Goal: Task Accomplishment & Management: Manage account settings

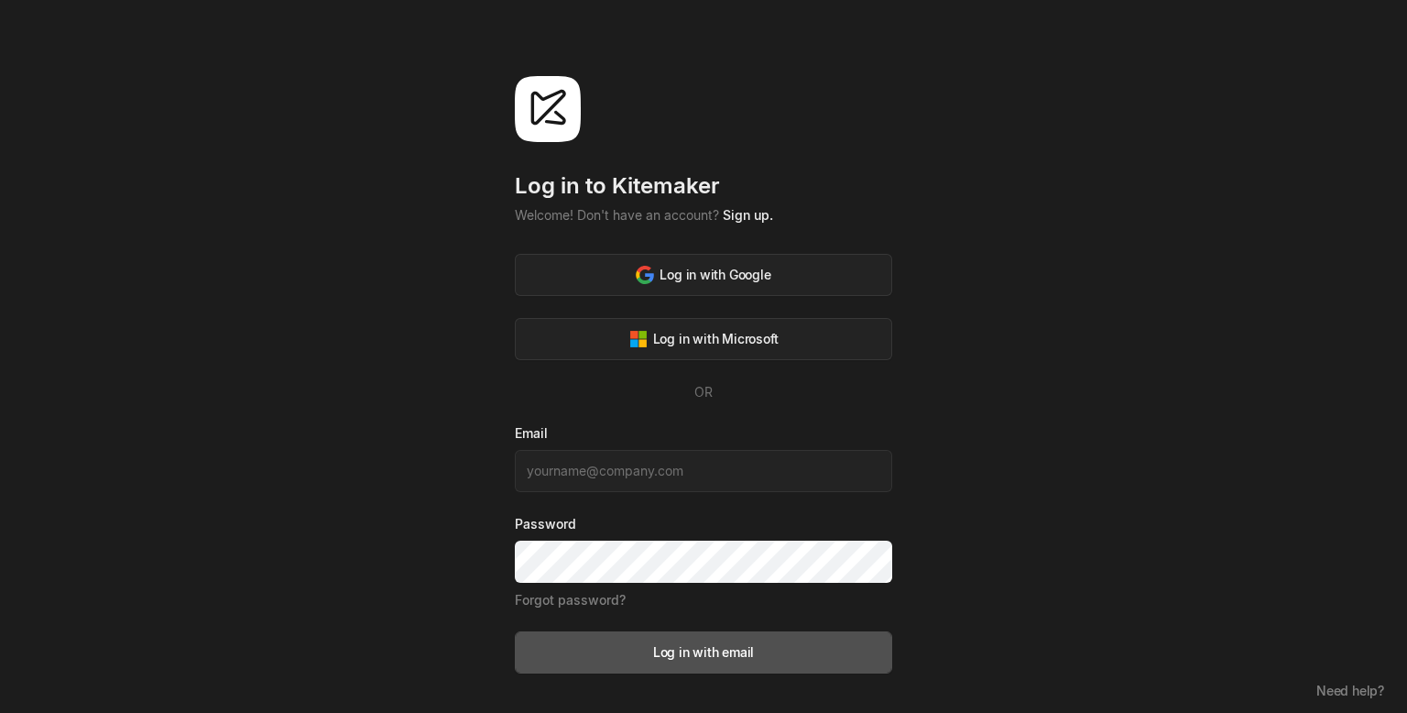
click at [988, 301] on div "Log in to Kitemaker Welcome! Don't have an account? Sign up. Log in with Google…" at bounding box center [703, 358] width 1407 height 717
click at [746, 215] on link "Sign up." at bounding box center [748, 215] width 50 height 16
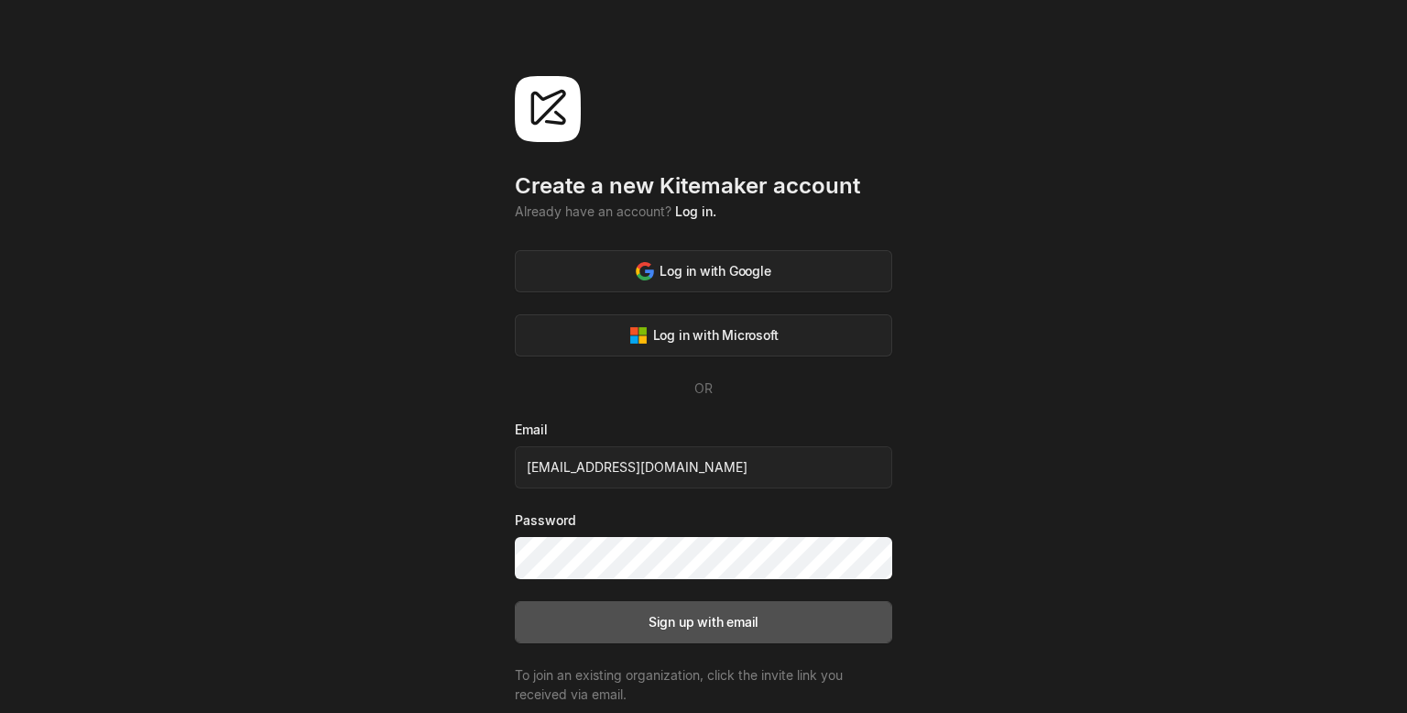
type input "19whoami19@buswagger.tech"
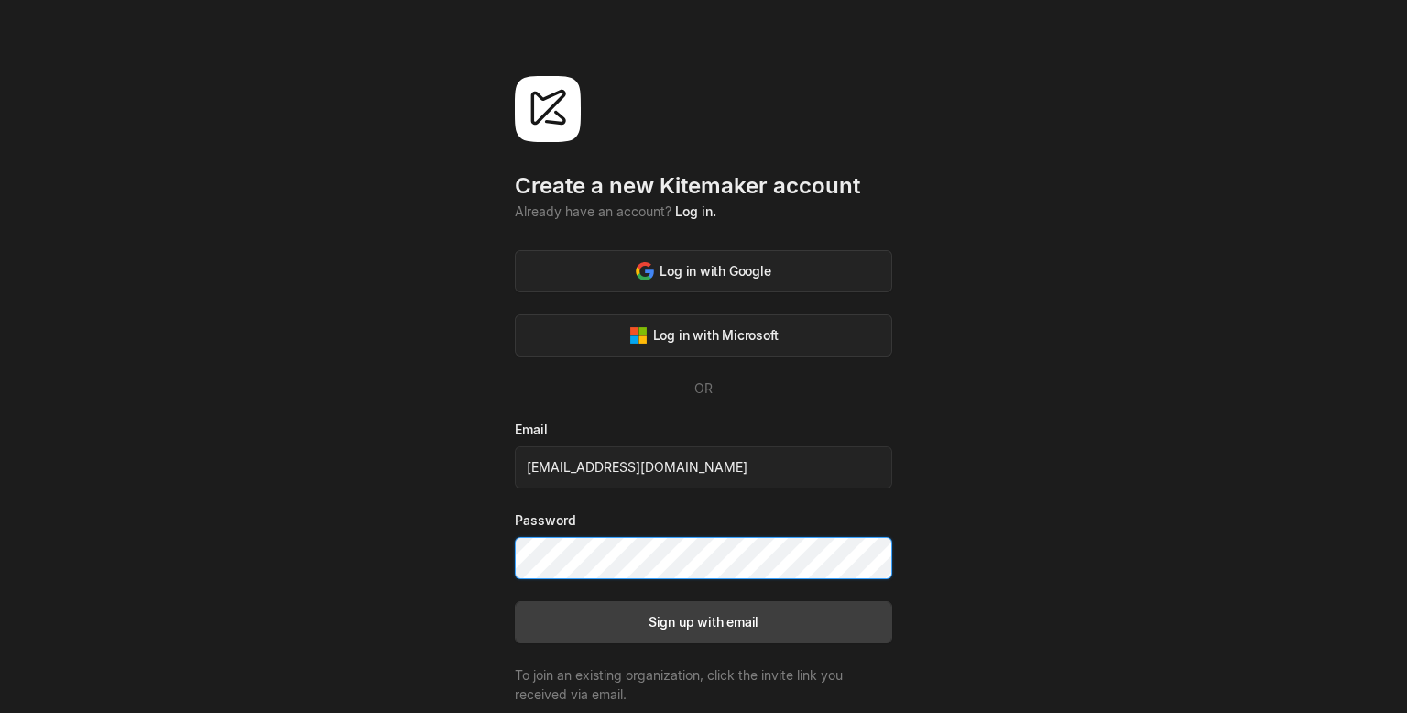
click at [515, 601] on button "Sign up with email" at bounding box center [703, 622] width 377 height 42
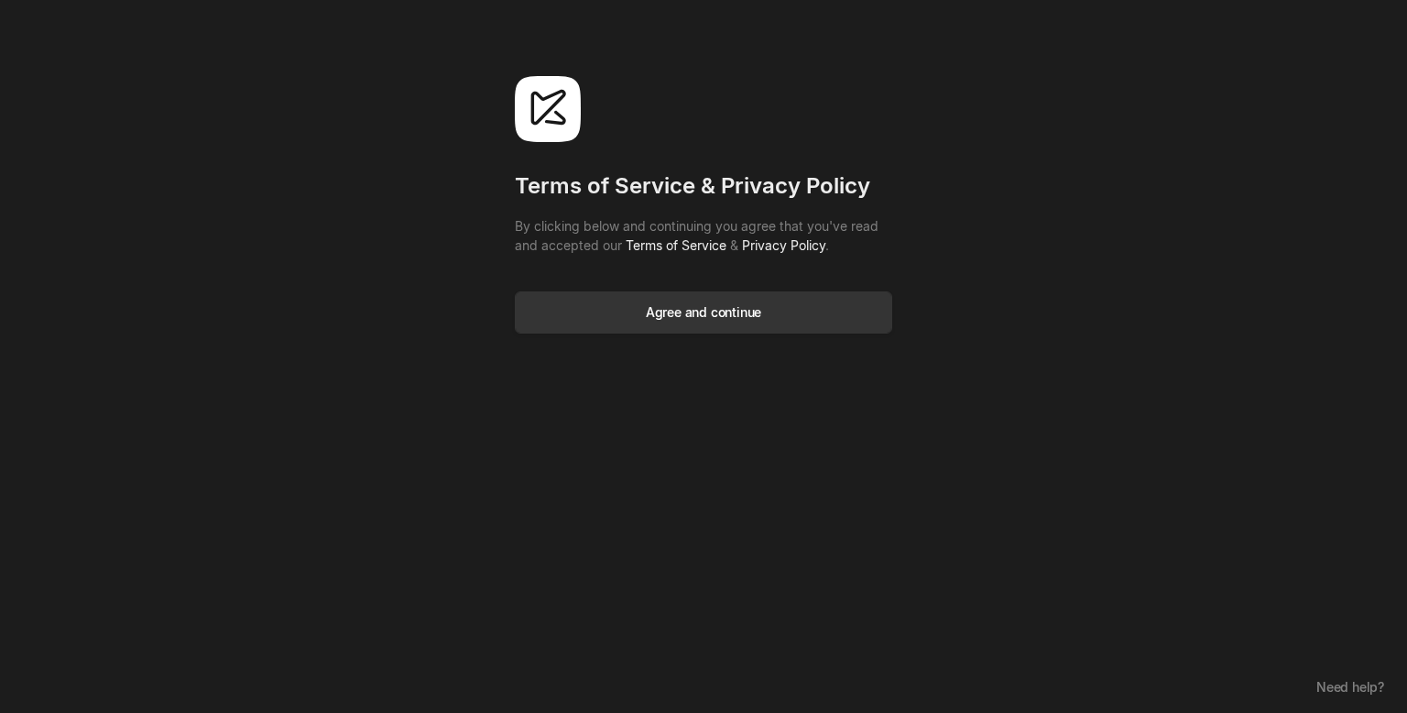
click at [841, 321] on button "Agree and continue" at bounding box center [703, 312] width 377 height 42
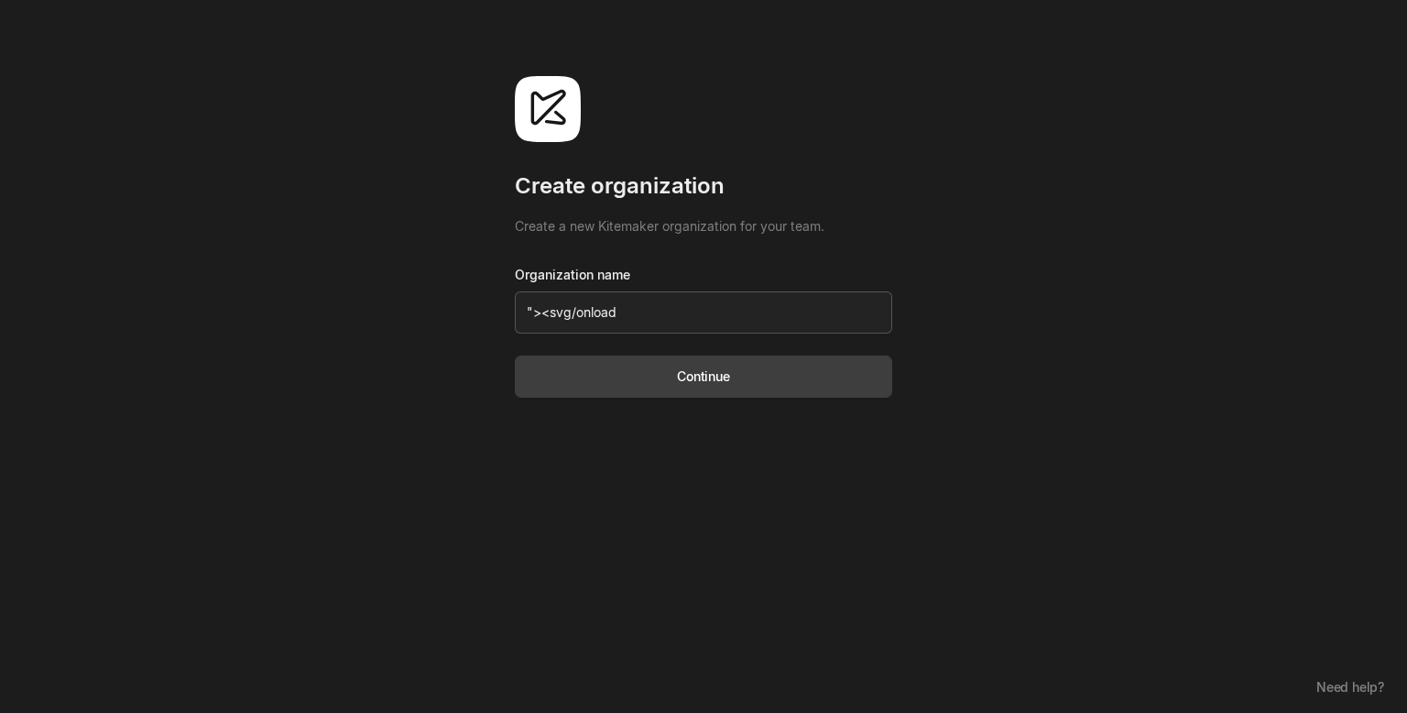
type input "whoami bugswagger"><svg/onload=alert(10)>"
click at [689, 366] on button "Continue" at bounding box center [703, 377] width 377 height 42
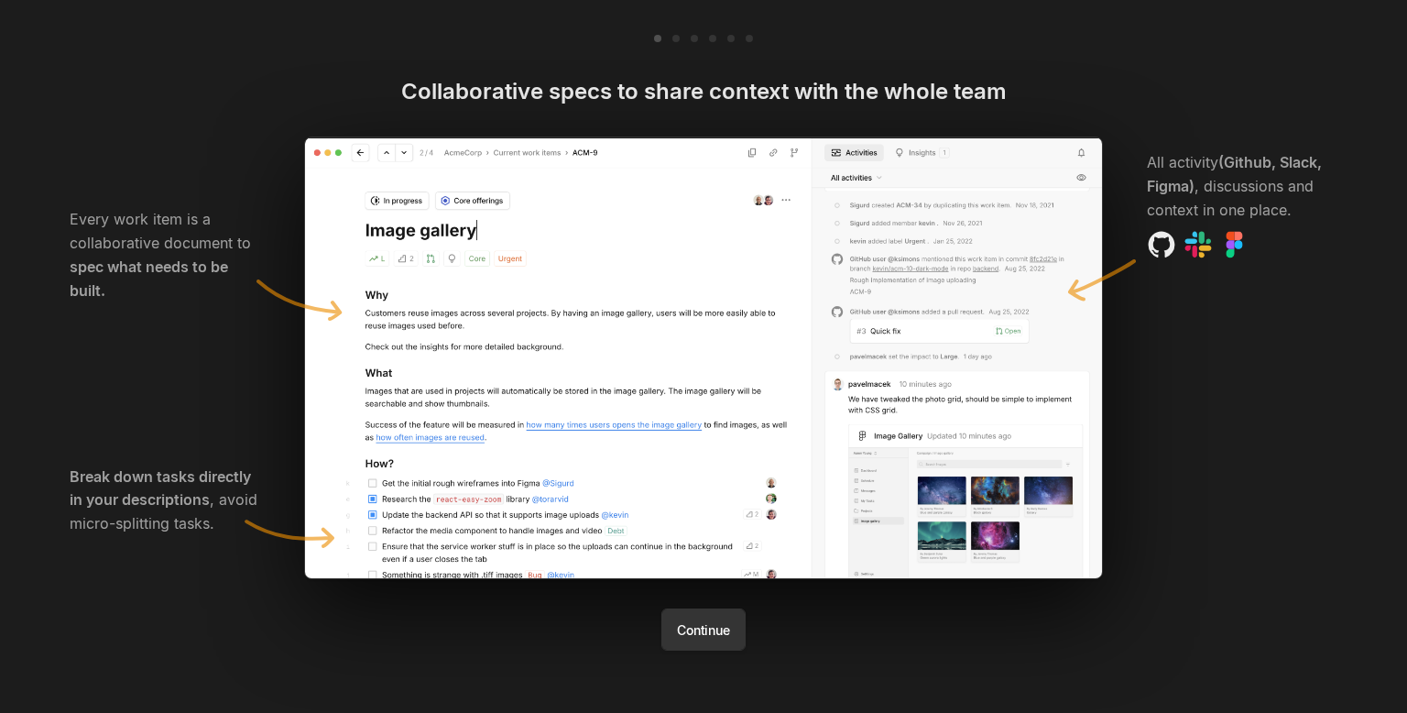
click at [704, 622] on button "Continue" at bounding box center [703, 629] width 83 height 42
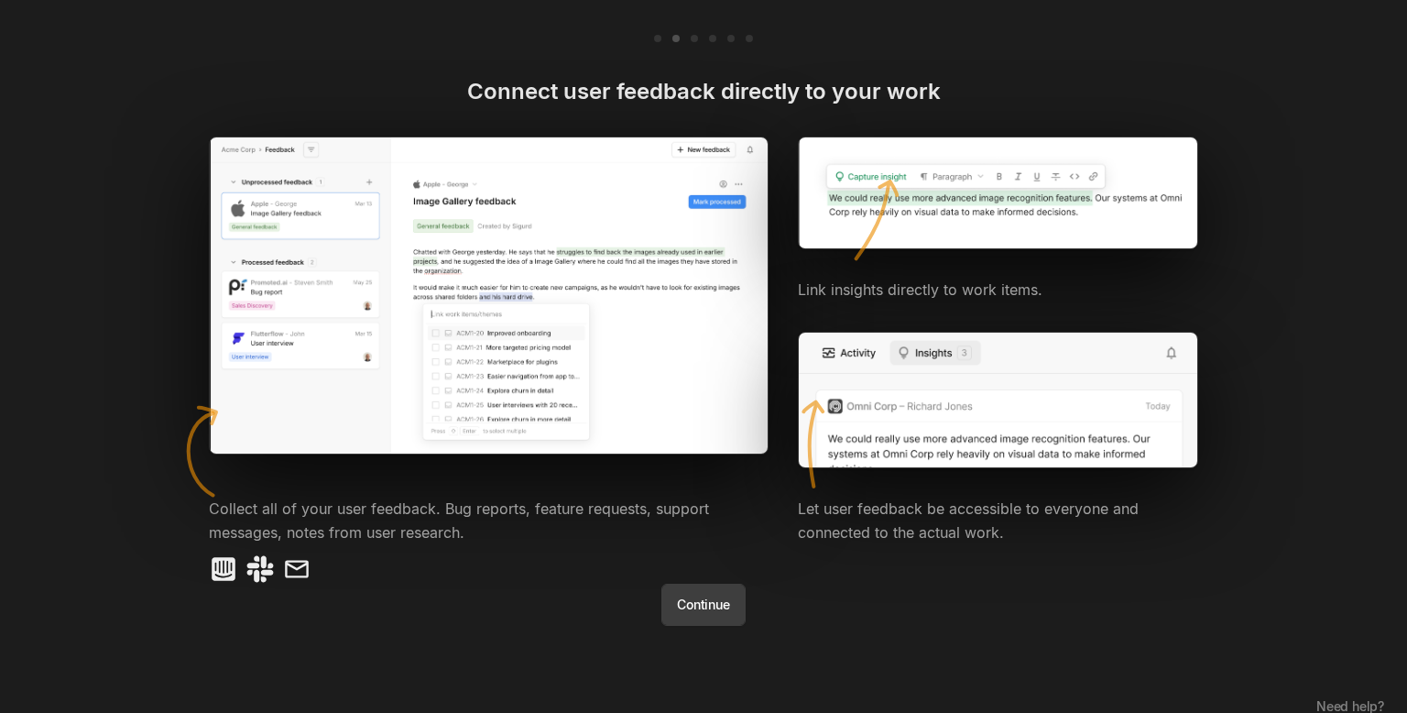
click at [704, 622] on button "Continue" at bounding box center [703, 605] width 83 height 42
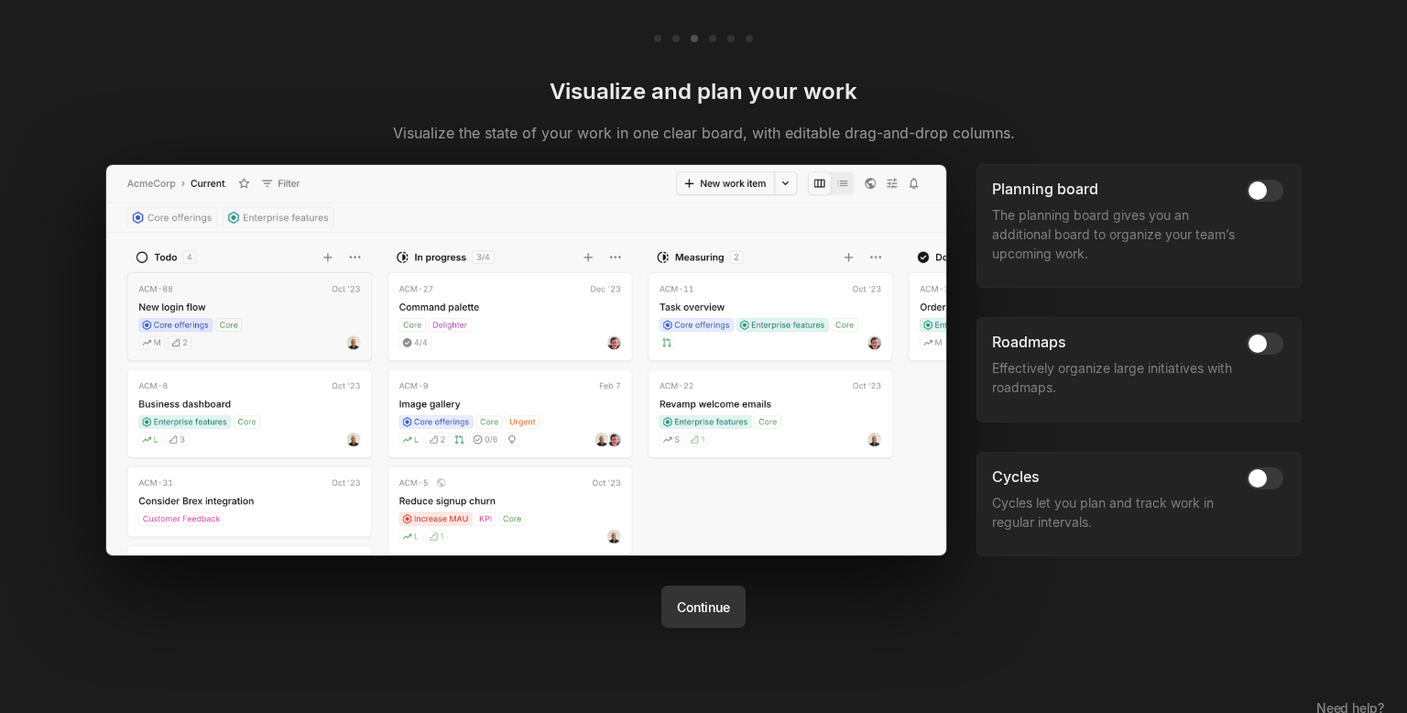
click at [709, 615] on button "Continue" at bounding box center [703, 606] width 83 height 42
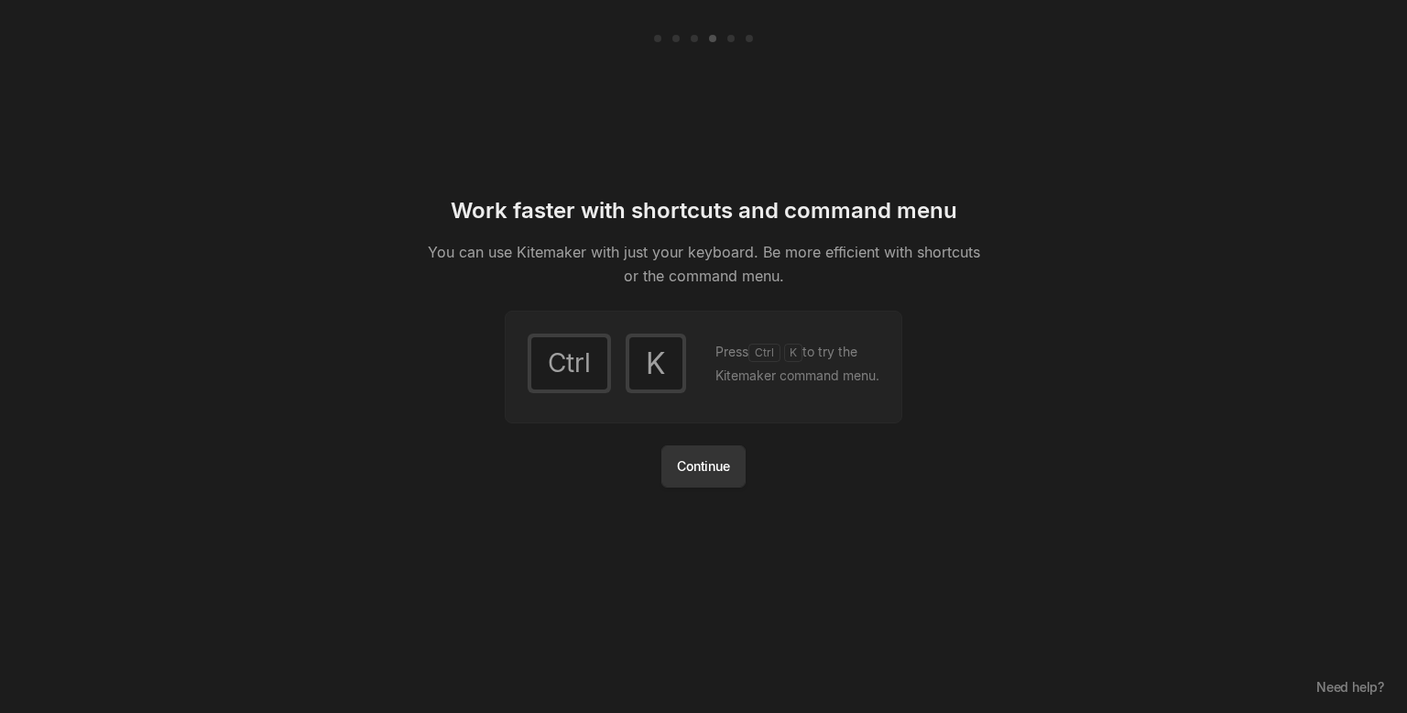
click at [716, 470] on button "Continue" at bounding box center [703, 466] width 83 height 42
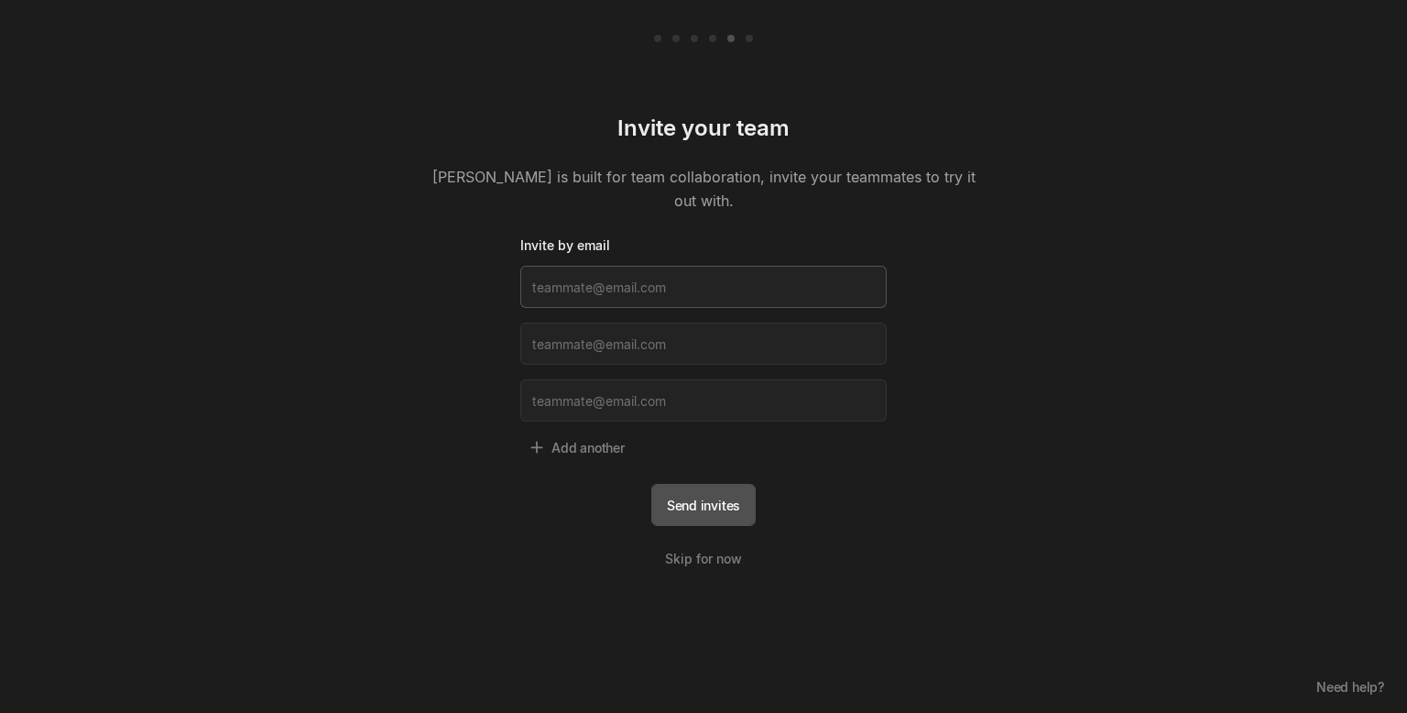
click at [734, 271] on input at bounding box center [703, 287] width 367 height 42
click at [686, 496] on button "Send invites" at bounding box center [703, 505] width 104 height 42
type input "[EMAIL_ADDRESS][DOMAIN_NAME]"
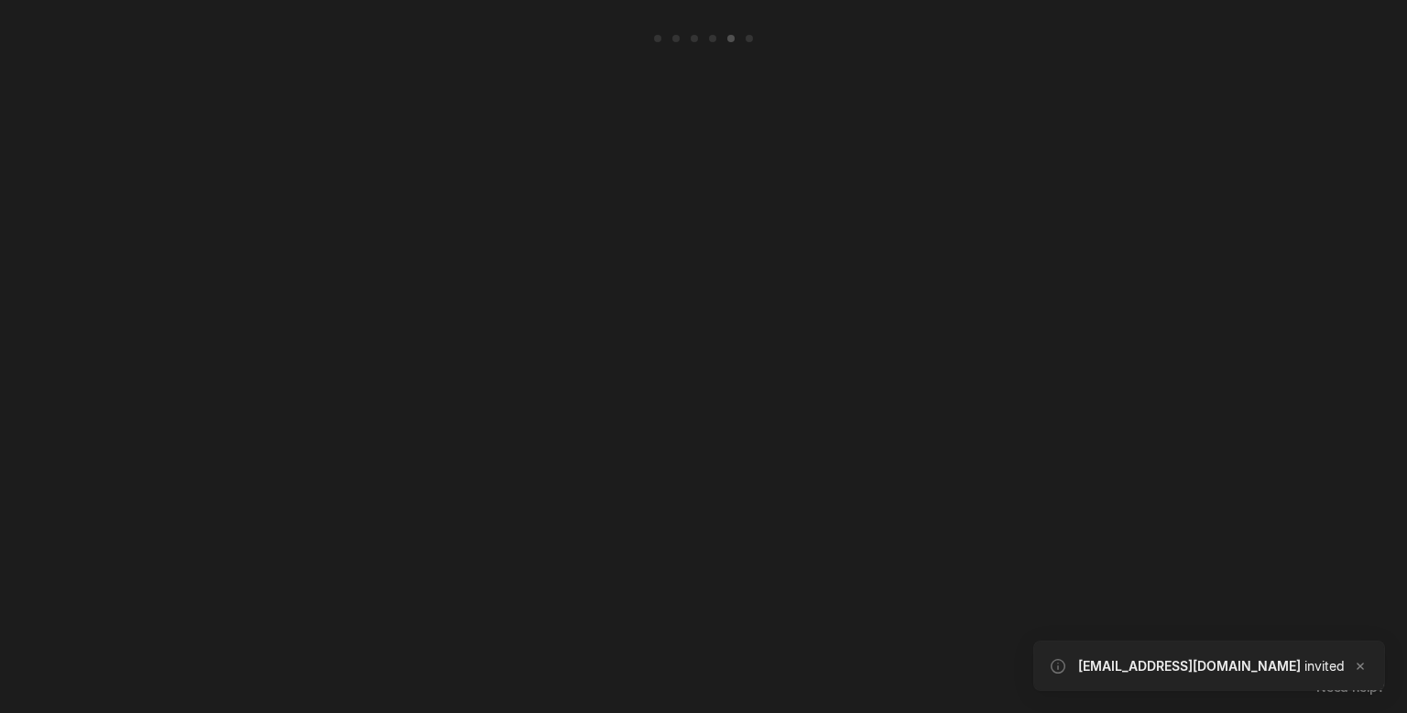
click at [703, 542] on div "Invitation sent Skip for now" at bounding box center [703, 524] width 367 height 107
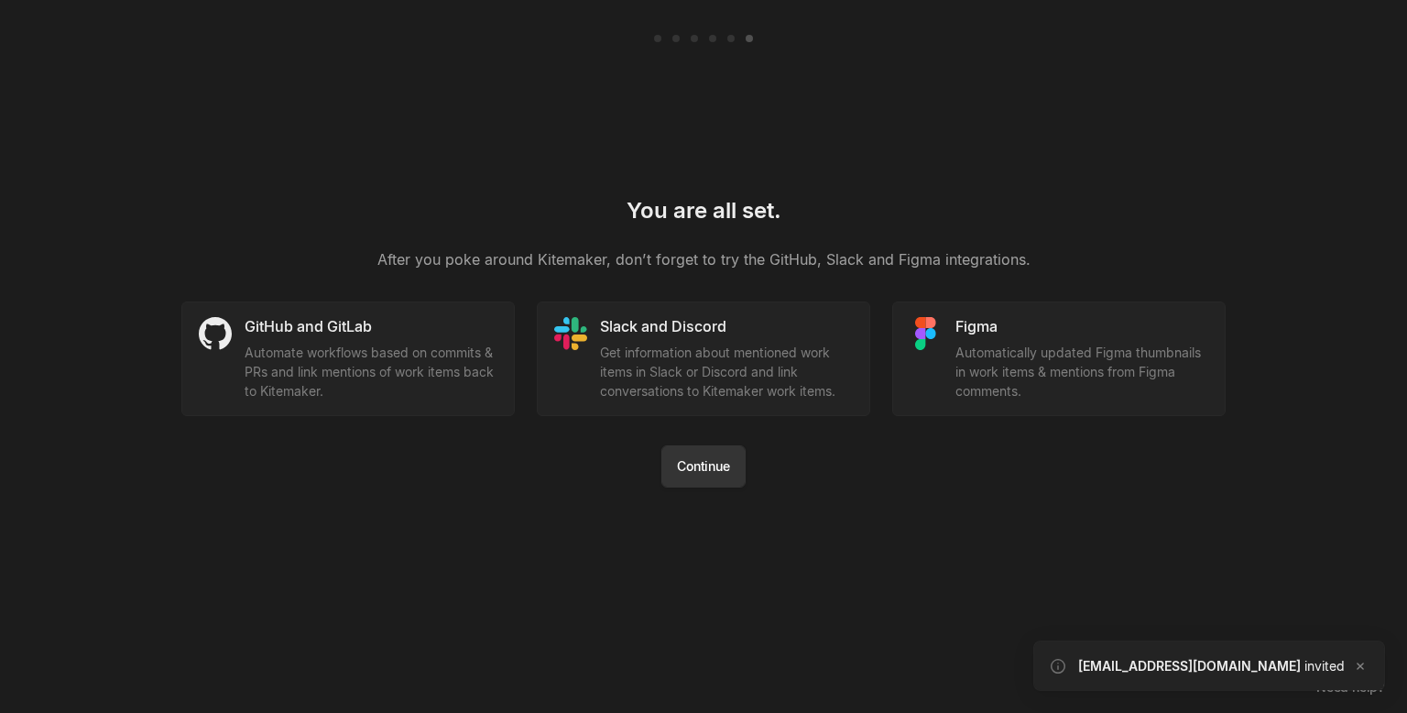
click at [705, 458] on button "Continue" at bounding box center [703, 466] width 83 height 42
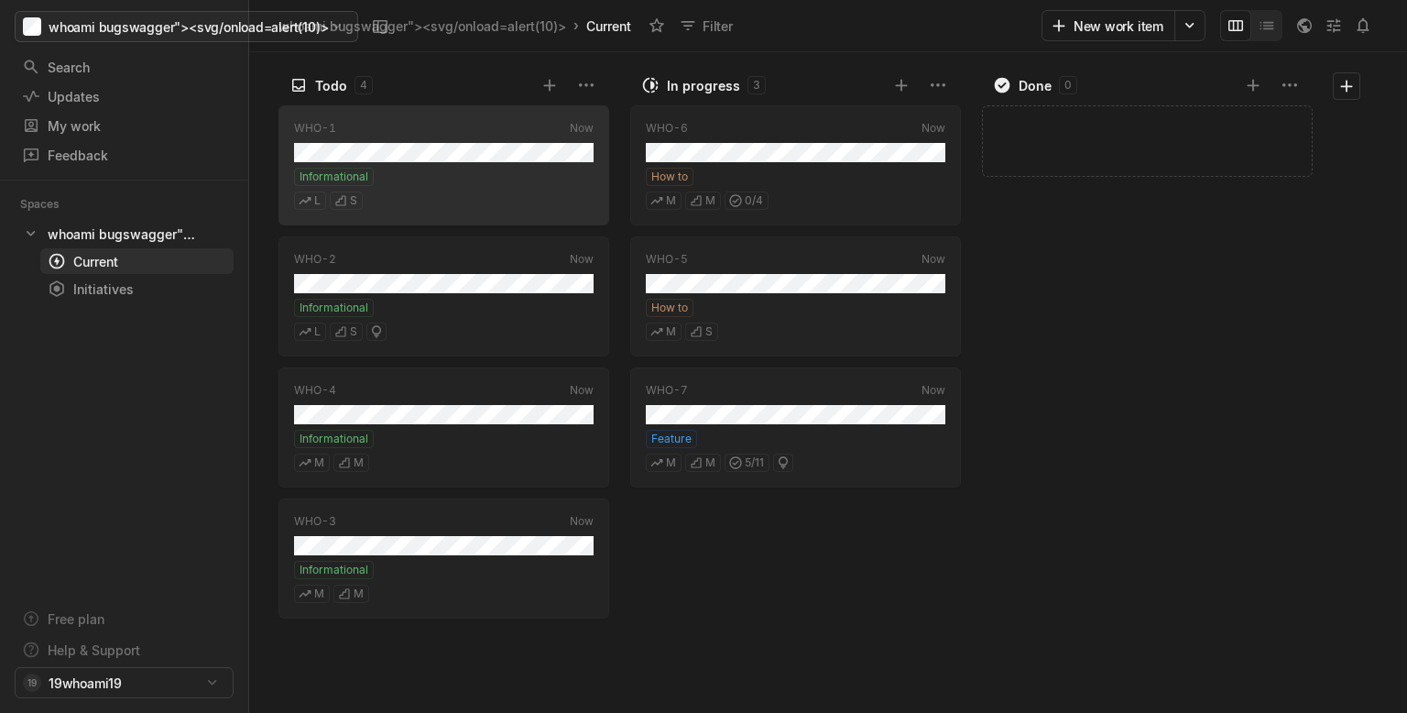
click at [247, 14] on html "whoami bugswagger"><svg/onload=alert(10)> Search / Updates g then u My work = F…" at bounding box center [703, 356] width 1407 height 713
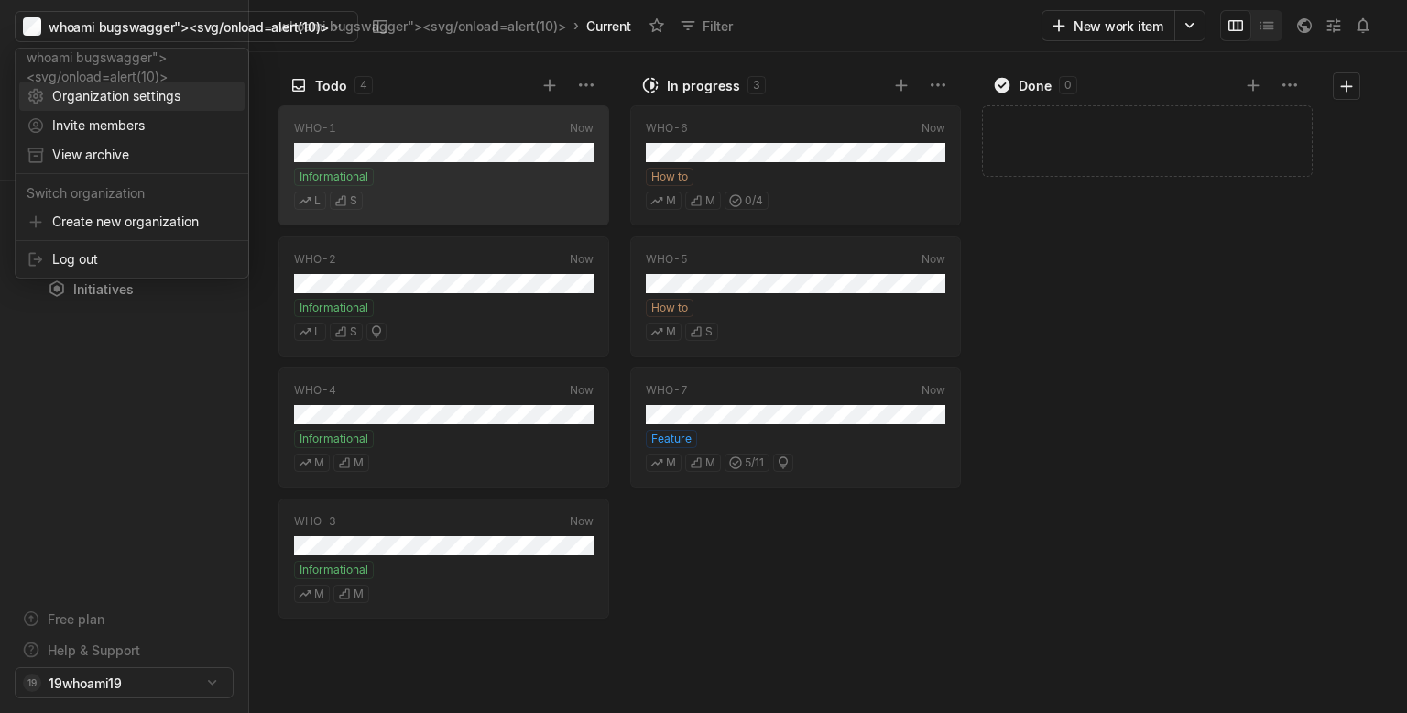
click at [137, 97] on span "Organization settings" at bounding box center [144, 96] width 185 height 29
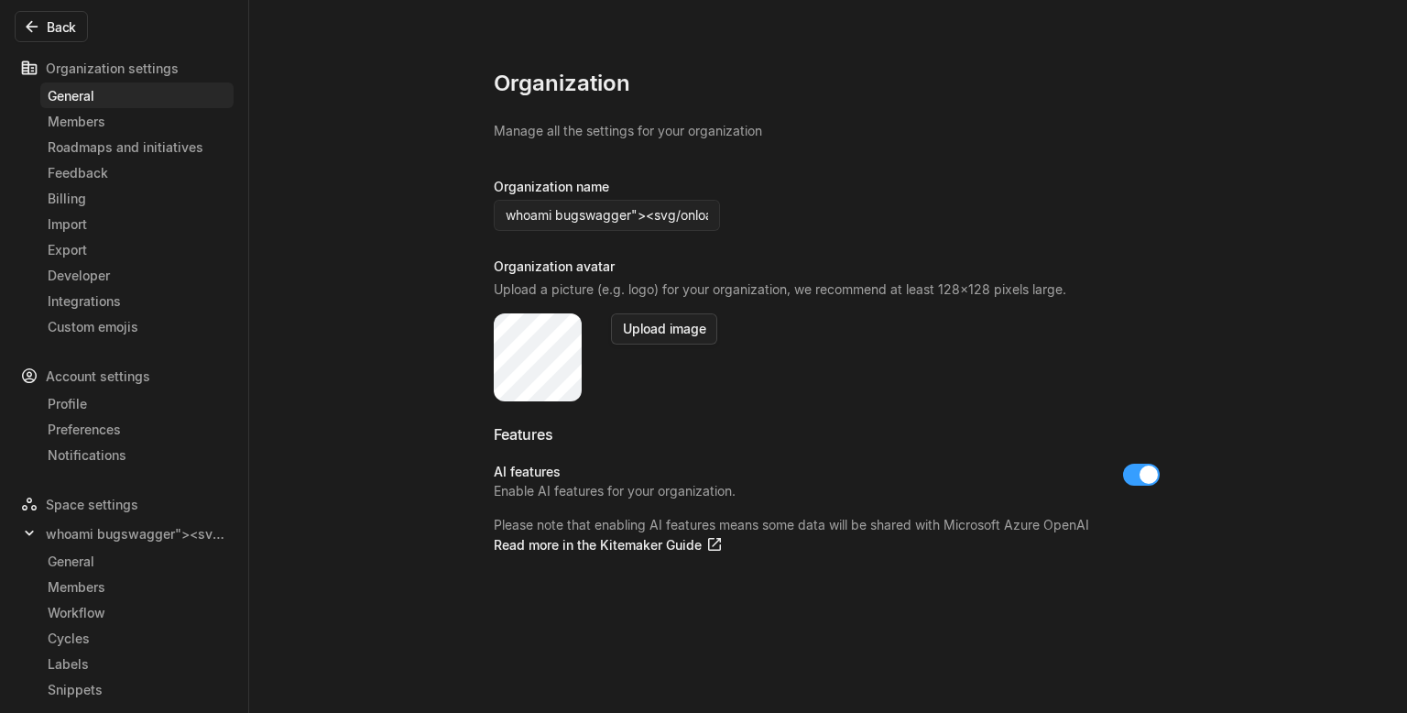
click at [665, 332] on button "Upload image" at bounding box center [664, 328] width 106 height 31
click at [680, 328] on button "Upload image" at bounding box center [664, 328] width 106 height 31
click at [95, 170] on div "Feedback" at bounding box center [137, 172] width 179 height 19
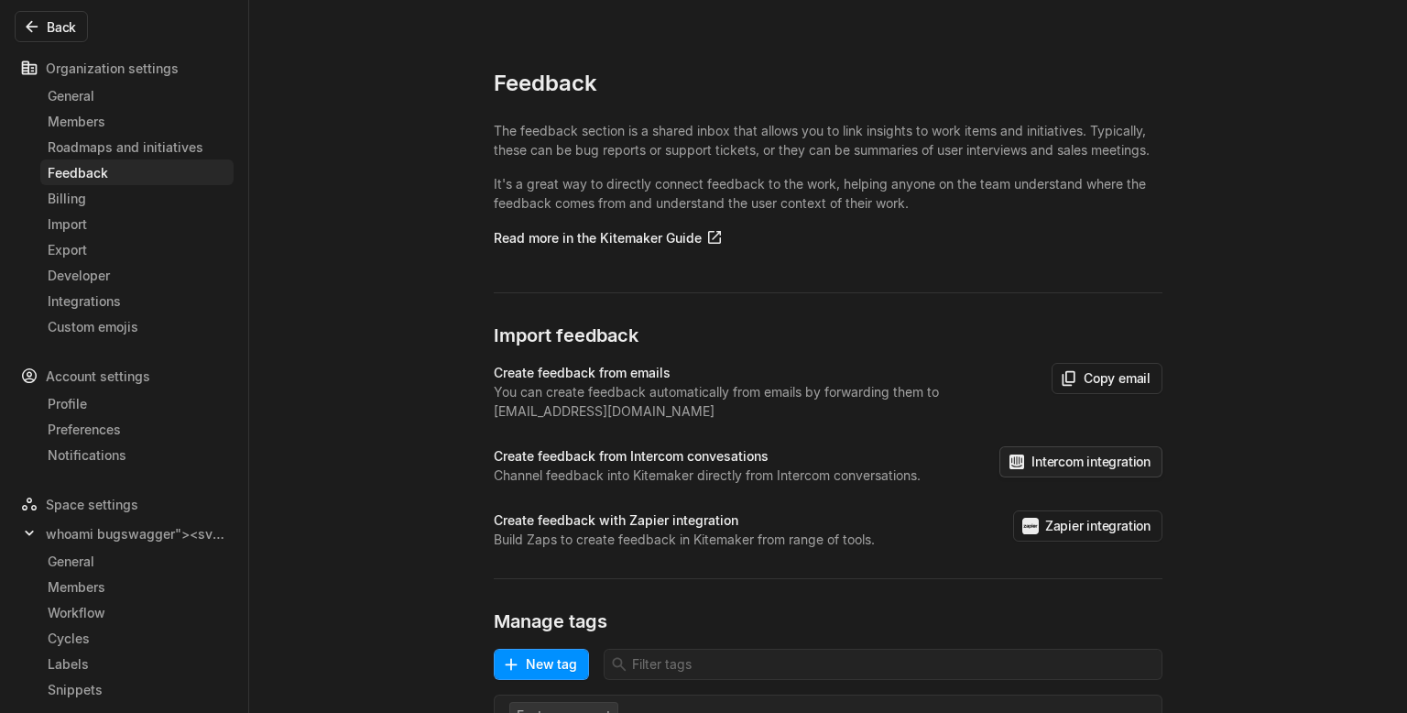
click at [1081, 460] on button "Intercom integration" at bounding box center [1081, 461] width 163 height 31
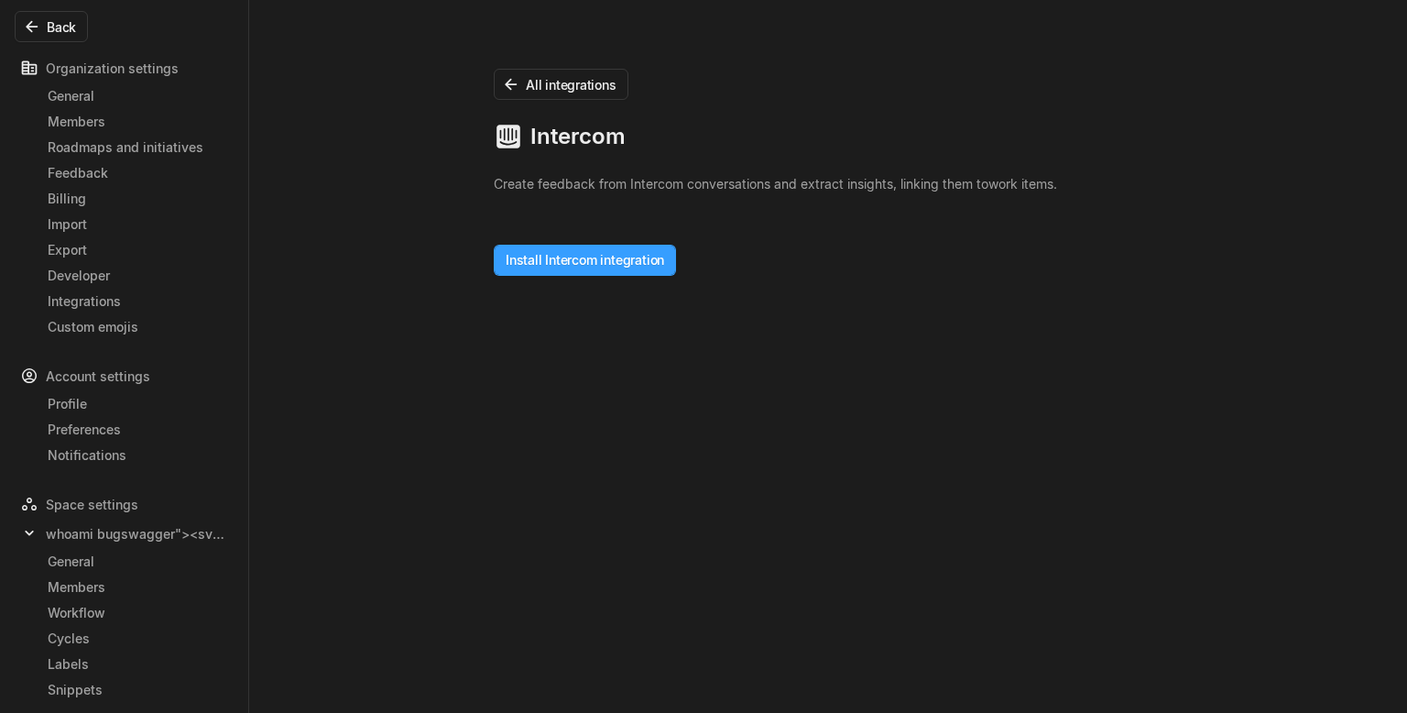
click at [626, 257] on button "Install Intercom integration" at bounding box center [585, 260] width 182 height 31
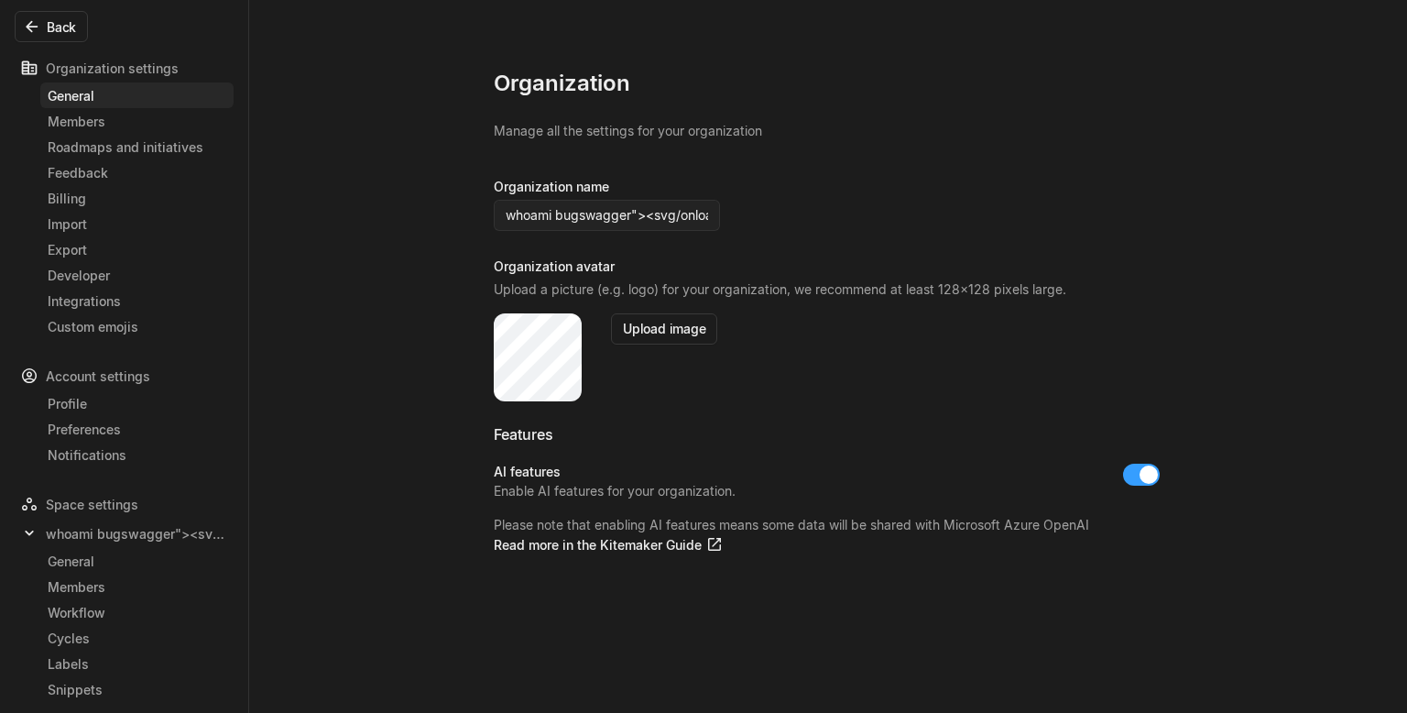
click at [104, 111] on link "Members" at bounding box center [136, 121] width 193 height 26
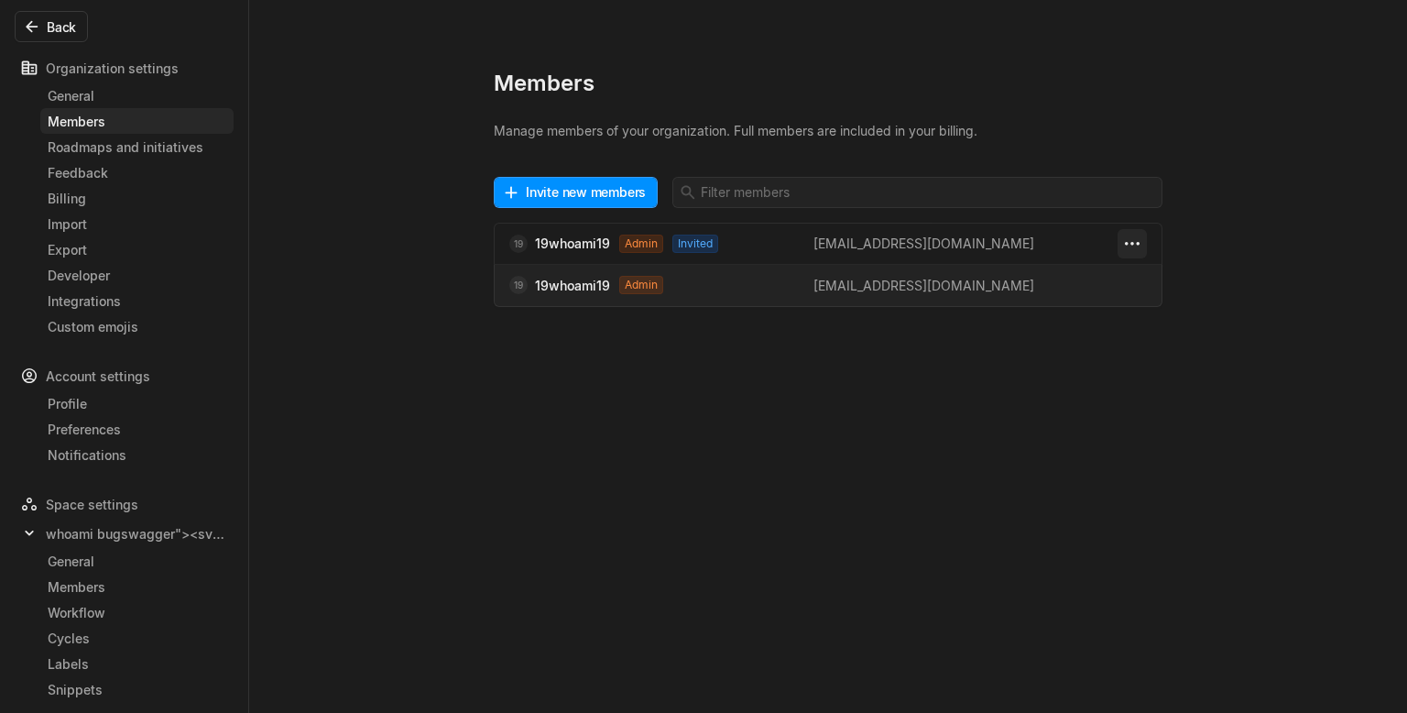
click at [1128, 240] on html "whoami bugswagger"><svg/onload=alert(10)> Search / Updates g then u My work = F…" at bounding box center [703, 356] width 1407 height 713
click at [1277, 280] on span "Member" at bounding box center [1279, 282] width 159 height 29
click at [628, 382] on html "whoami bugswagger"><svg/onload=alert(10)> Search / Updates g then u My work = F…" at bounding box center [703, 356] width 1407 height 713
click at [196, 169] on div "Feedback" at bounding box center [137, 172] width 179 height 19
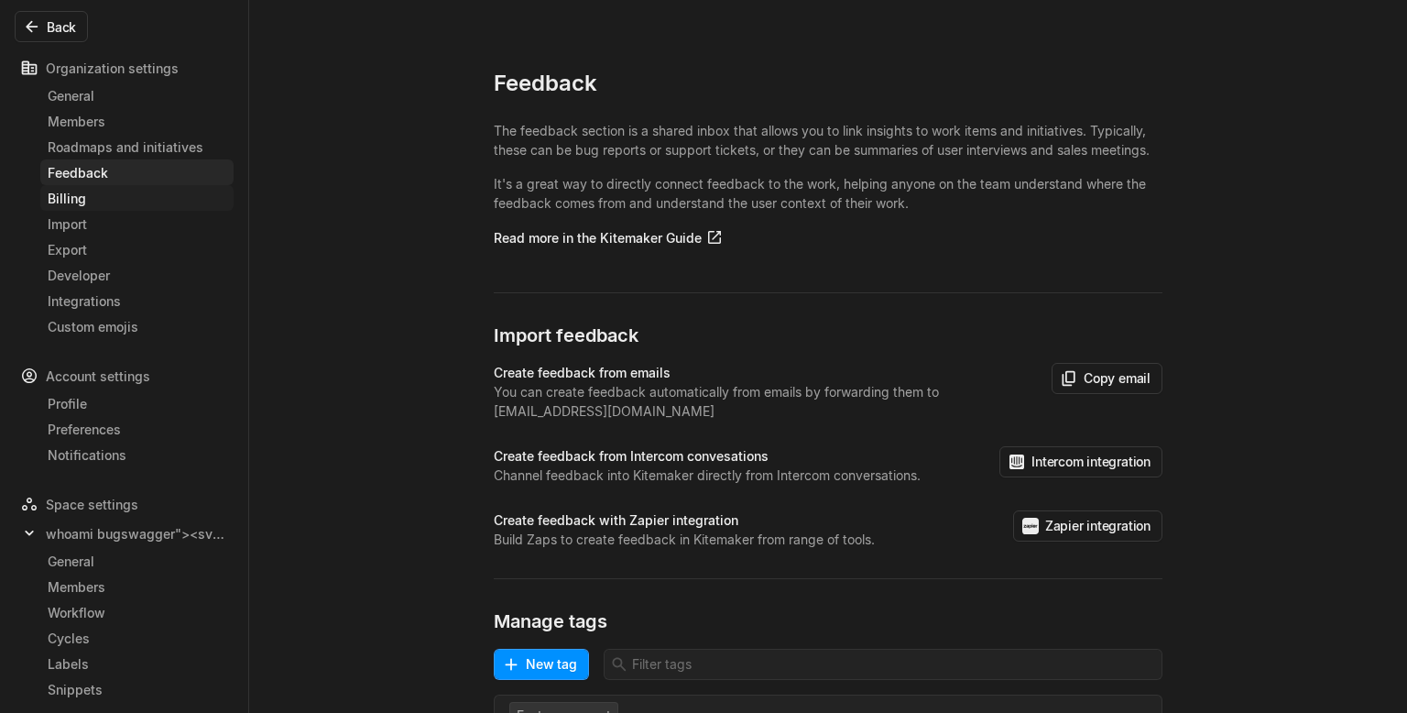
click at [198, 192] on div "Billing" at bounding box center [137, 198] width 179 height 19
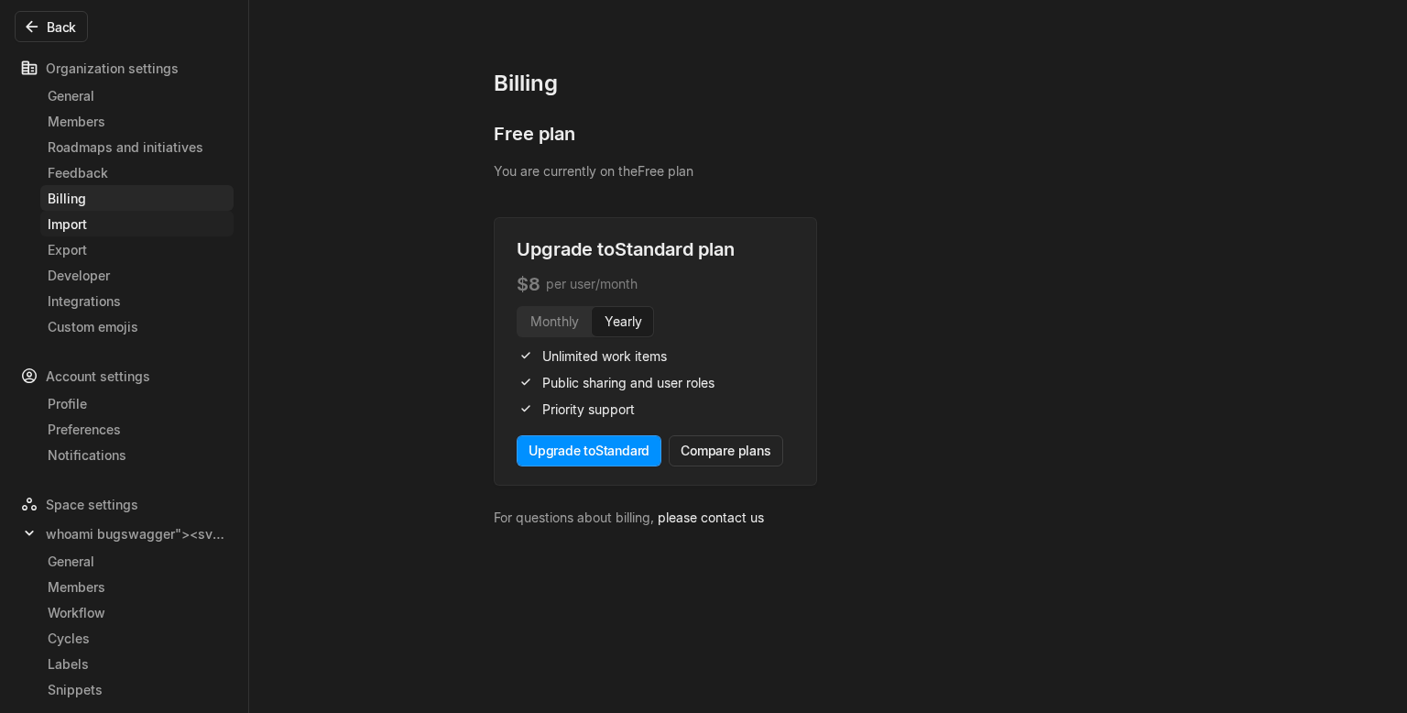
click at [187, 218] on div "Import" at bounding box center [137, 223] width 179 height 19
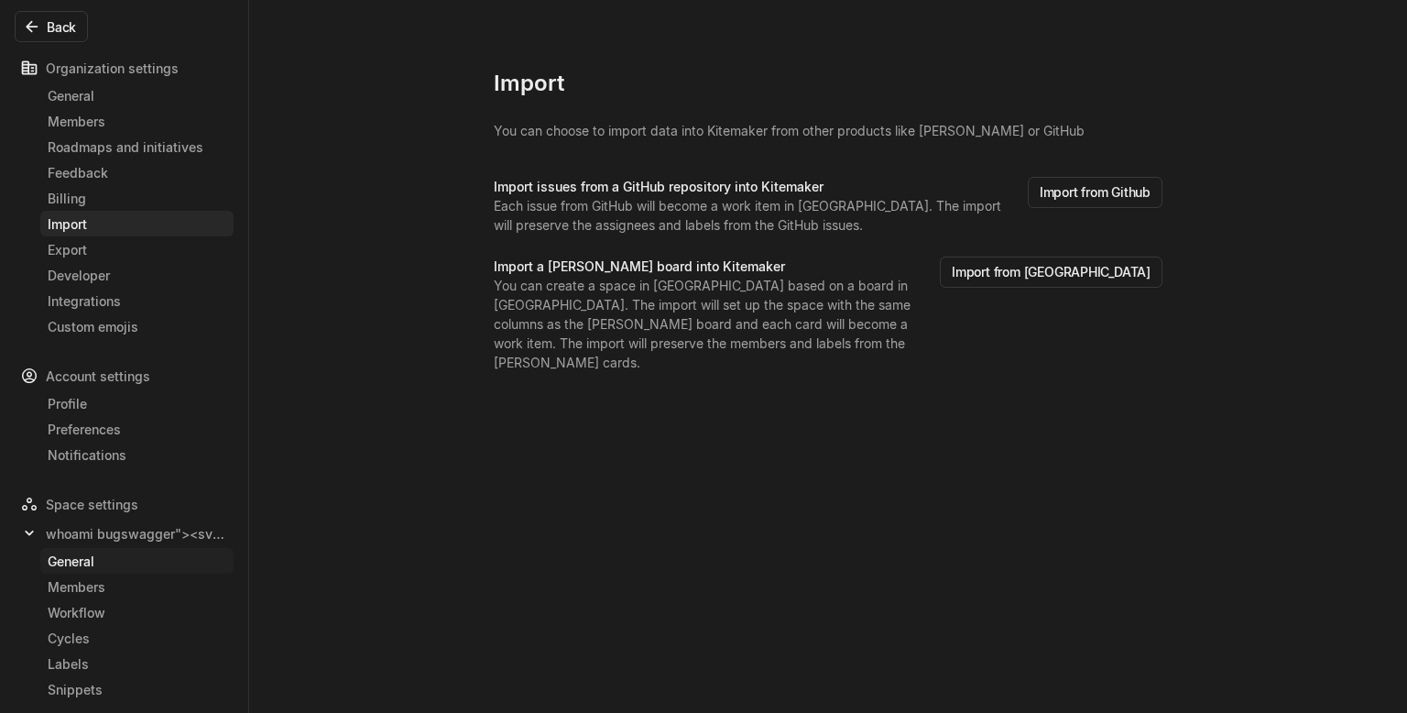
click at [115, 562] on div "General" at bounding box center [137, 561] width 179 height 19
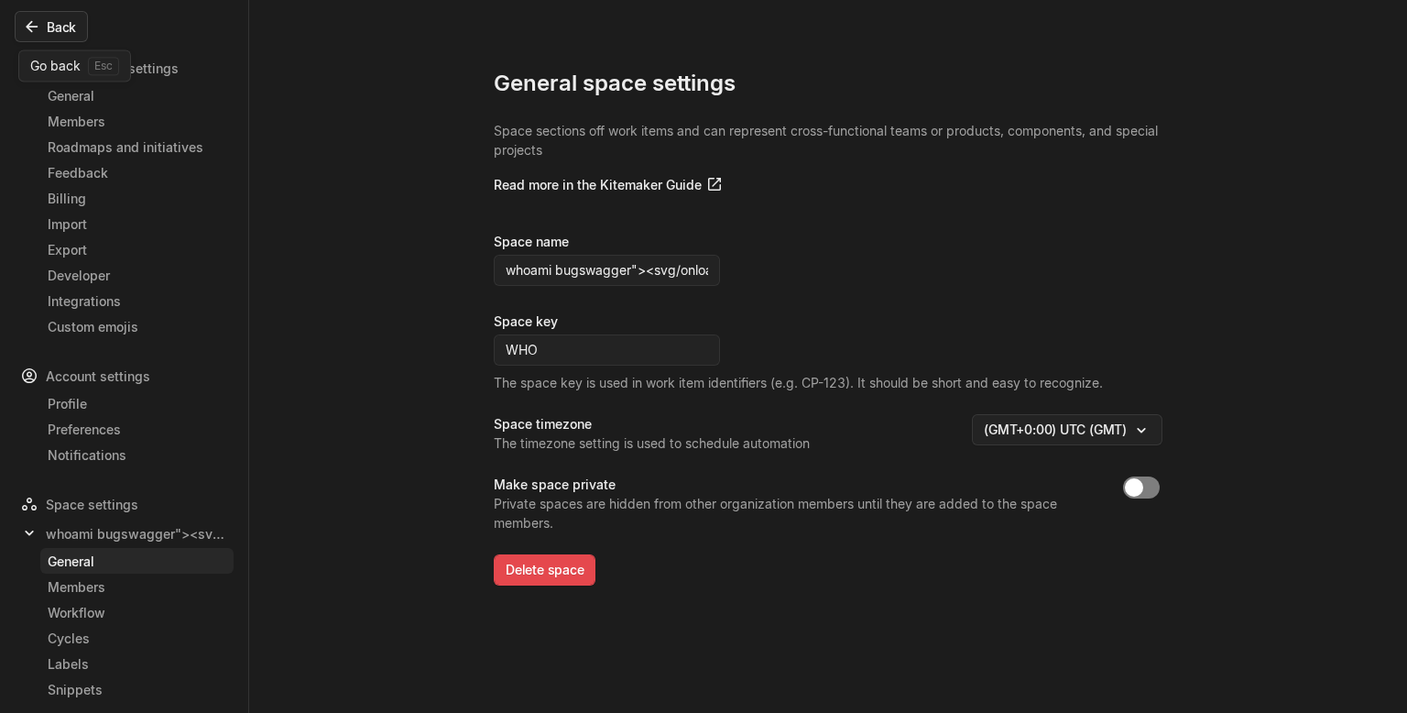
click at [70, 38] on button "Back" at bounding box center [51, 26] width 73 height 31
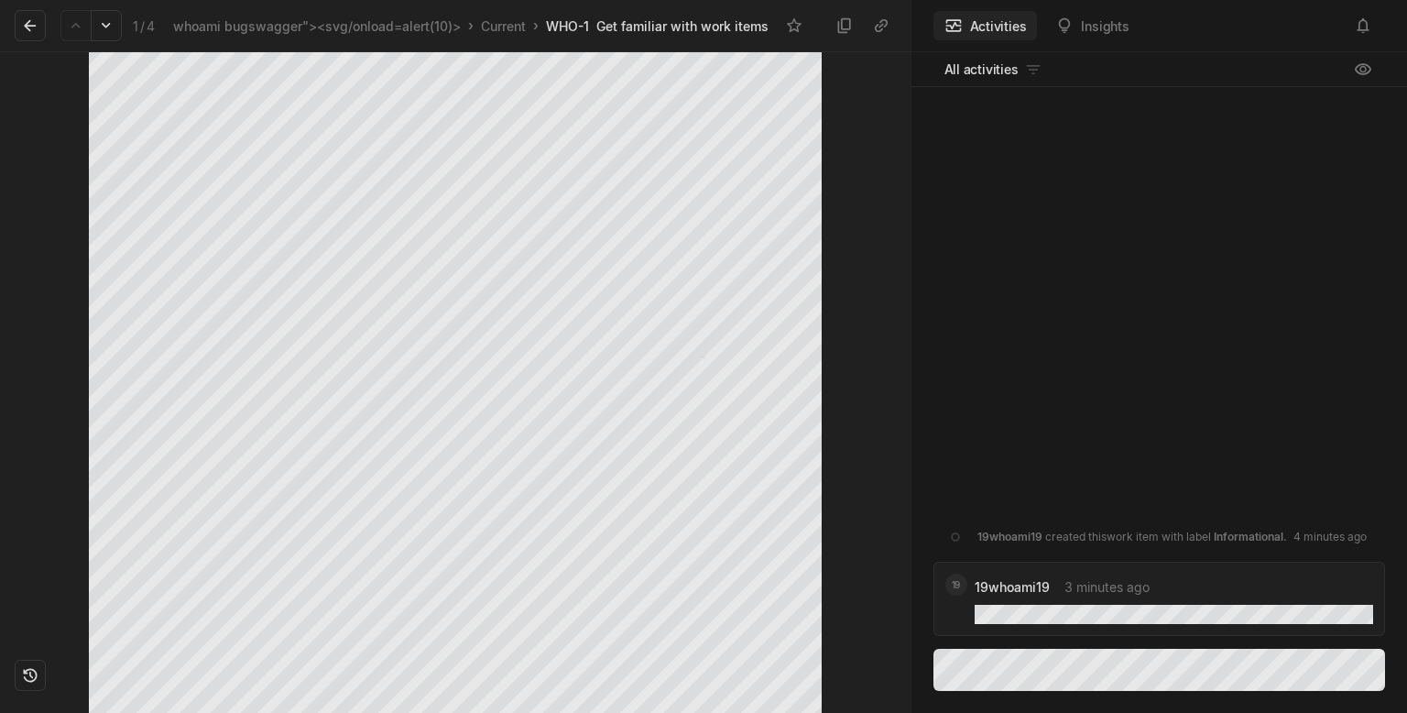
scroll to position [1030, 0]
drag, startPoint x: 211, startPoint y: 400, endPoint x: 826, endPoint y: 544, distance: 632.3
click at [473, 531] on div at bounding box center [703, 356] width 1407 height 713
click at [281, 504] on body "whoami bugswagger"><svg/onload=alert(10)> Search / Updates g then u My work = F…" at bounding box center [703, 356] width 1407 height 713
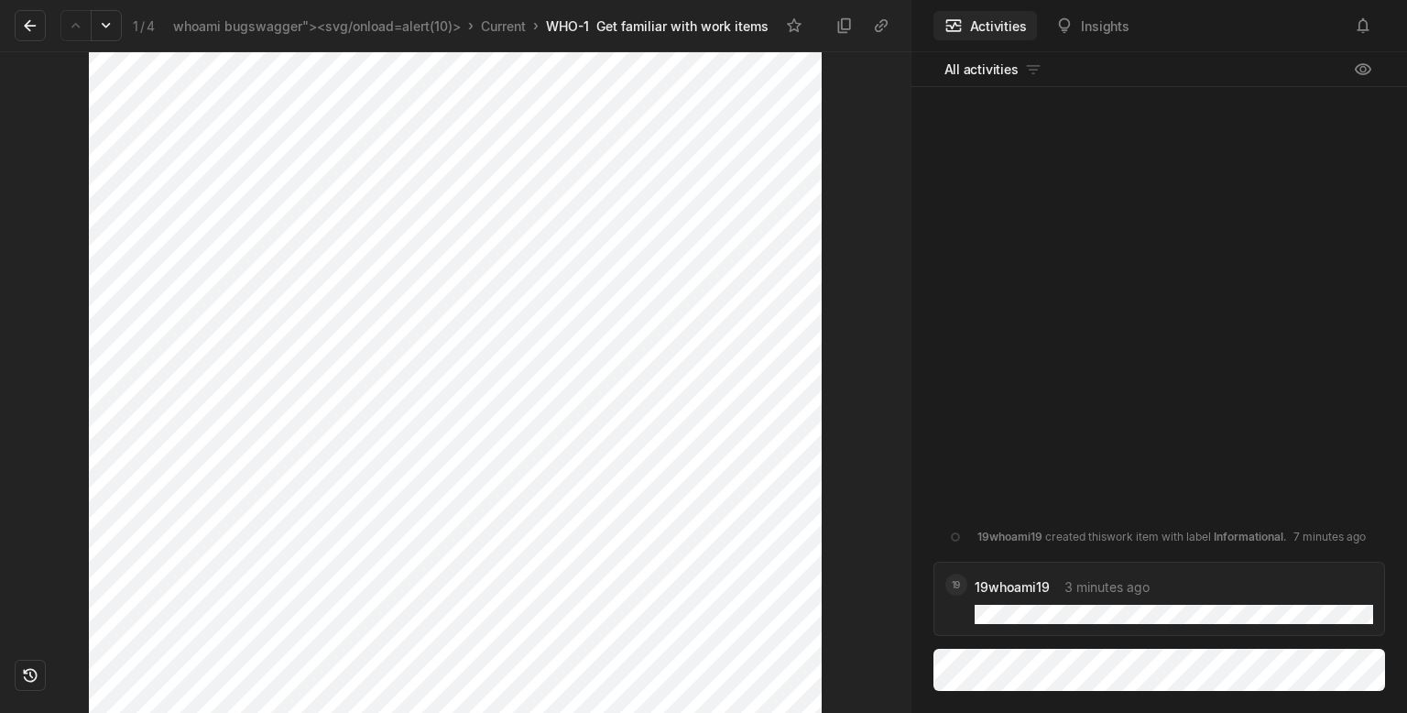
scroll to position [872, 0]
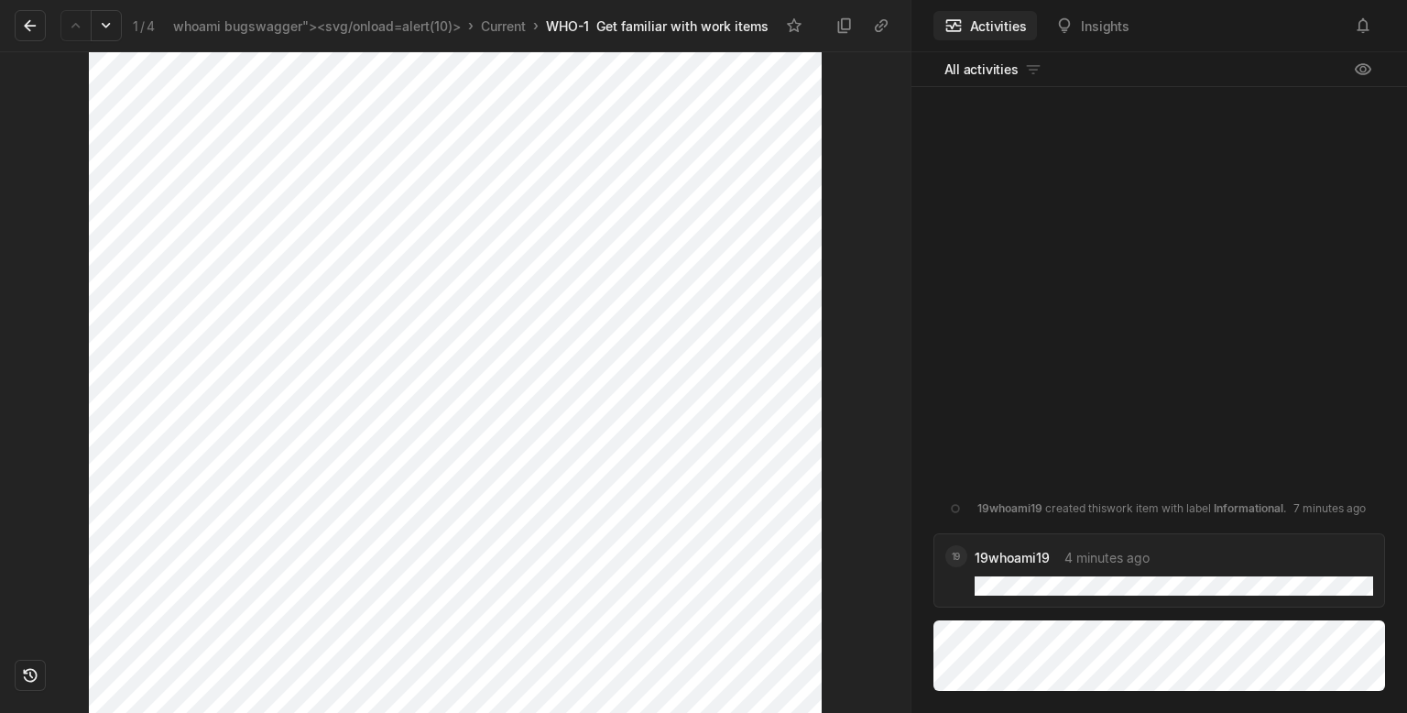
click at [1250, 432] on div "19whoami19 created this work item with label Informational . 7 minutes ago 19 1…" at bounding box center [1160, 355] width 497 height 537
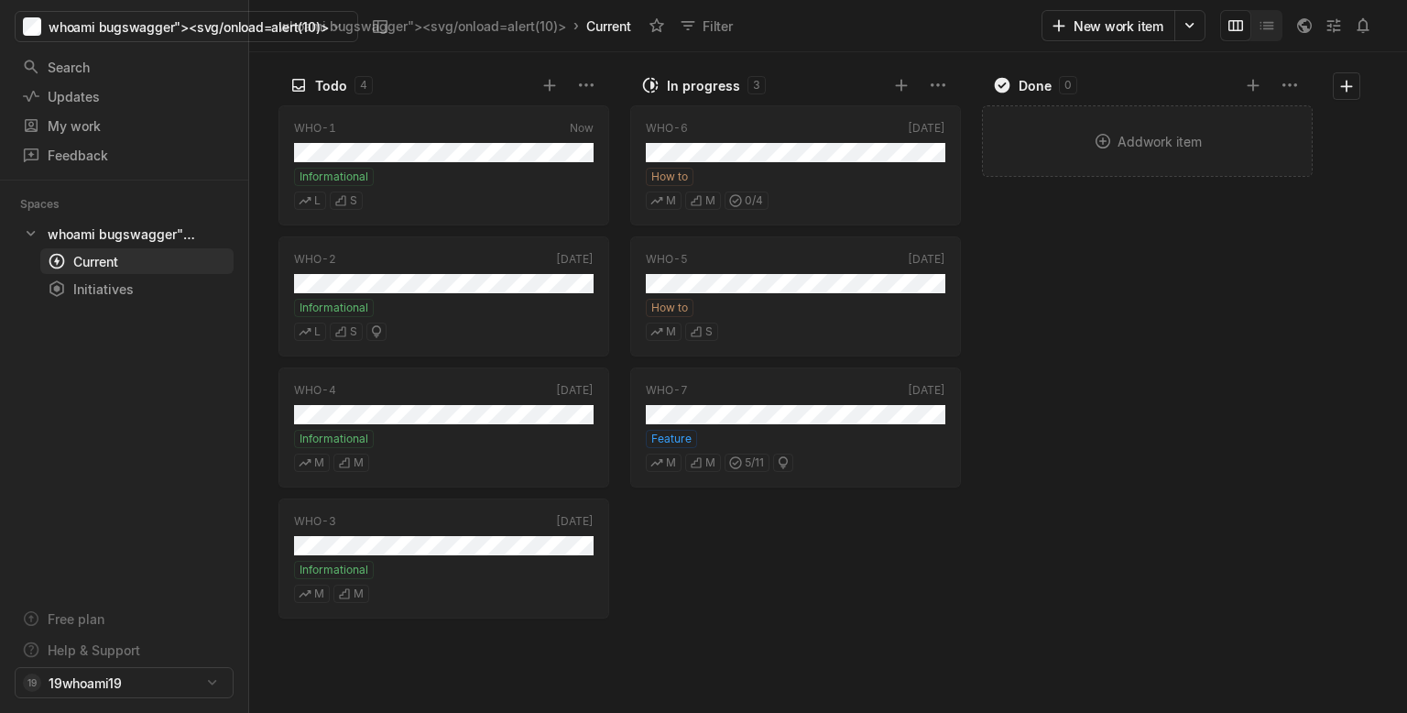
click at [1117, 135] on div "Add work item" at bounding box center [1147, 141] width 329 height 70
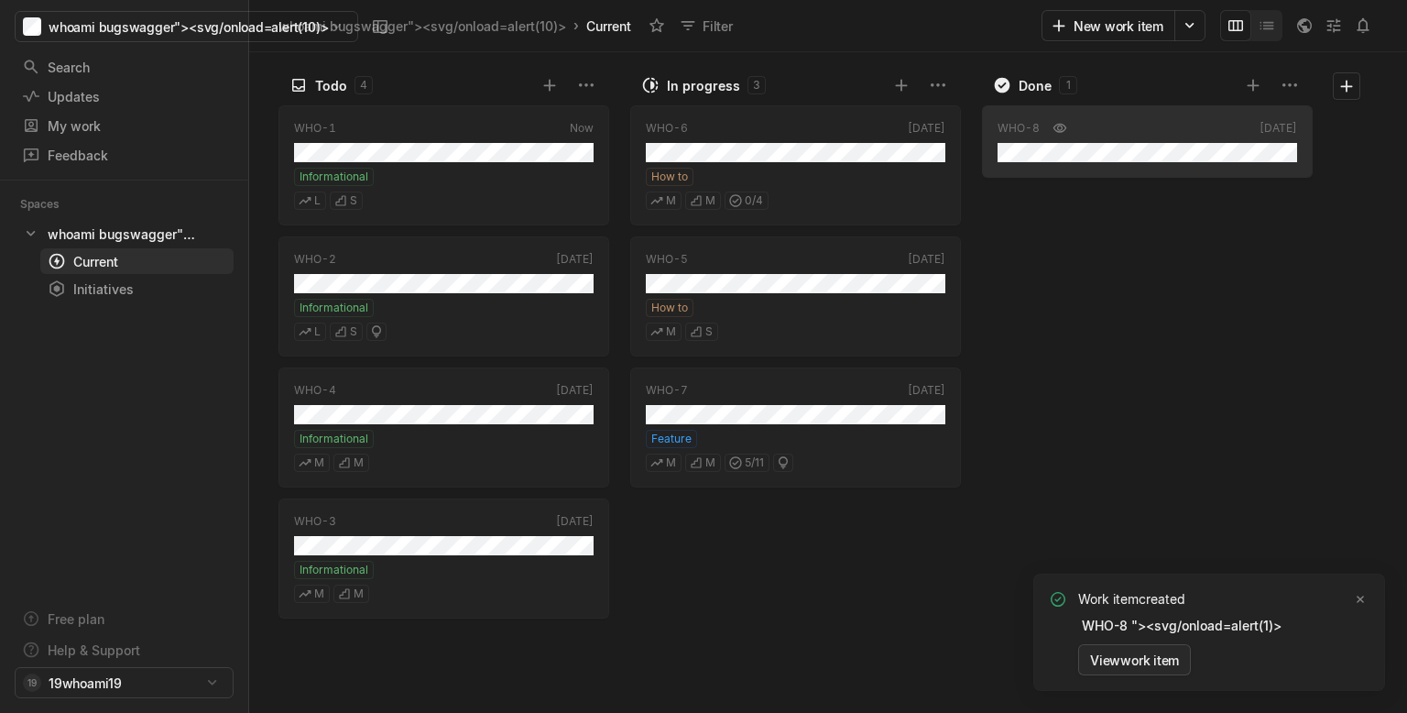
click at [1131, 665] on button "View work item" at bounding box center [1134, 659] width 113 height 31
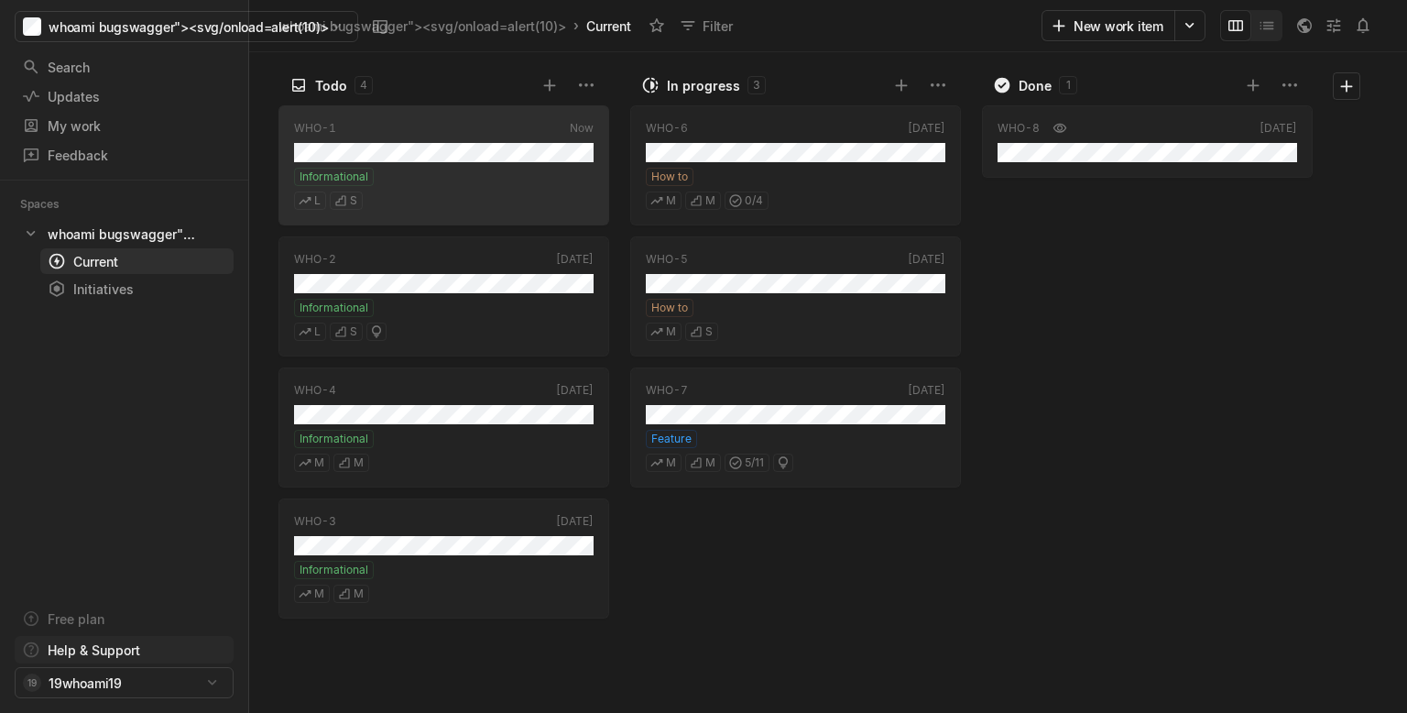
click at [108, 652] on html "whoami bugswagger"><svg/onload=alert(10)> Search / Updates g then u My work = F…" at bounding box center [703, 356] width 1407 height 713
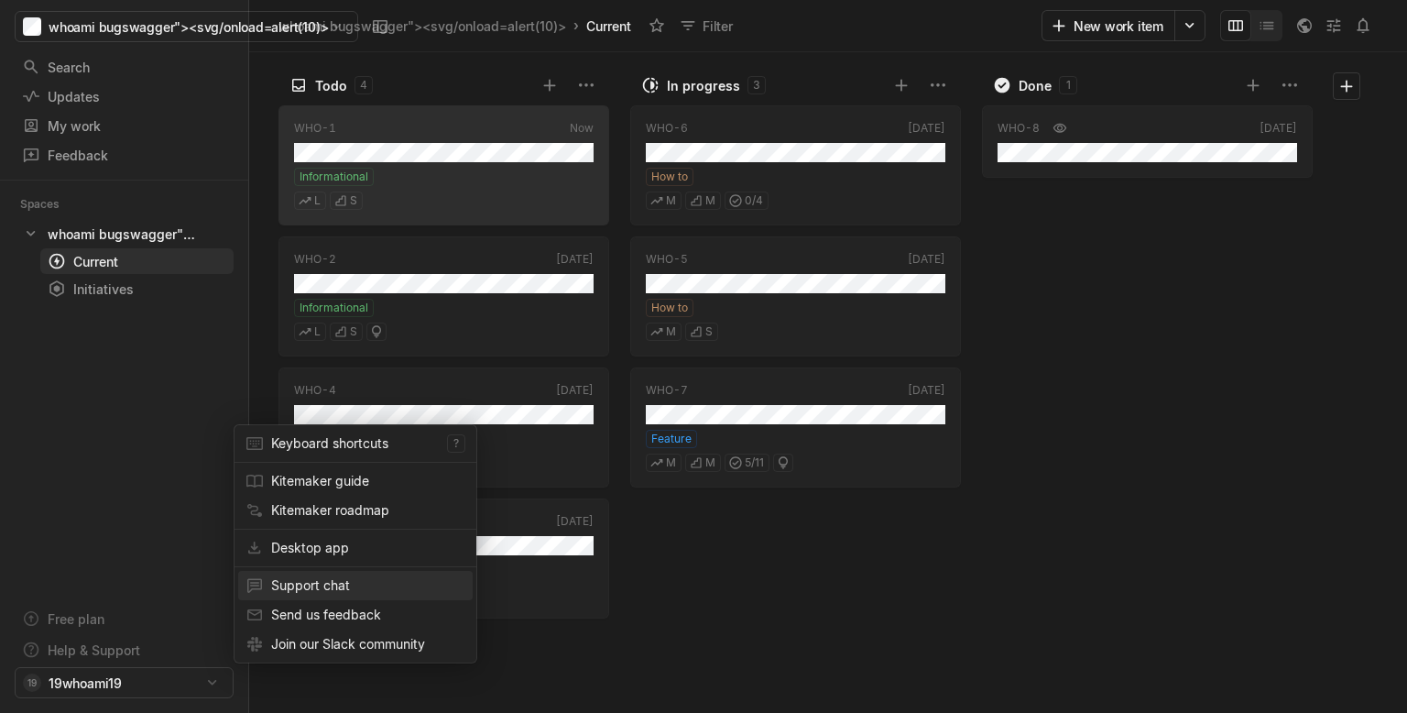
click at [390, 591] on span "Support chat" at bounding box center [368, 585] width 194 height 29
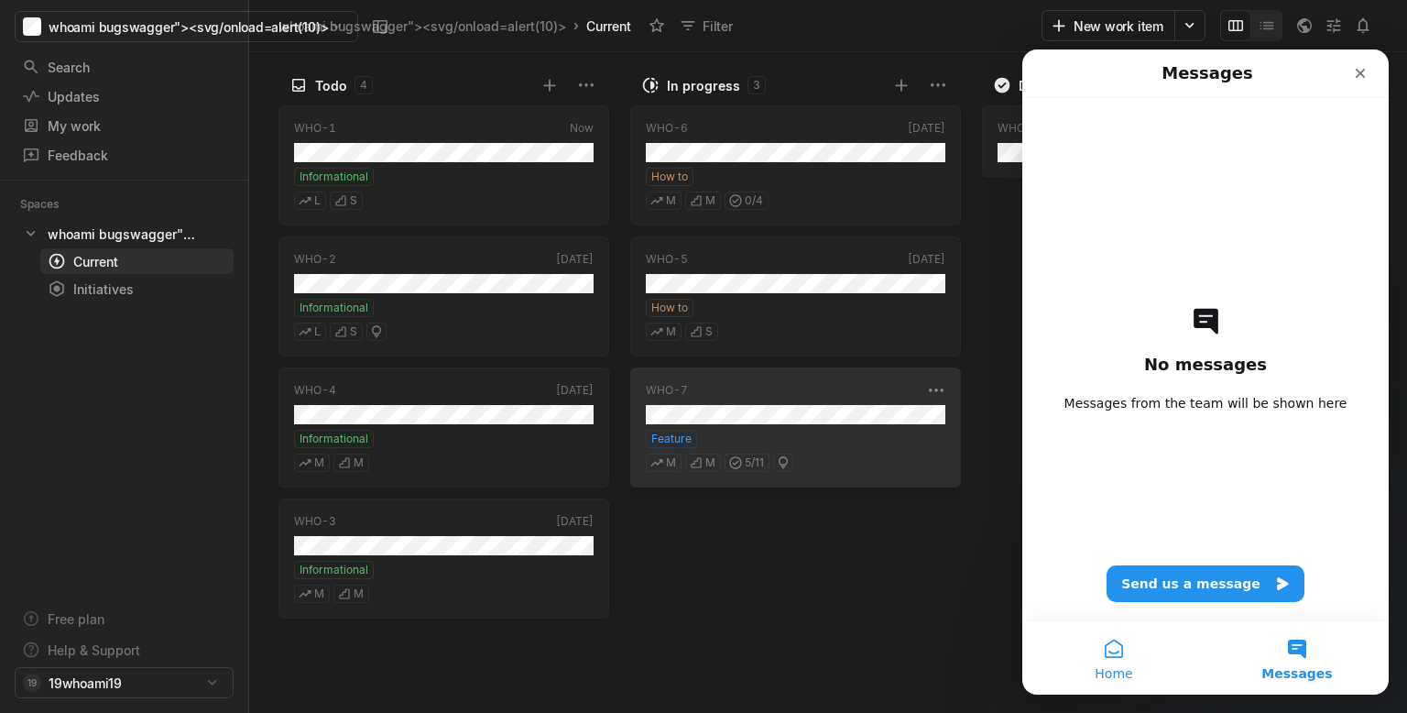
click at [1120, 647] on button "Home" at bounding box center [1114, 657] width 183 height 73
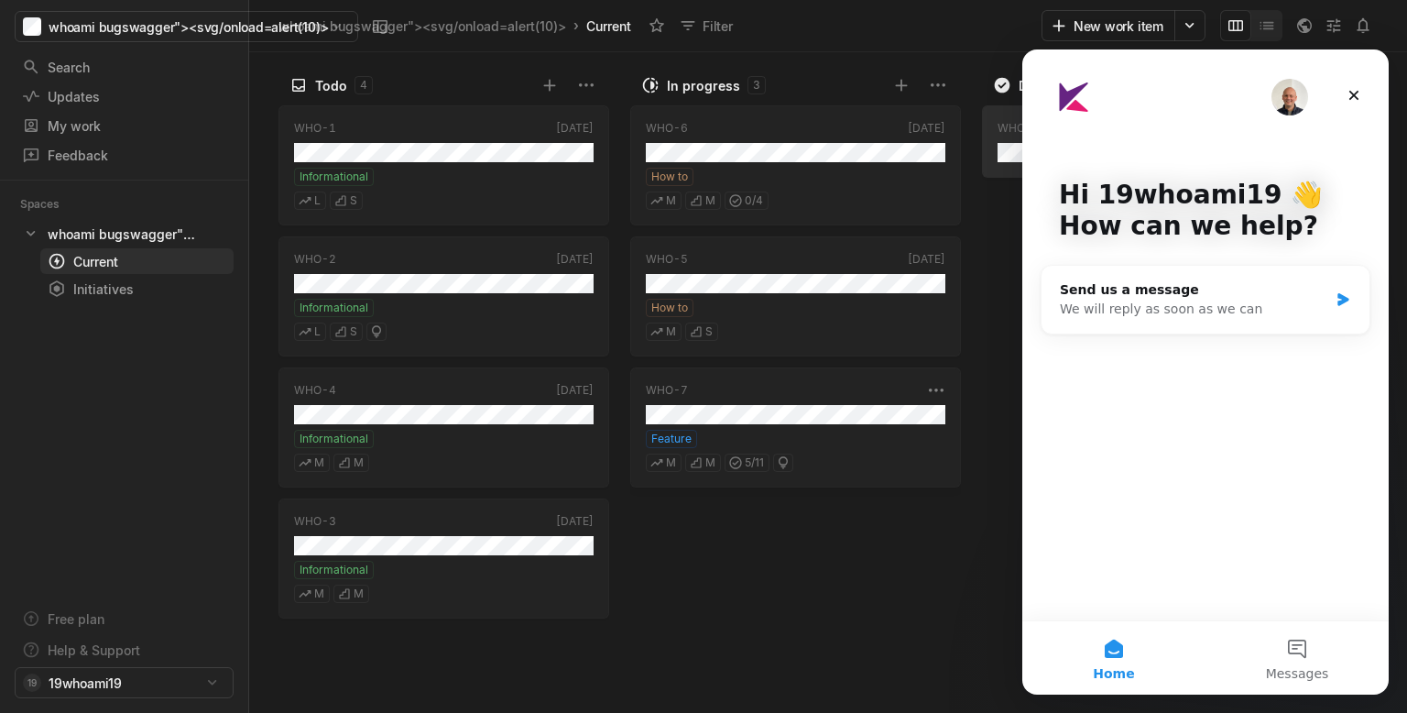
click at [1126, 649] on button "Home" at bounding box center [1114, 657] width 183 height 73
click at [1325, 649] on button "Messages" at bounding box center [1297, 657] width 183 height 73
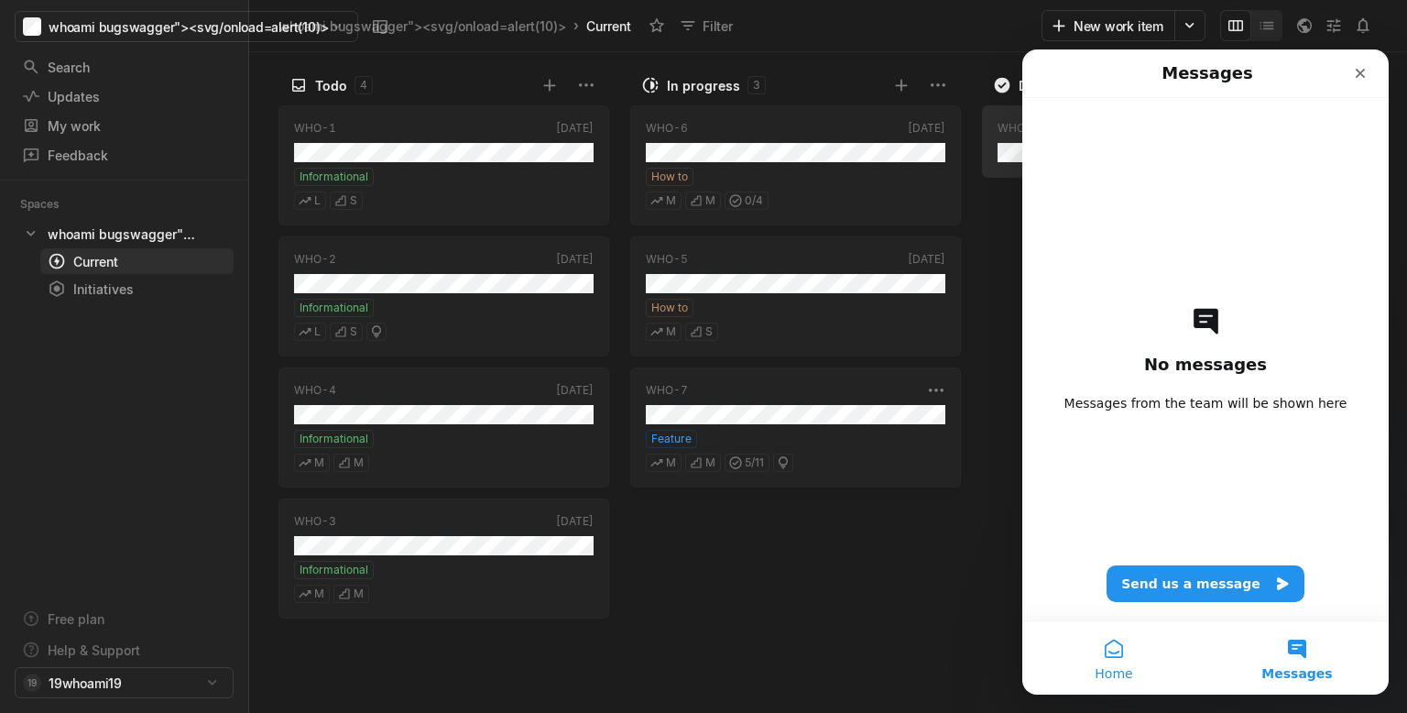
click at [1145, 661] on button "Home" at bounding box center [1114, 657] width 183 height 73
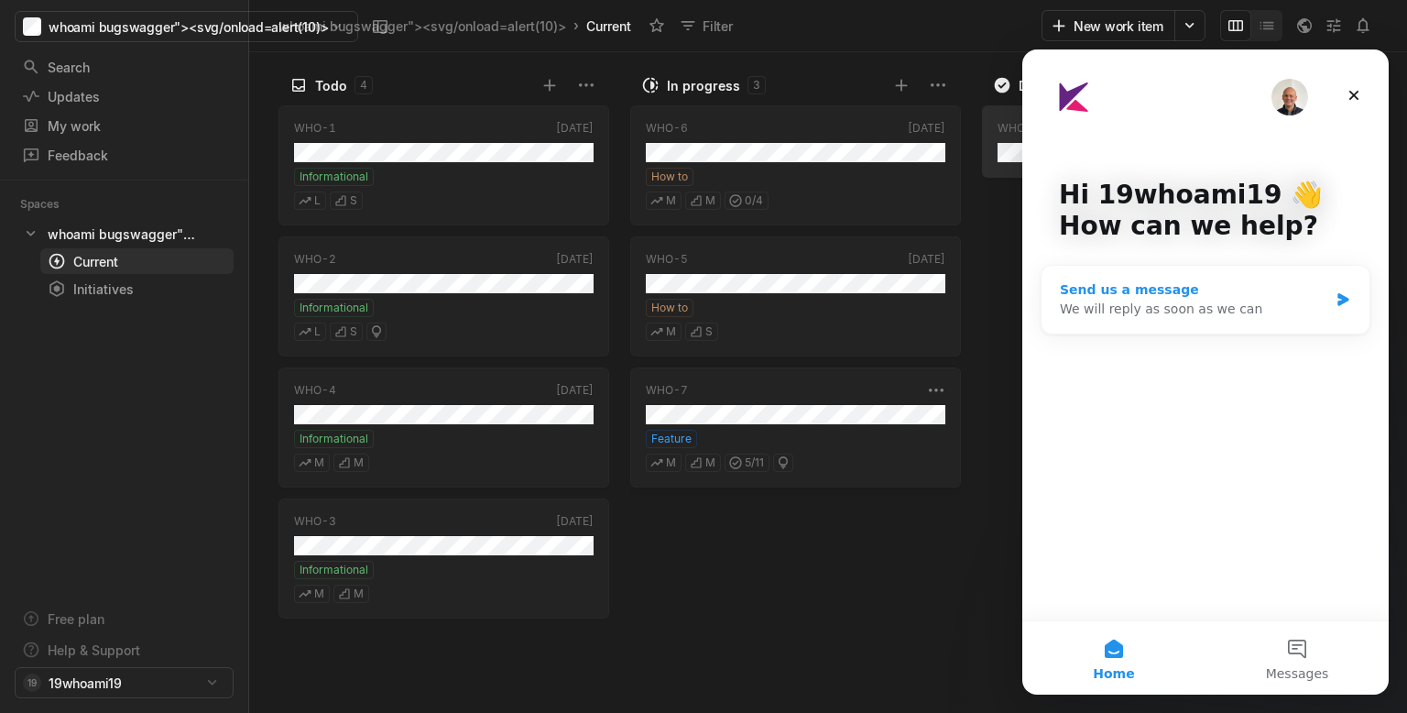
click at [1201, 288] on div "Send us a message" at bounding box center [1194, 289] width 268 height 19
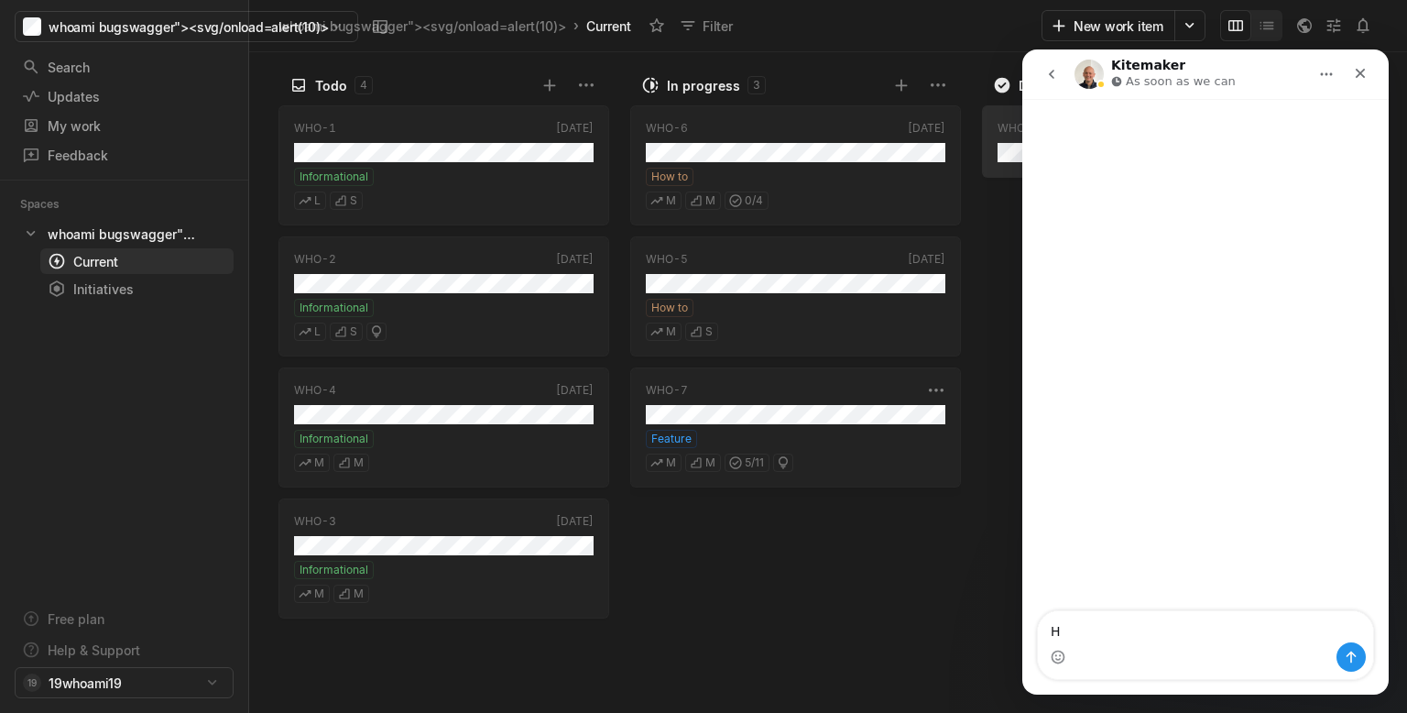
type textarea "Hi"
click at [1055, 77] on icon "go back" at bounding box center [1052, 74] width 15 height 15
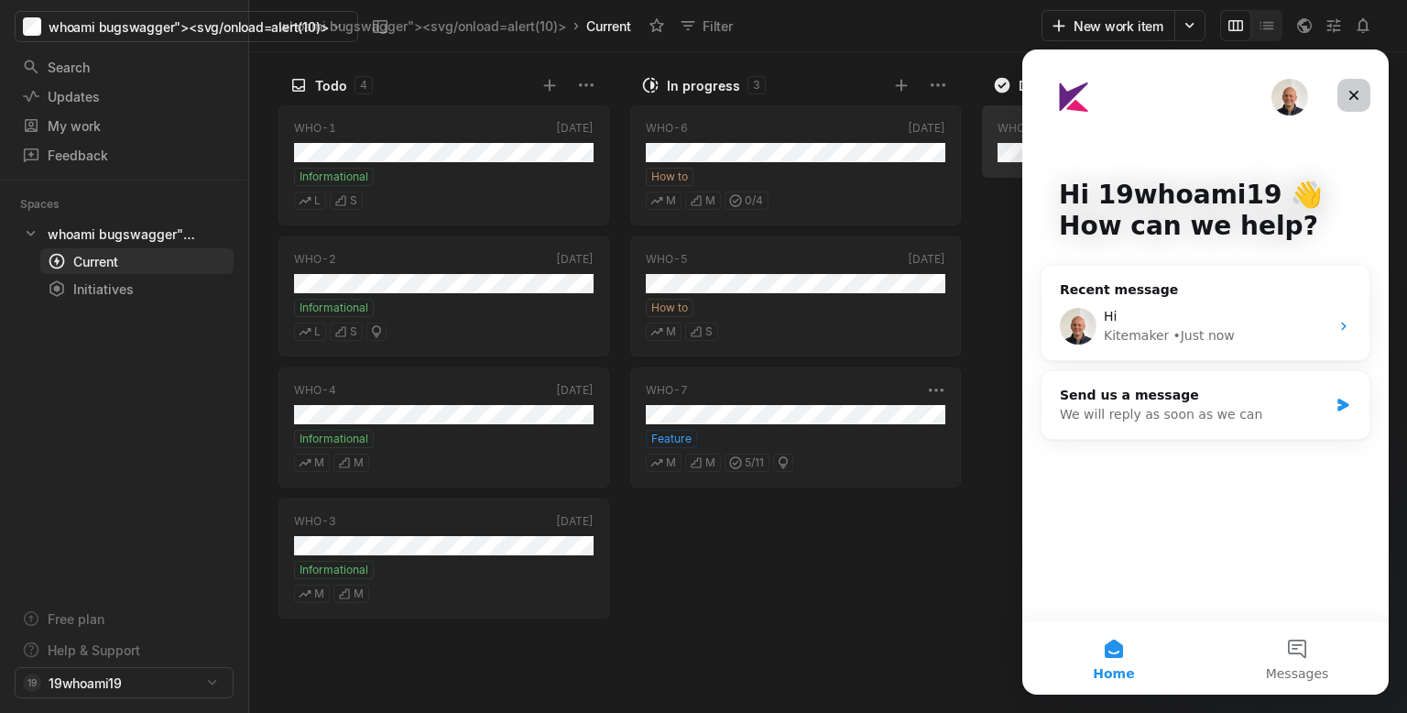
click at [1362, 99] on div "Close" at bounding box center [1354, 95] width 33 height 33
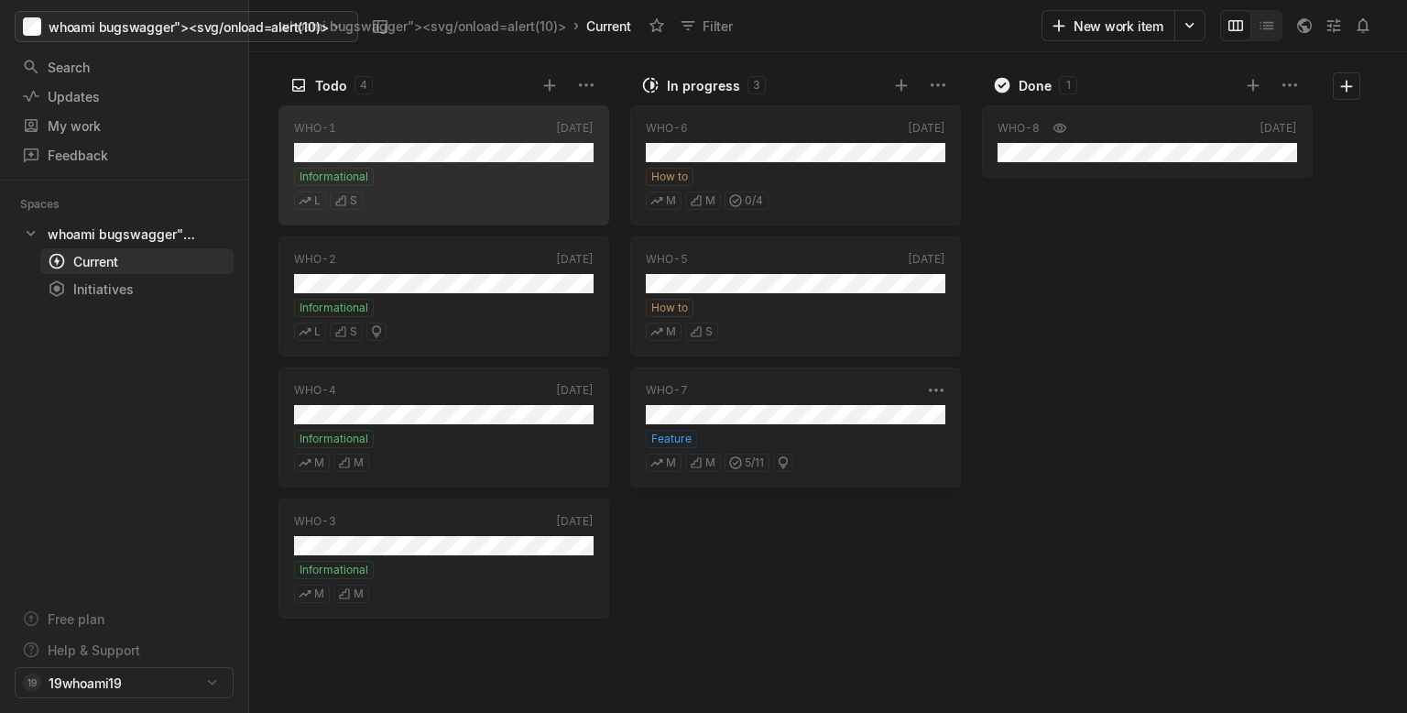
click at [65, 28] on html "whoami bugswagger"><svg/onload=alert(10)> Search / Updates g then u My work = F…" at bounding box center [703, 356] width 1407 height 713
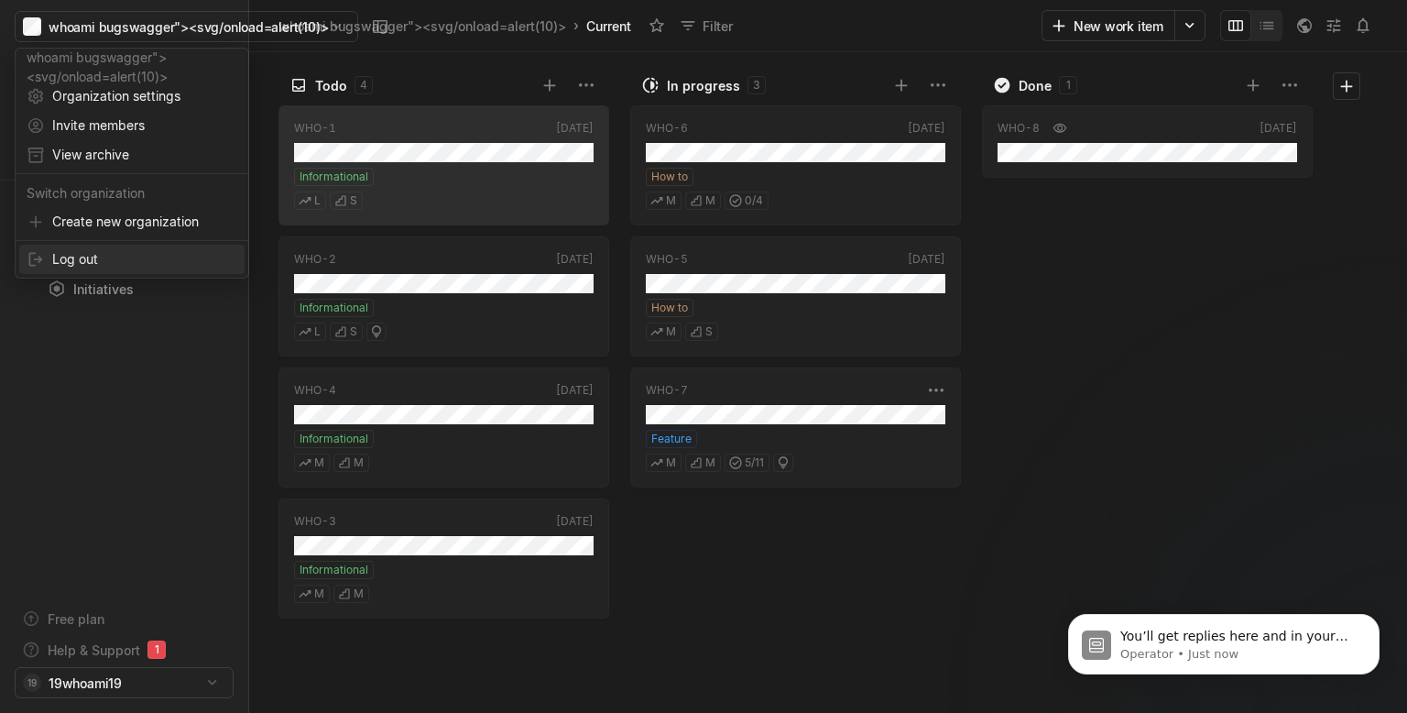
click at [117, 260] on span "Log out" at bounding box center [144, 259] width 185 height 29
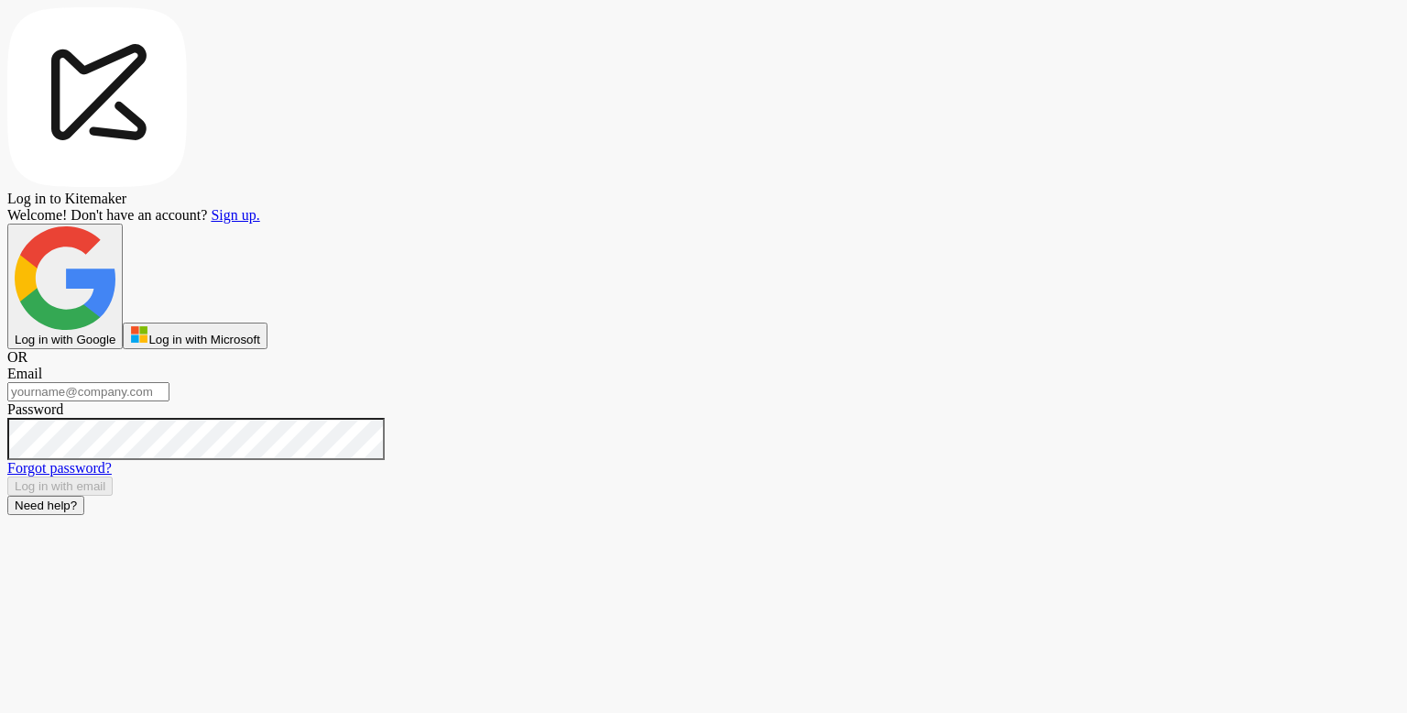
click at [84, 515] on button "Need help?" at bounding box center [45, 505] width 77 height 19
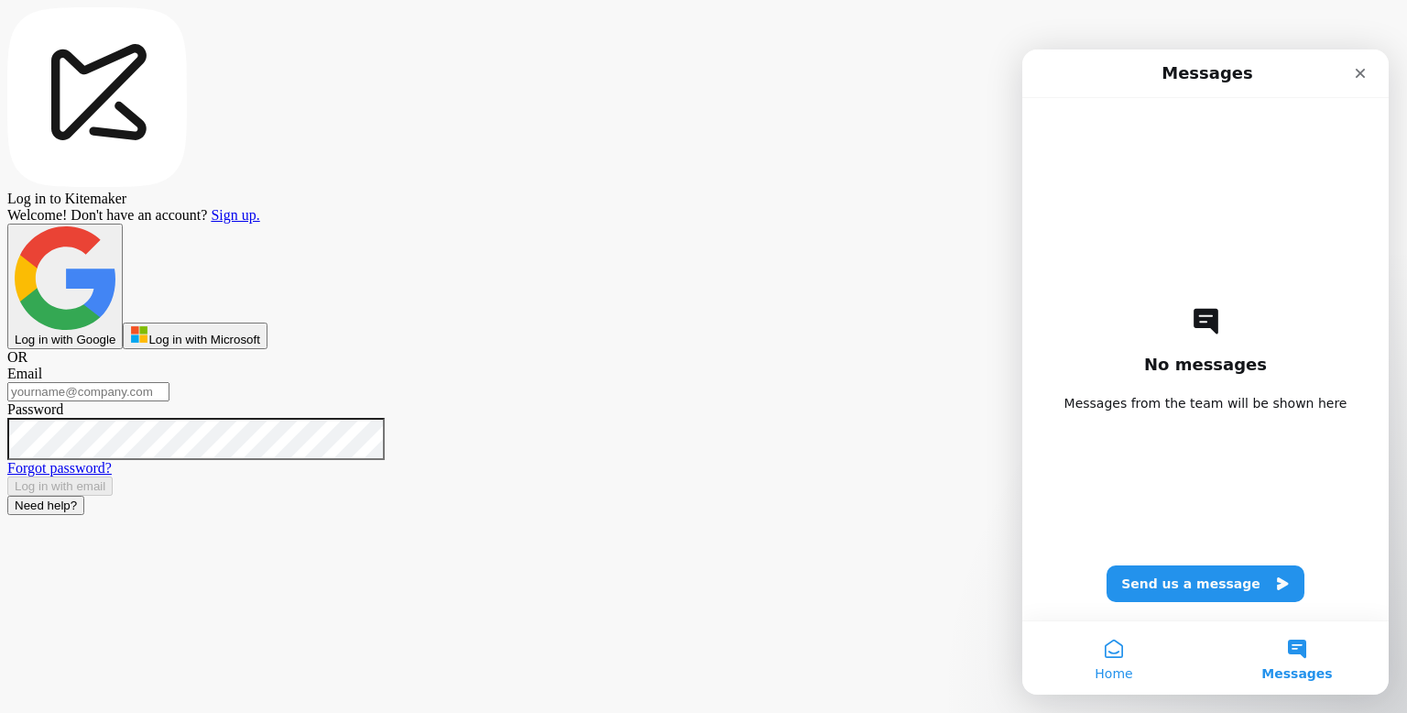
click at [1123, 648] on button "Home" at bounding box center [1114, 657] width 183 height 73
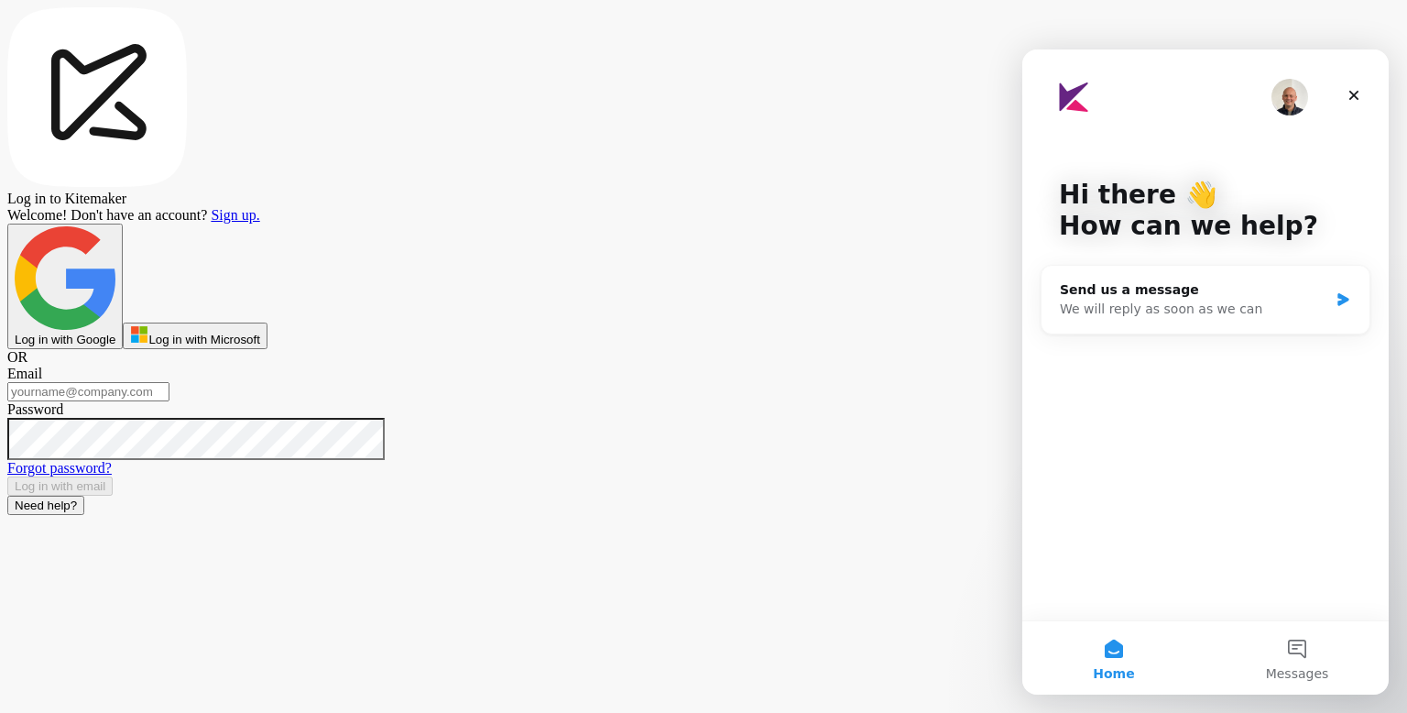
click at [170, 401] on input at bounding box center [88, 391] width 162 height 19
click at [113, 496] on button "Log in with email" at bounding box center [59, 485] width 105 height 19
click at [7, 476] on button "Log in with email" at bounding box center [59, 485] width 105 height 19
click at [170, 401] on input "19whoami19@bugswagger.tech" at bounding box center [88, 391] width 162 height 19
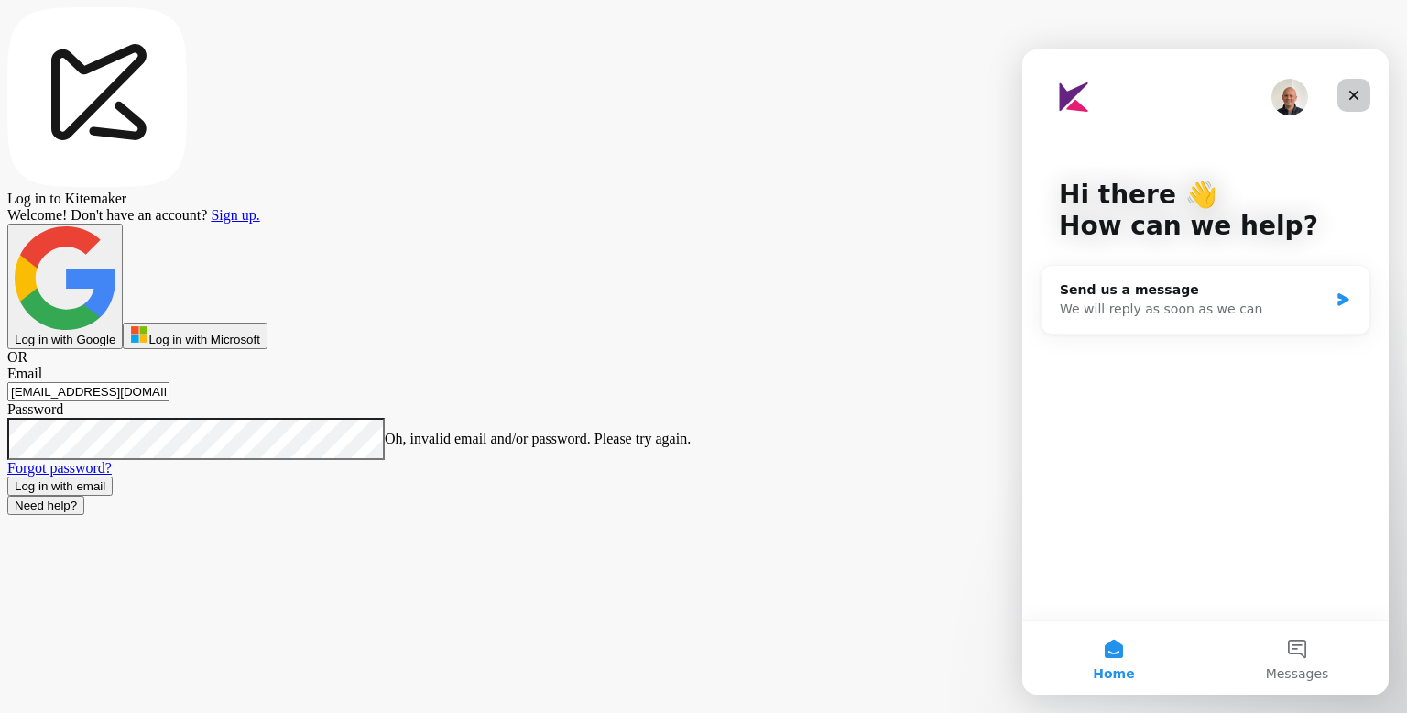
click at [1363, 95] on div "Close" at bounding box center [1354, 95] width 33 height 33
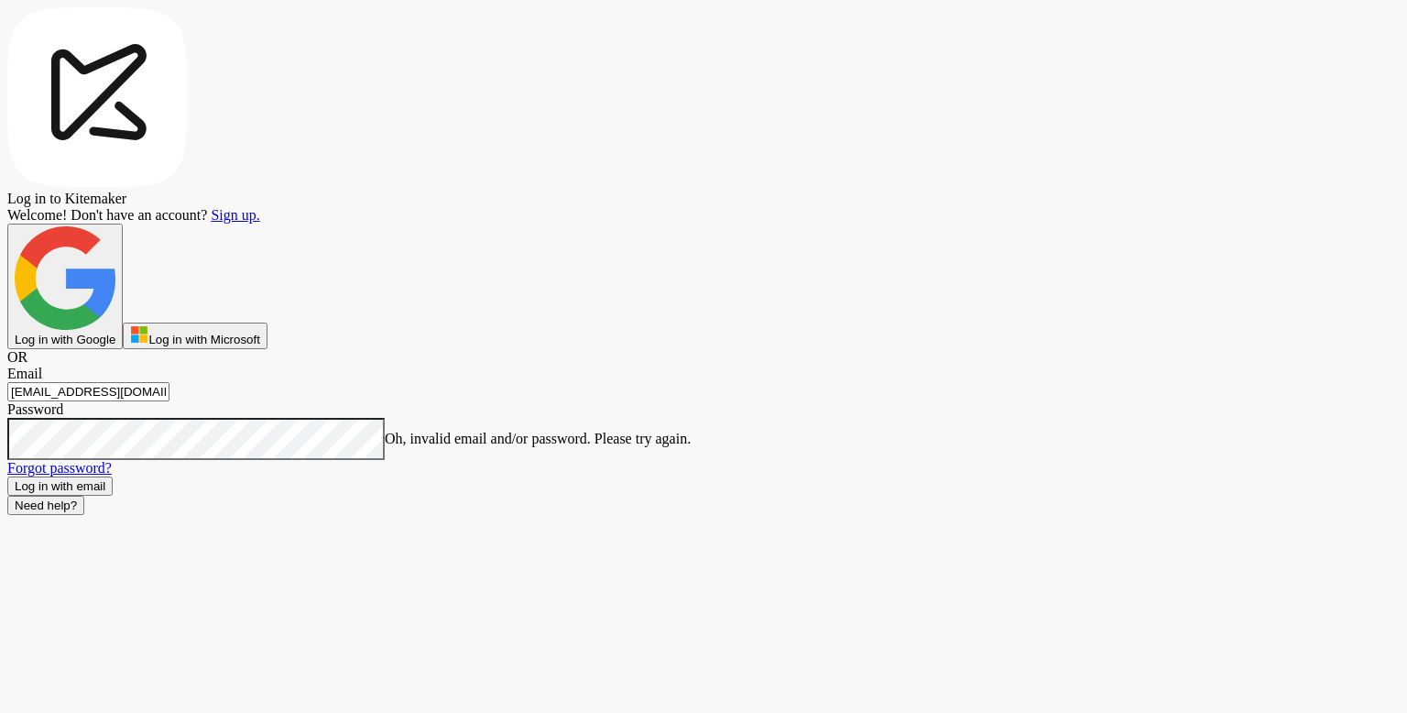
click at [170, 401] on input "19whoami19@bugswagger.tech" at bounding box center [88, 391] width 162 height 19
paste input
type input "19whoami19@buswagger.tech"
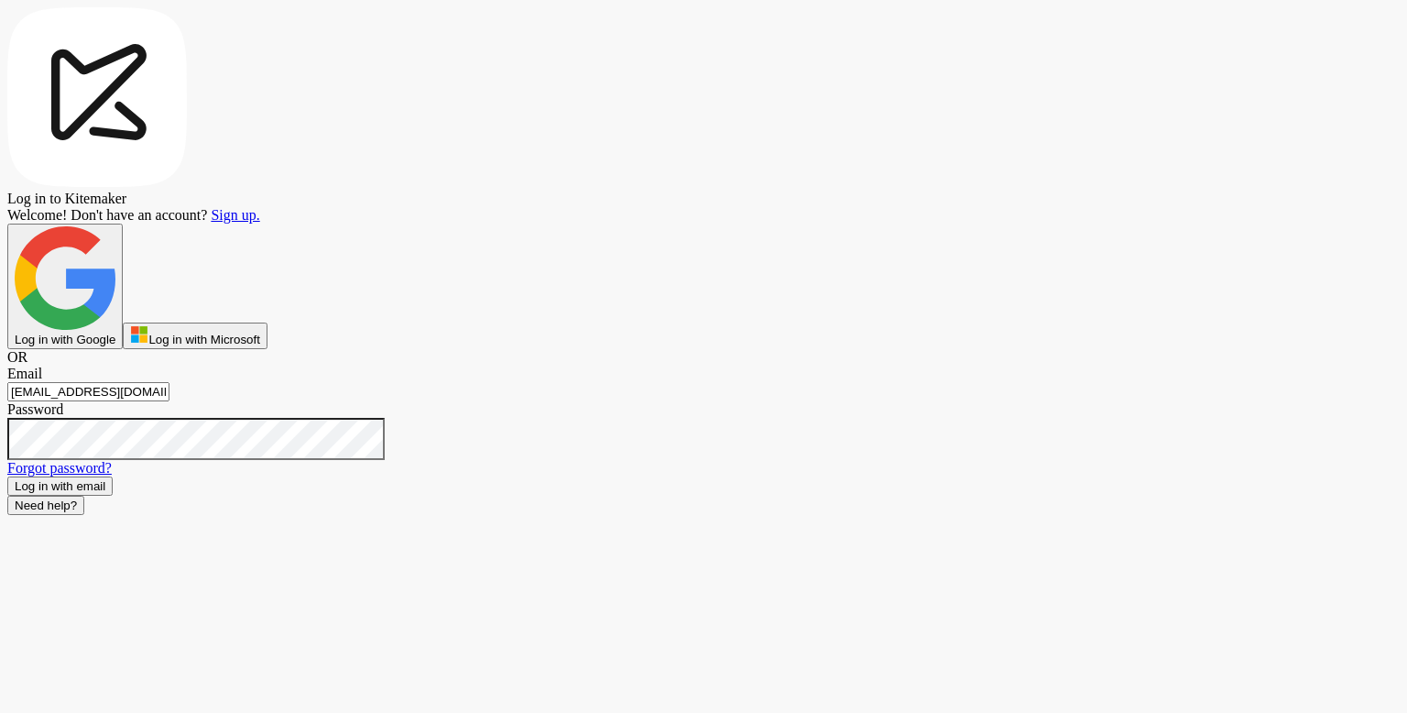
click at [113, 496] on button "Log in with email" at bounding box center [59, 485] width 105 height 19
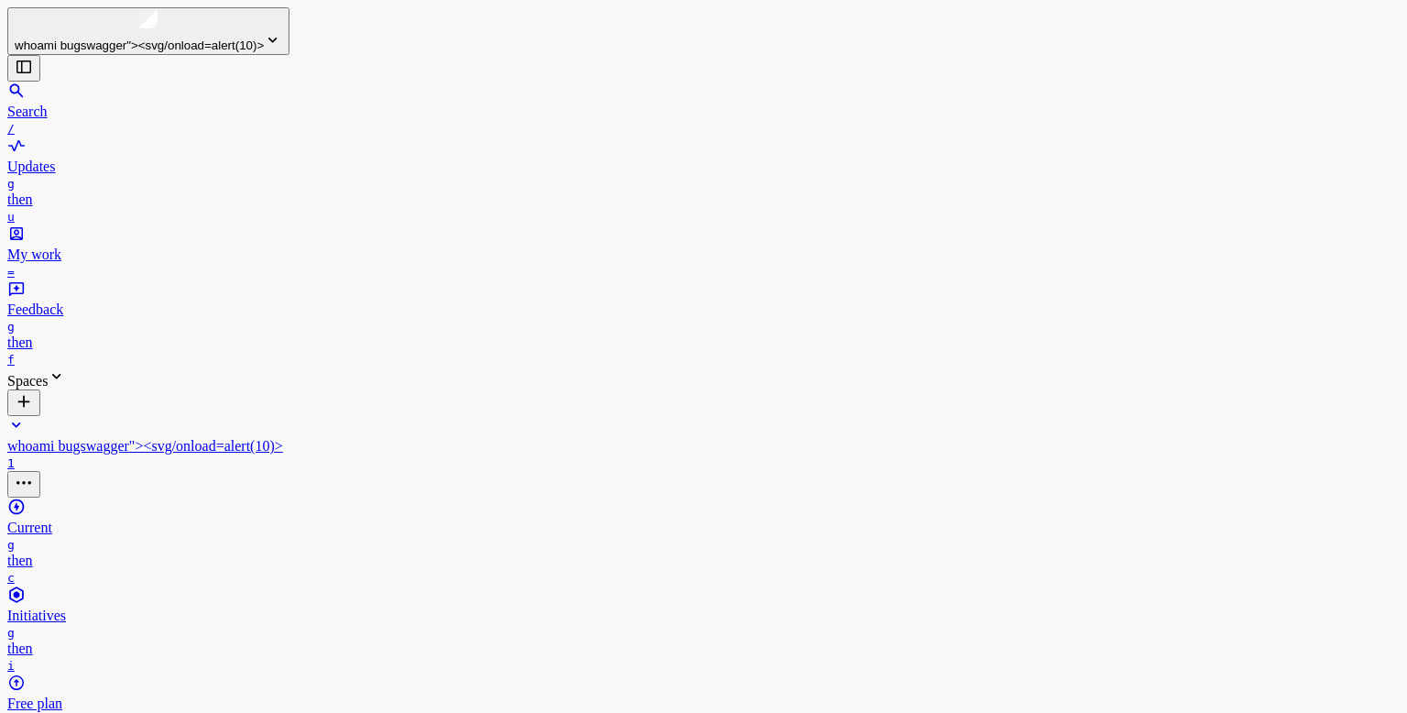
click at [85, 224] on div "My work" at bounding box center [703, 243] width 1393 height 38
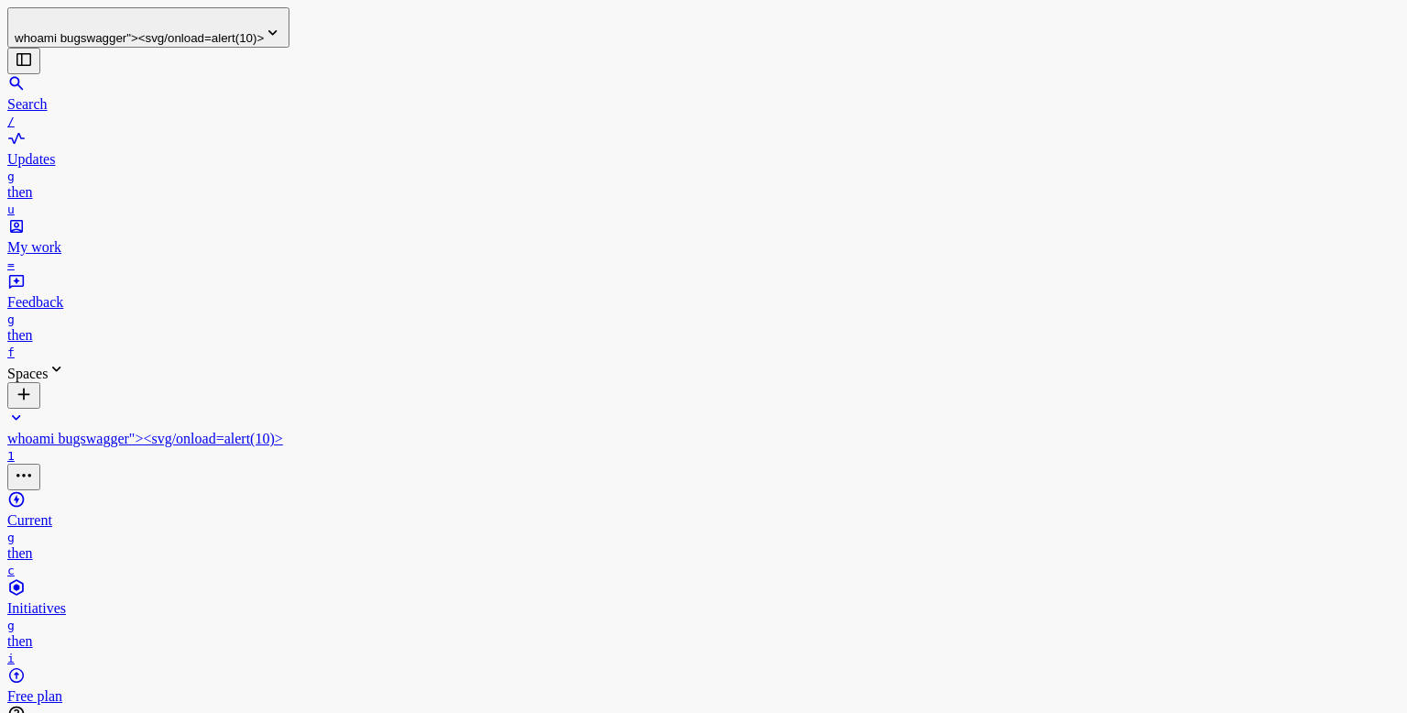
scroll to position [1422, 0]
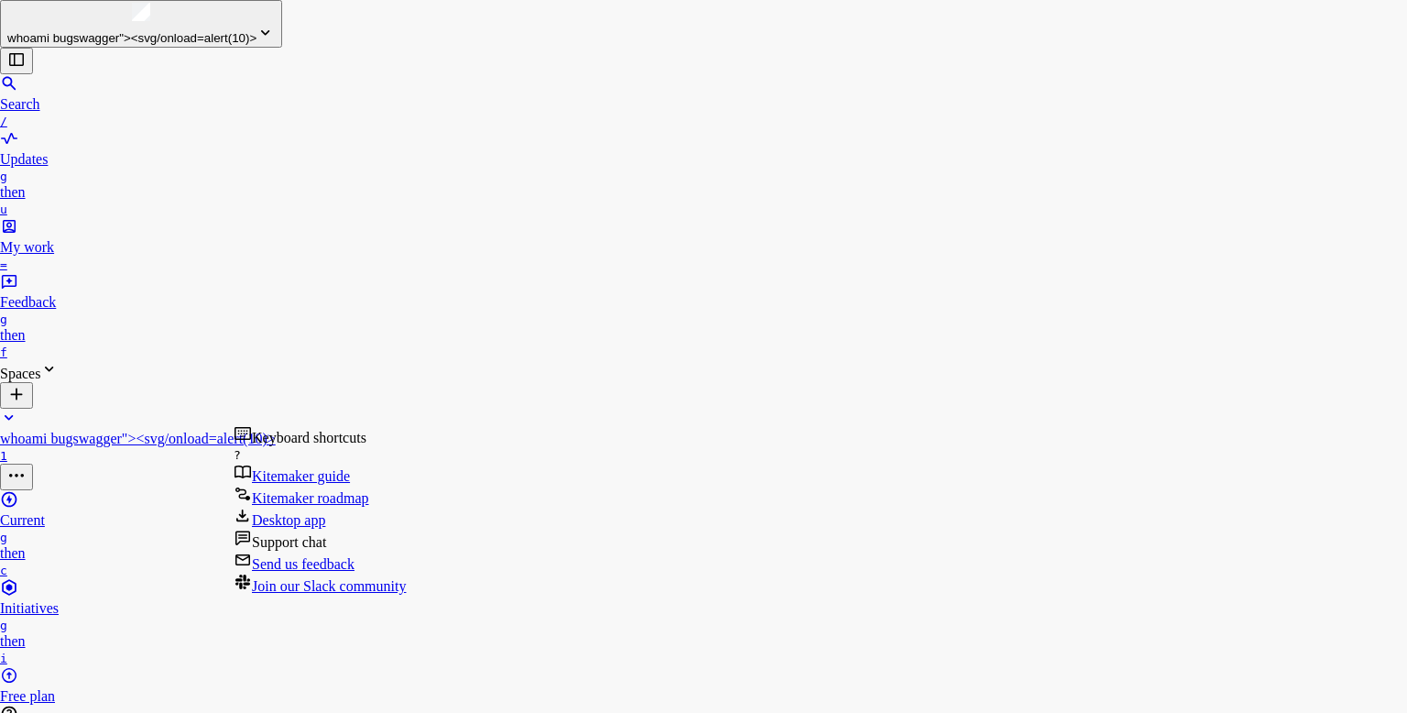
click at [93, 650] on html "whoami bugswagger"><svg/onload=alert(10)> Search / Updates g then u My work = F…" at bounding box center [703, 434] width 1407 height 868
click at [326, 550] on span "Support chat" at bounding box center [289, 542] width 74 height 16
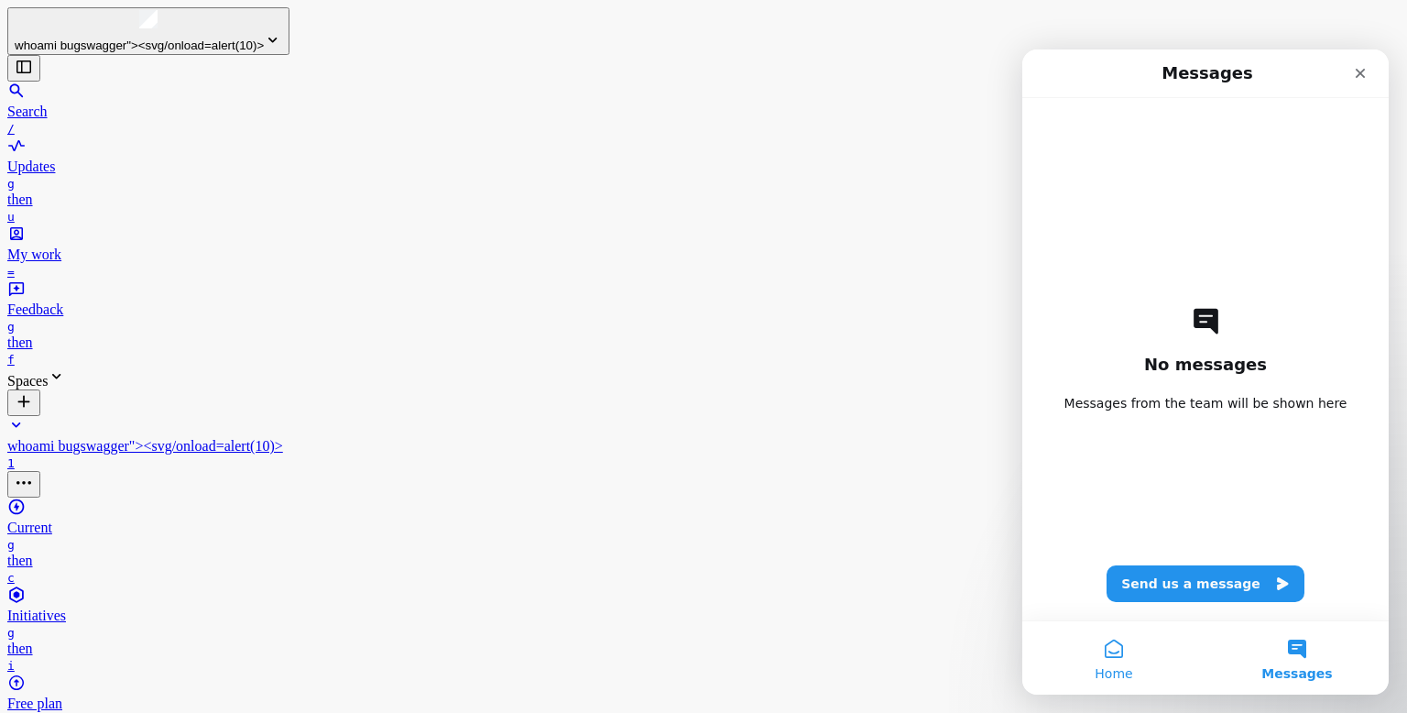
click at [1121, 651] on button "Home" at bounding box center [1114, 657] width 183 height 73
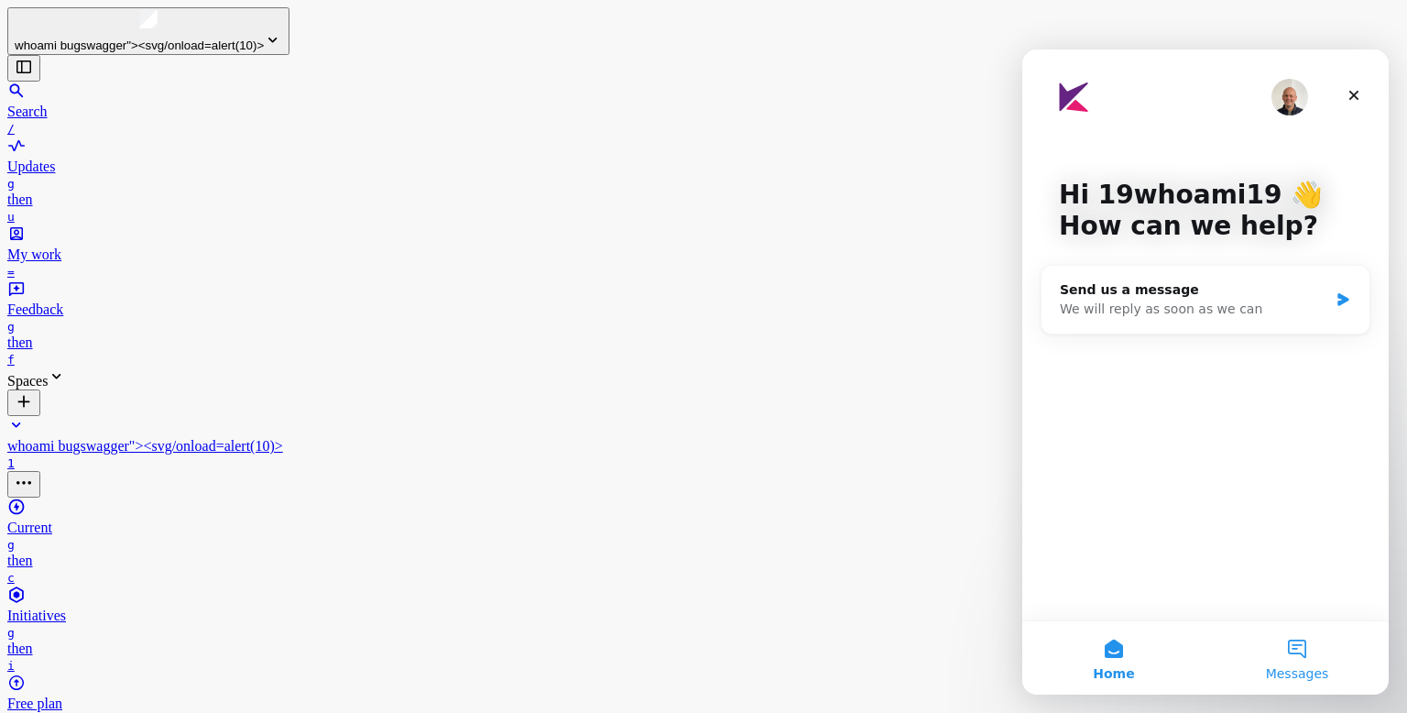
click at [1310, 648] on button "Messages" at bounding box center [1297, 657] width 183 height 73
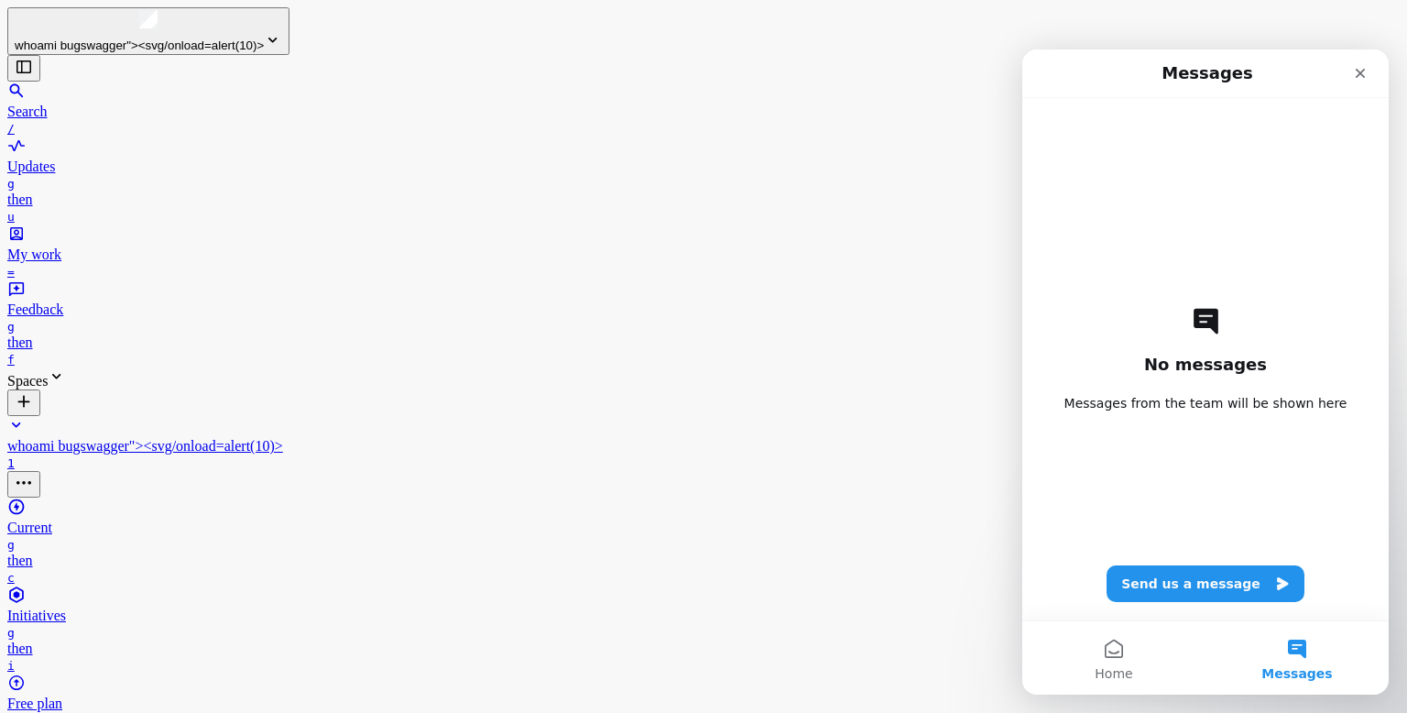
click at [1190, 606] on div "No messages Messages from the team will be shown here Send us a message" at bounding box center [1206, 359] width 302 height 522
click at [1197, 586] on button "Send us a message" at bounding box center [1206, 583] width 198 height 37
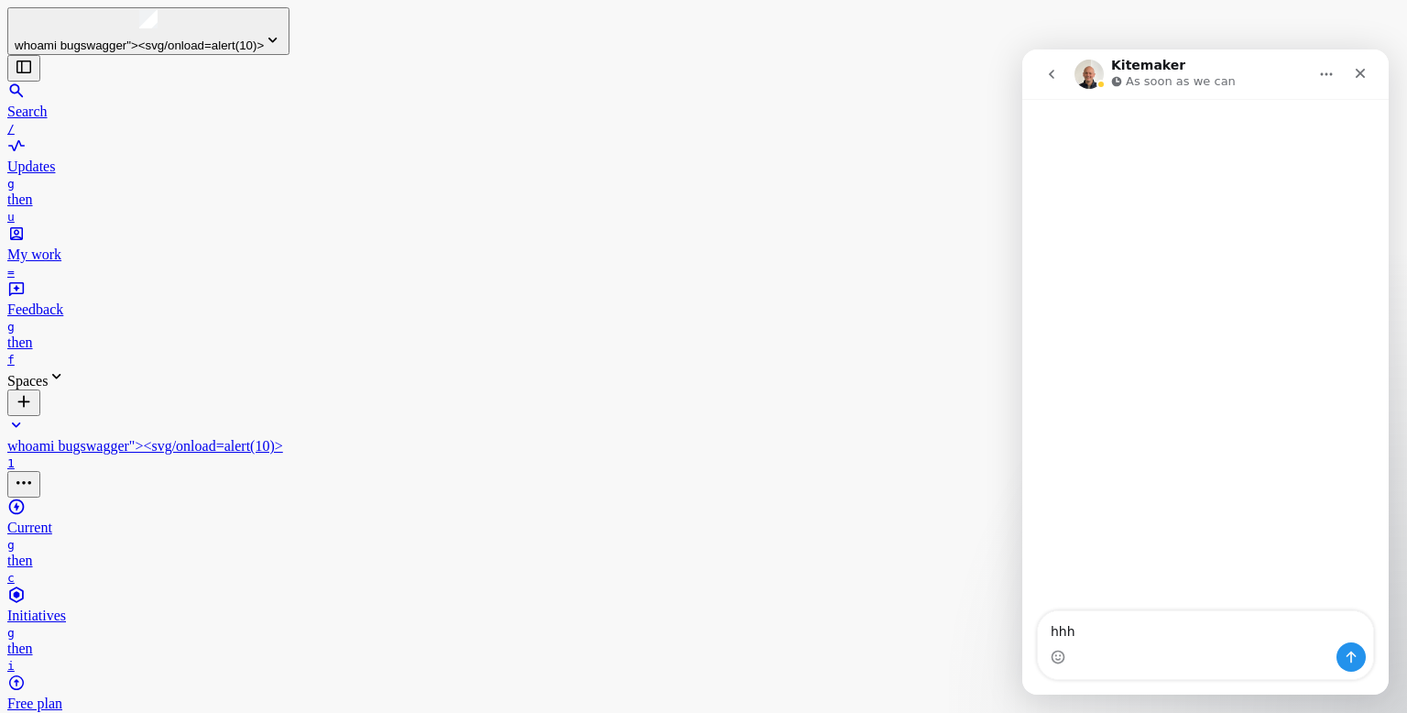
type textarea "hhhh"
click at [1052, 78] on icon "go back" at bounding box center [1052, 74] width 15 height 15
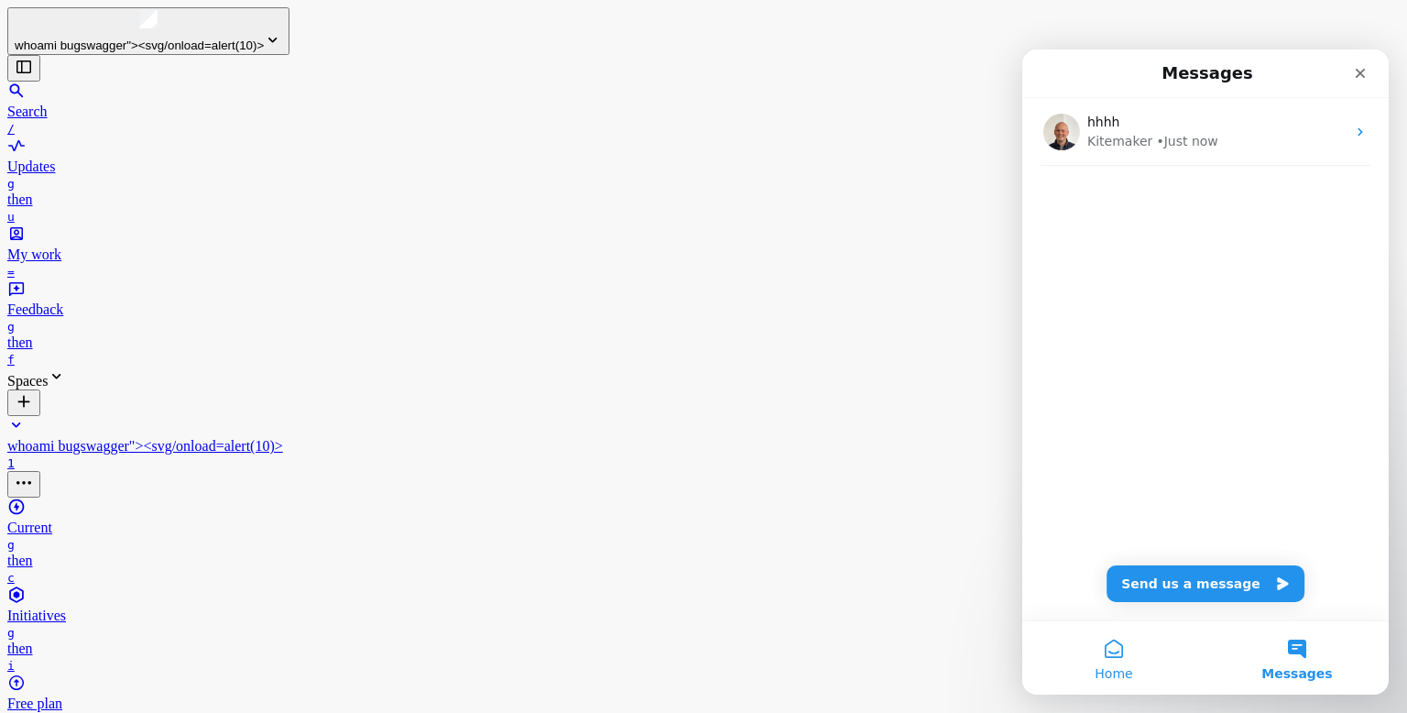
click at [1120, 662] on button "Home" at bounding box center [1114, 657] width 183 height 73
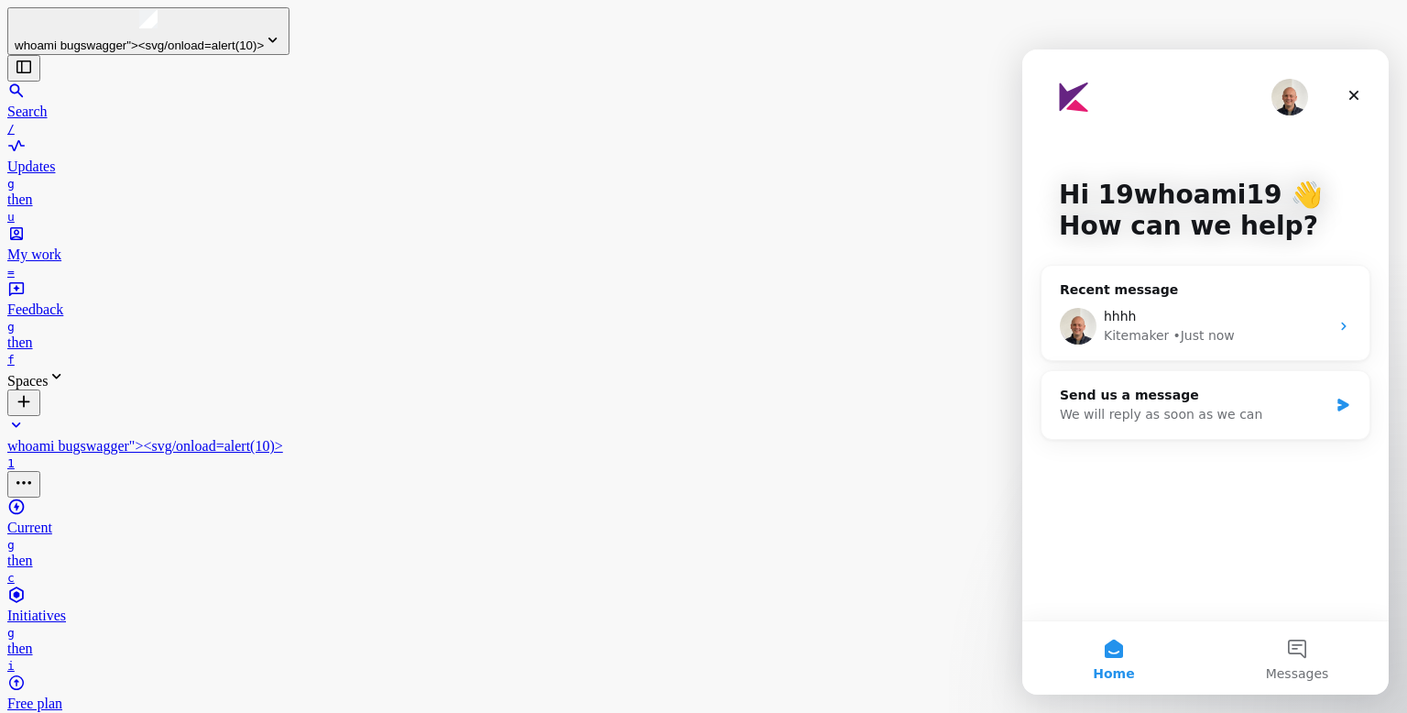
click at [1362, 90] on div "Close" at bounding box center [1354, 95] width 33 height 33
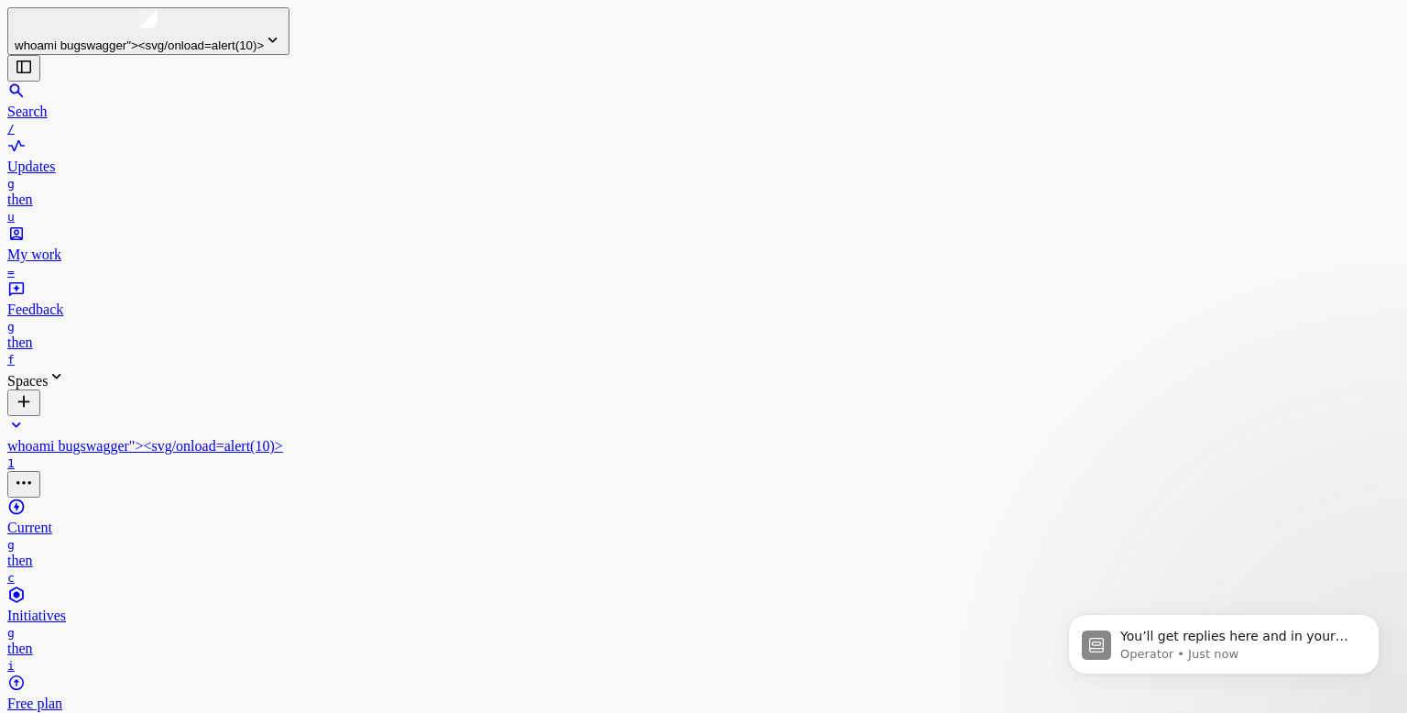
scroll to position [0, 0]
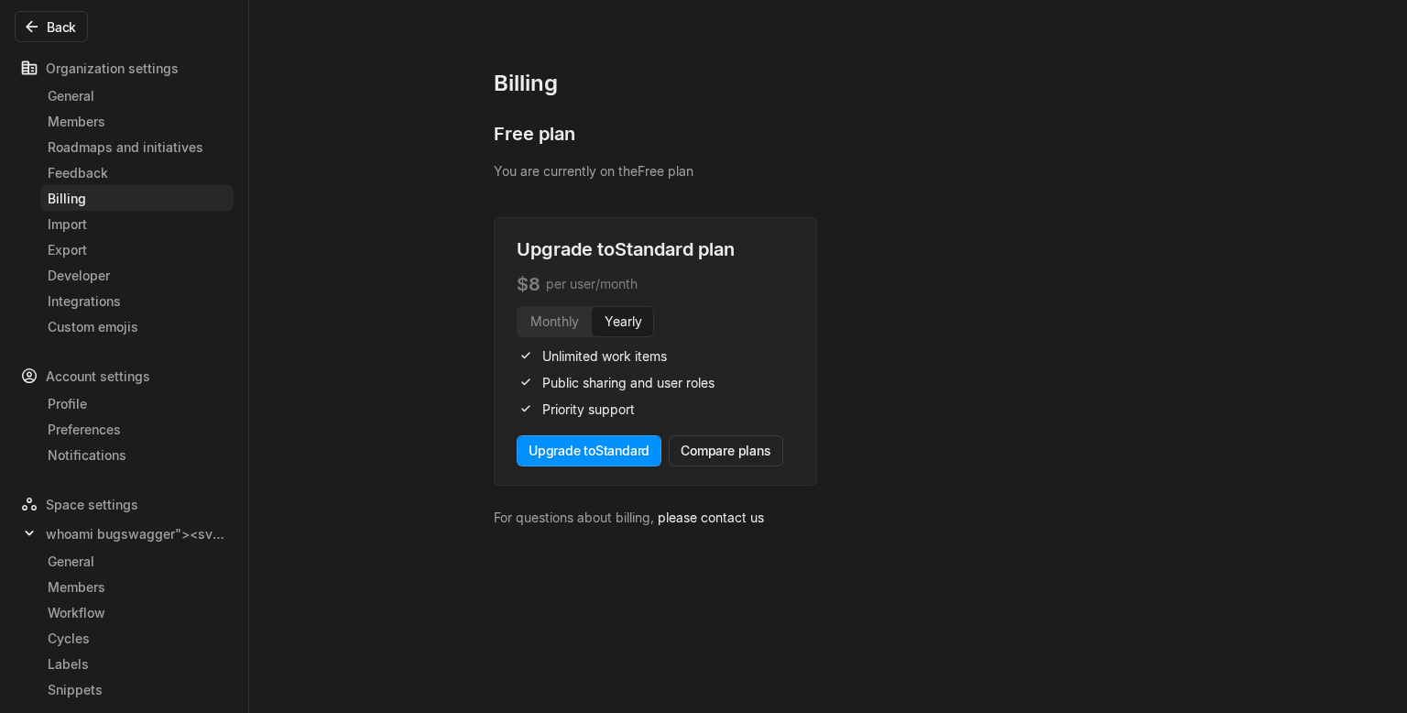
scroll to position [66, 0]
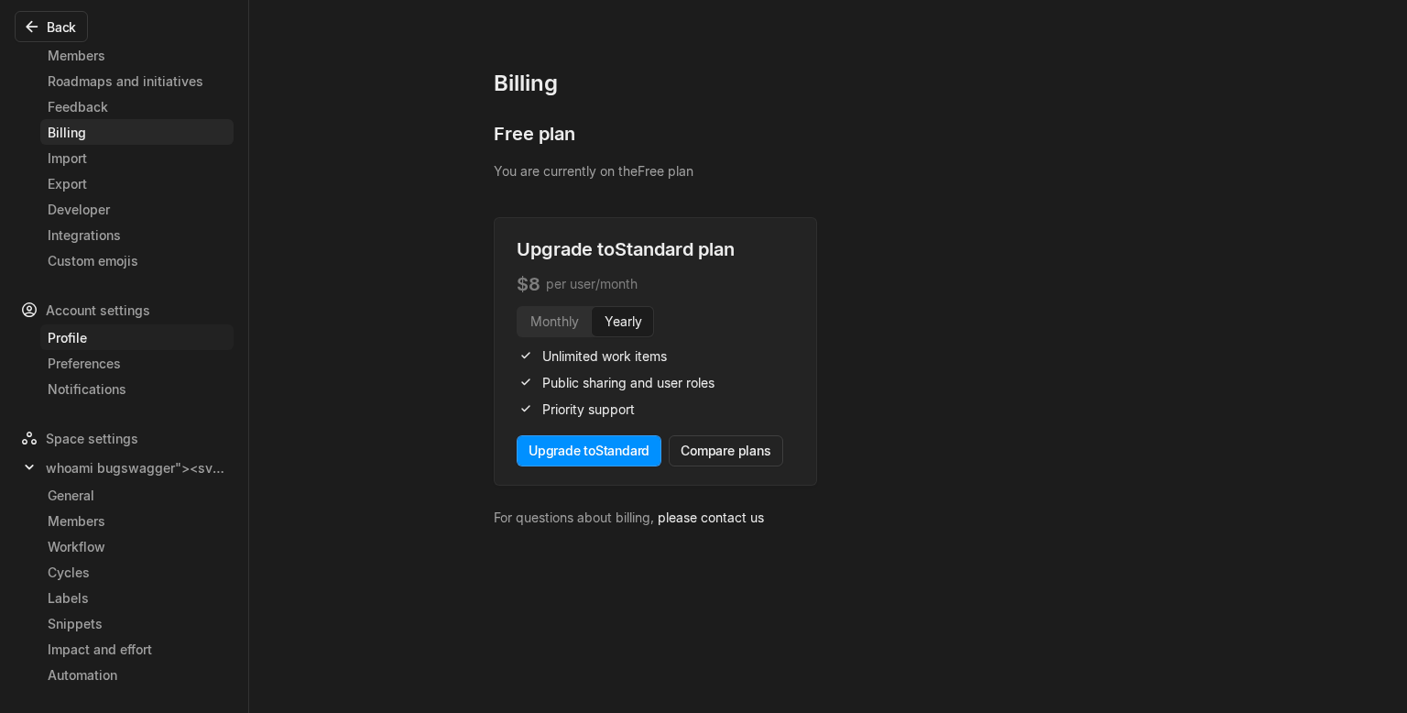
click at [150, 345] on div "Profile" at bounding box center [137, 337] width 179 height 19
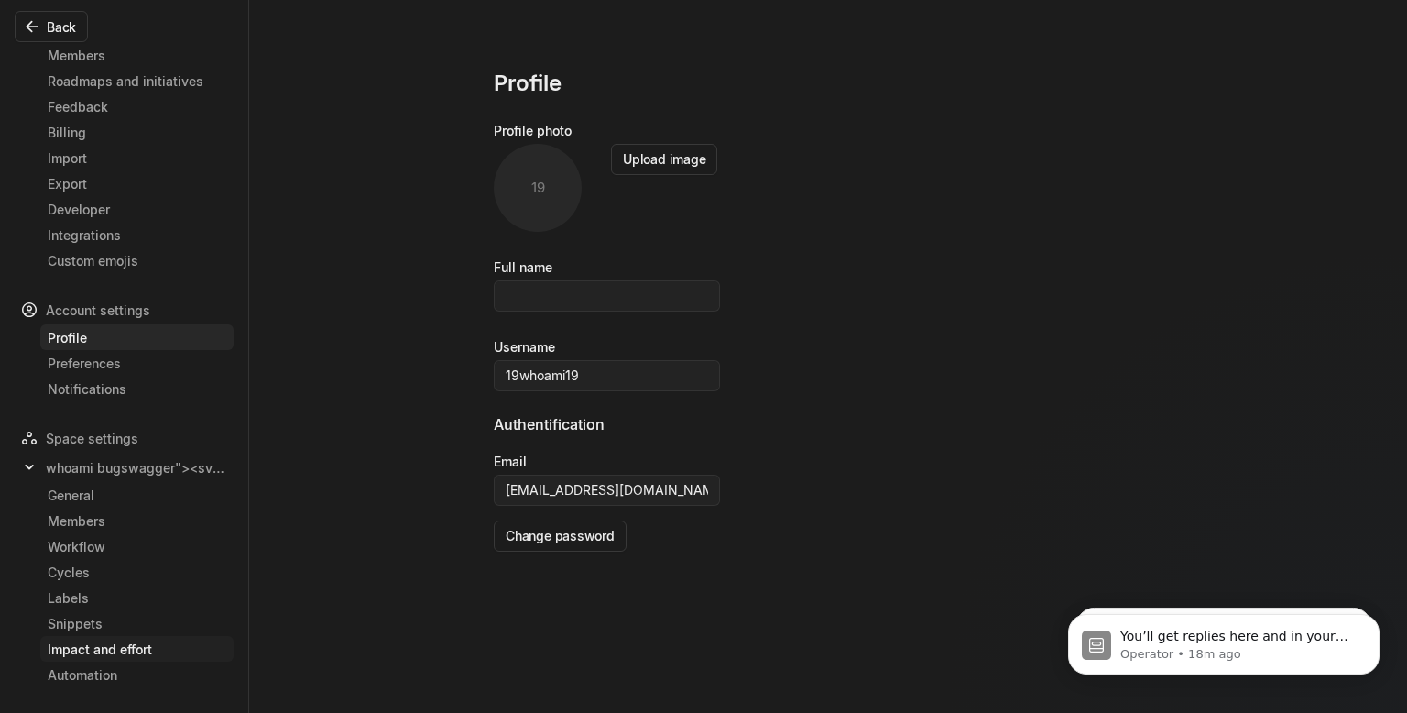
click at [170, 643] on div "Impact and effort" at bounding box center [137, 649] width 179 height 19
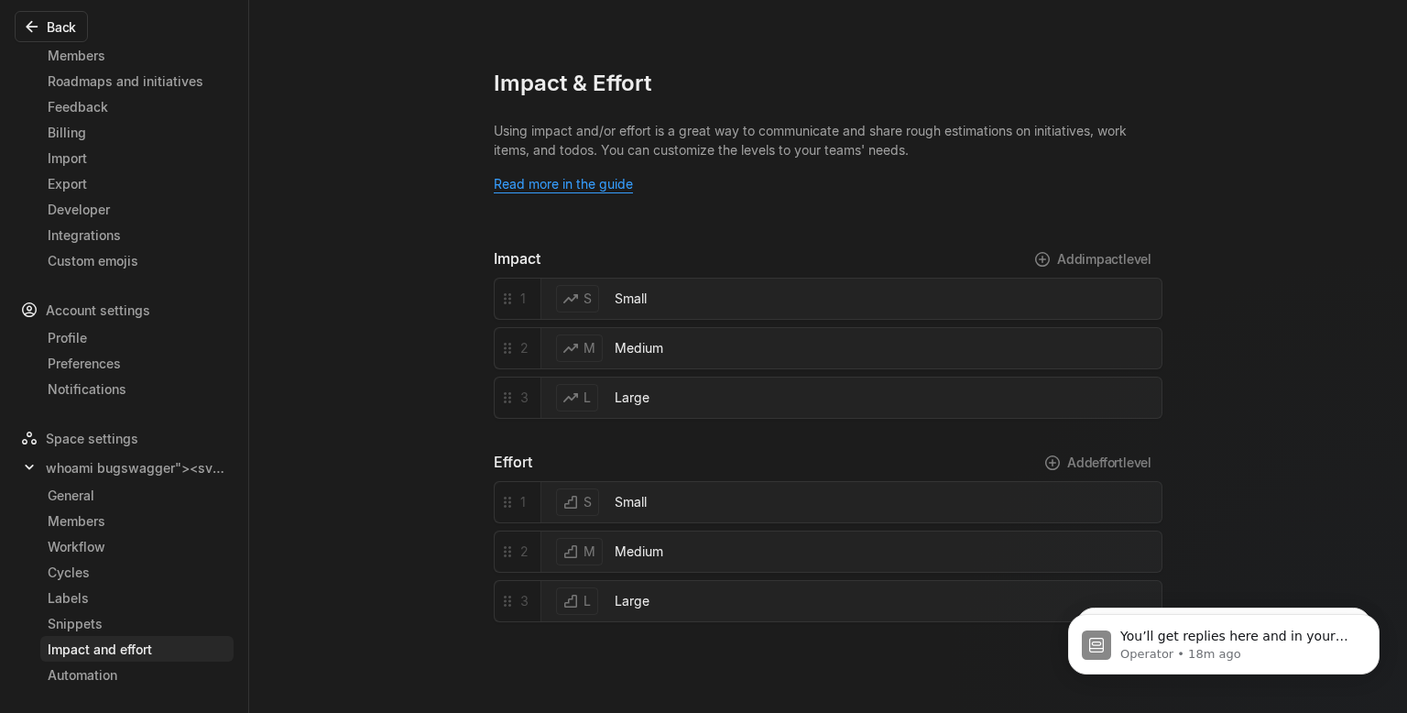
click at [118, 691] on div "Organization settings General Members Roadmaps and initiatives Feedback Billing…" at bounding box center [124, 337] width 219 height 722
click at [121, 683] on div "Automation" at bounding box center [137, 674] width 179 height 19
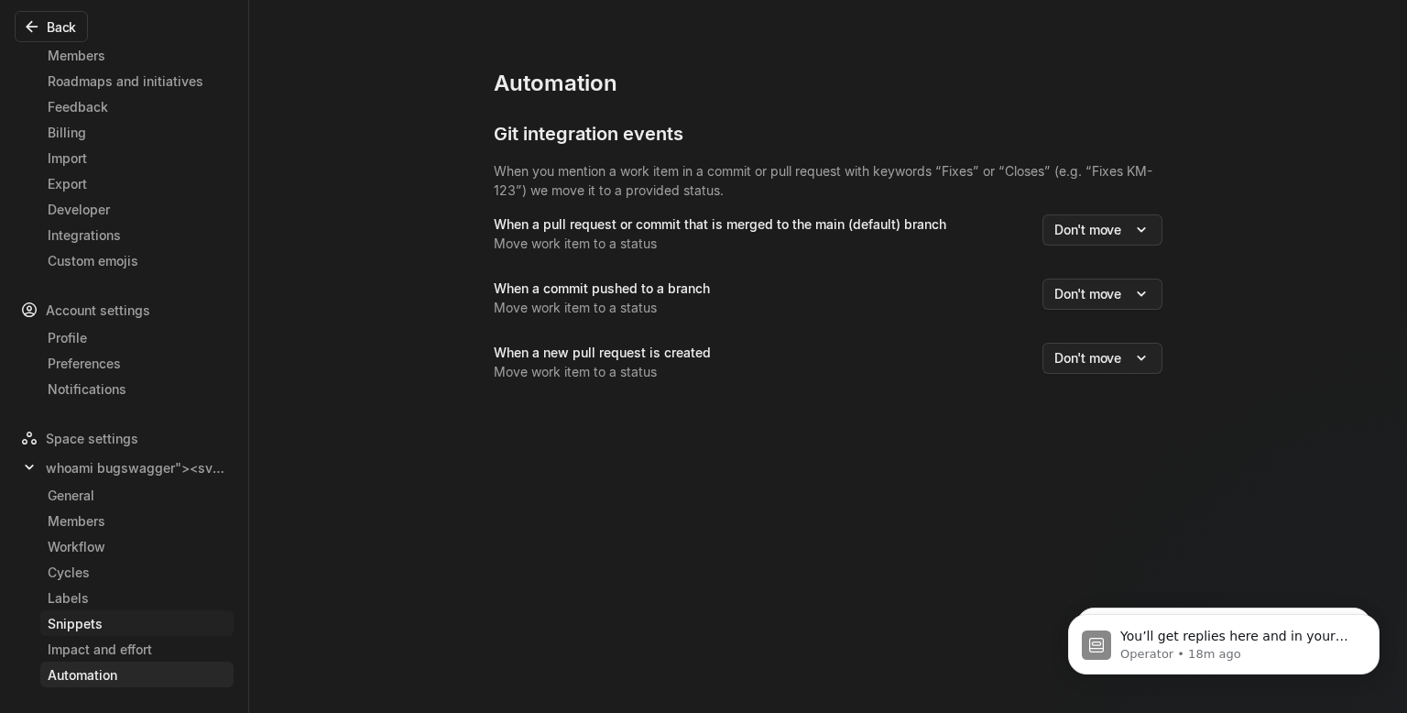
click at [141, 635] on link "Snippets" at bounding box center [136, 623] width 193 height 26
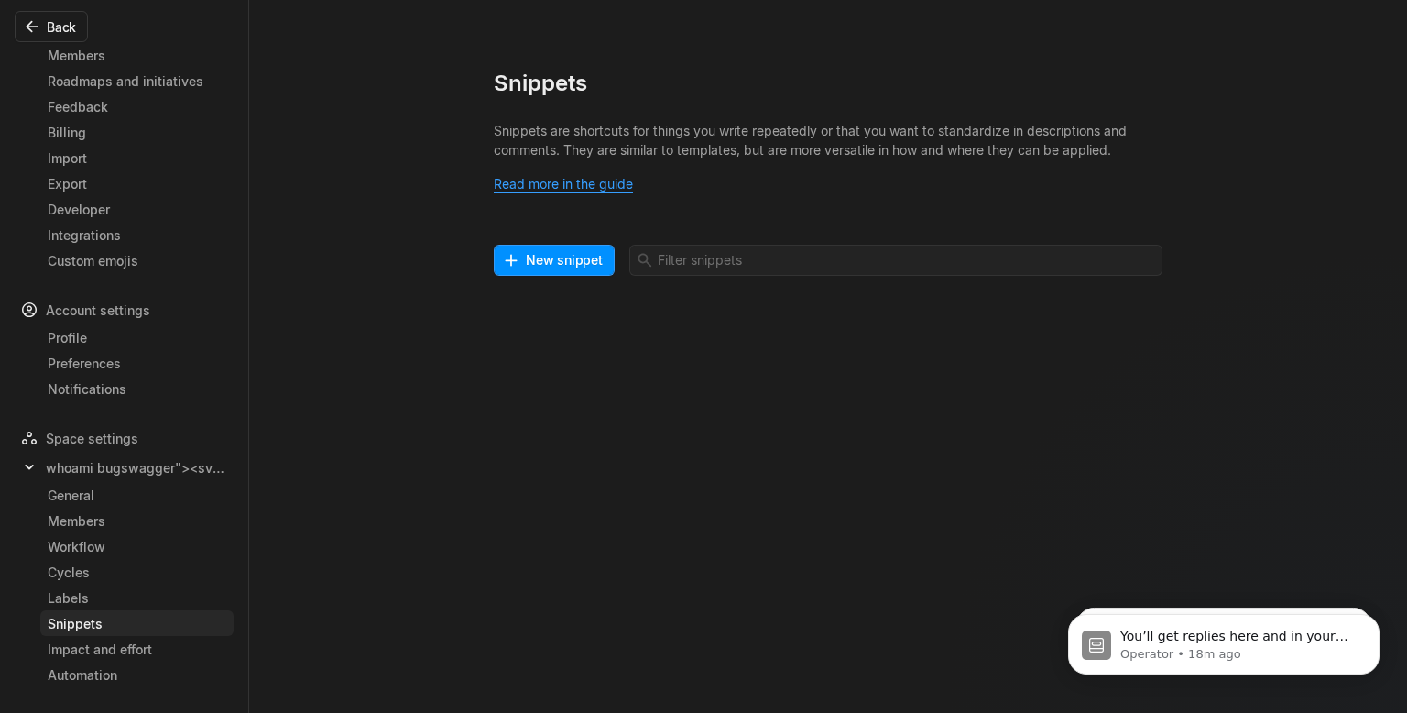
click at [146, 618] on div "Snippets" at bounding box center [137, 623] width 179 height 19
click at [151, 576] on div "Cycles" at bounding box center [137, 572] width 179 height 19
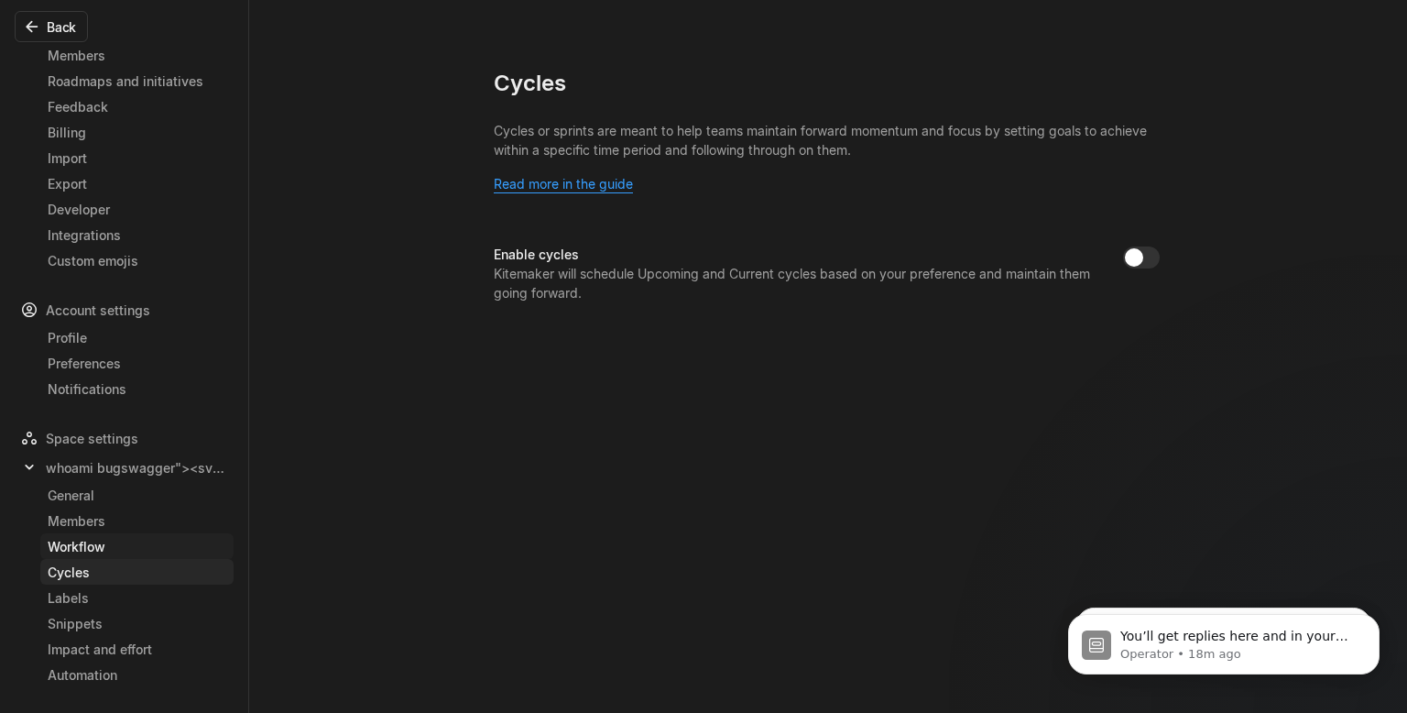
click at [152, 555] on div "Workflow" at bounding box center [137, 546] width 179 height 19
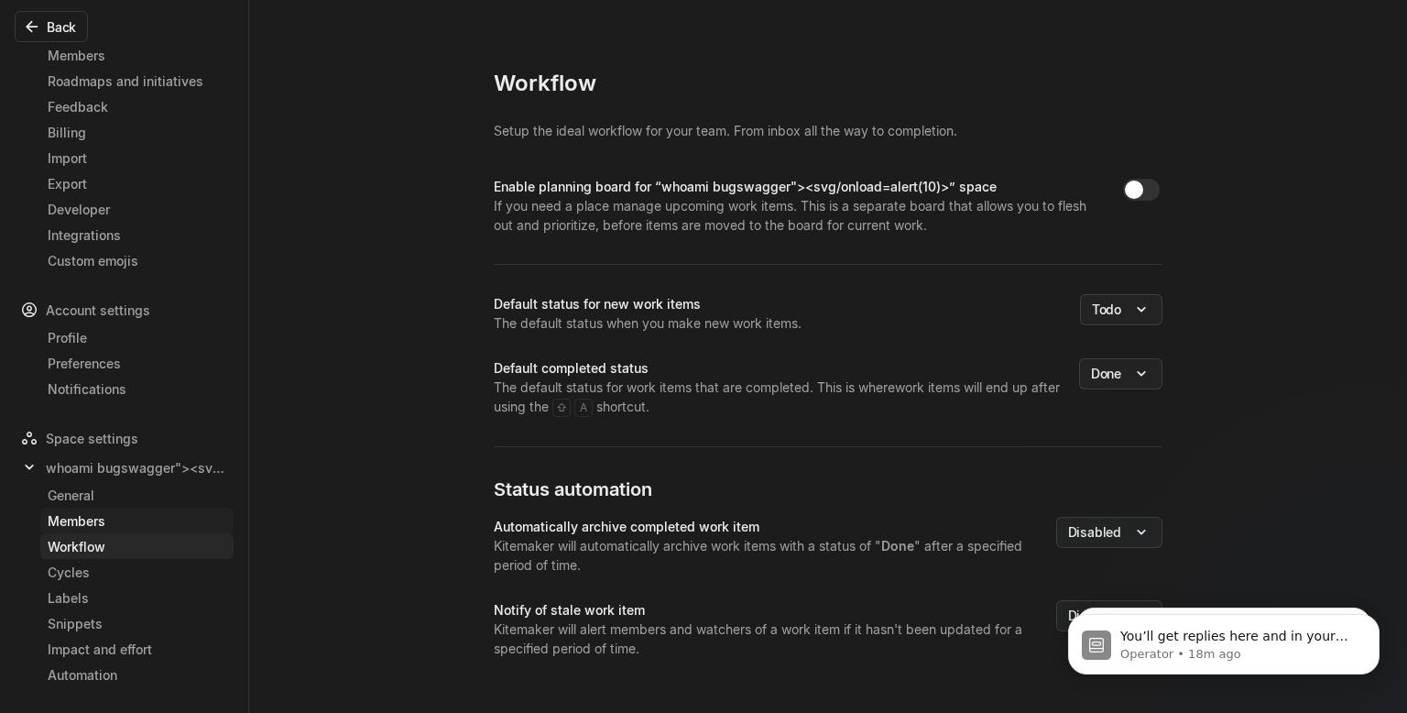
click at [152, 531] on link "Members" at bounding box center [136, 521] width 193 height 26
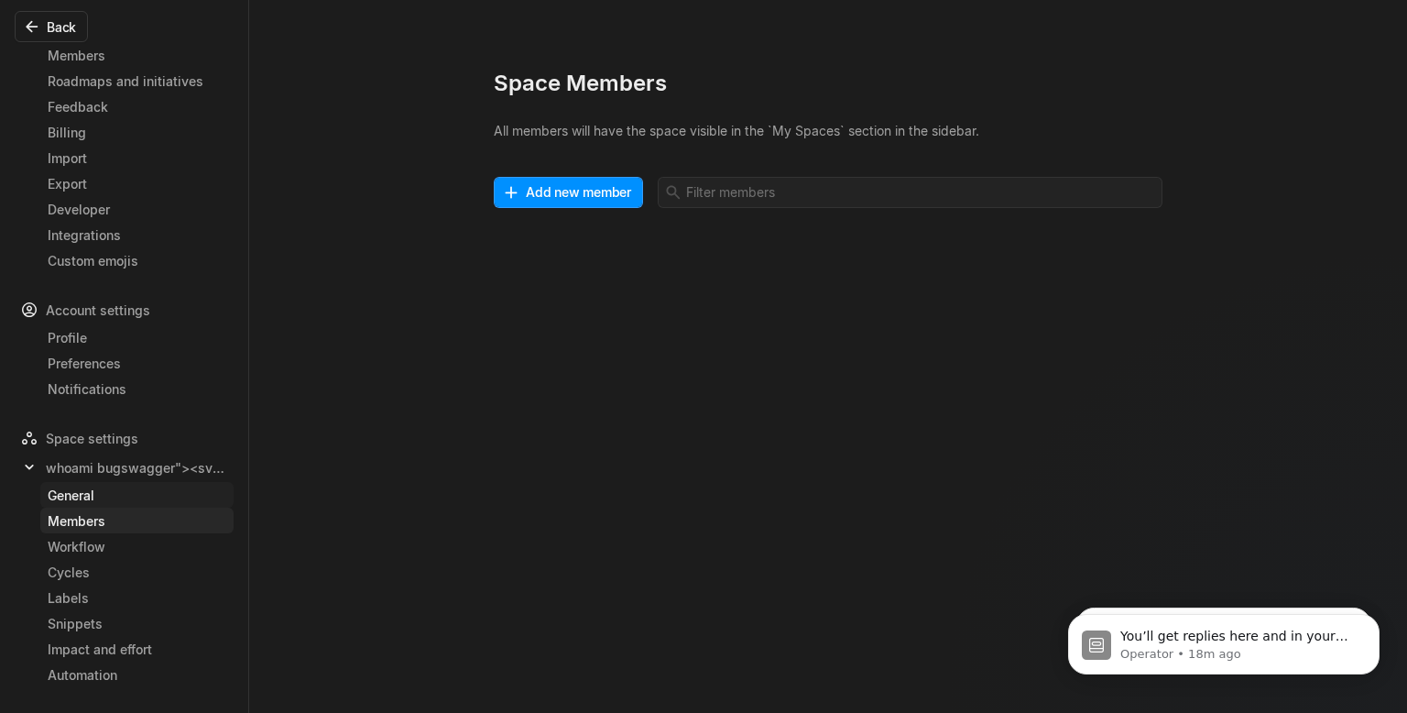
click at [156, 504] on div "General" at bounding box center [137, 495] width 179 height 19
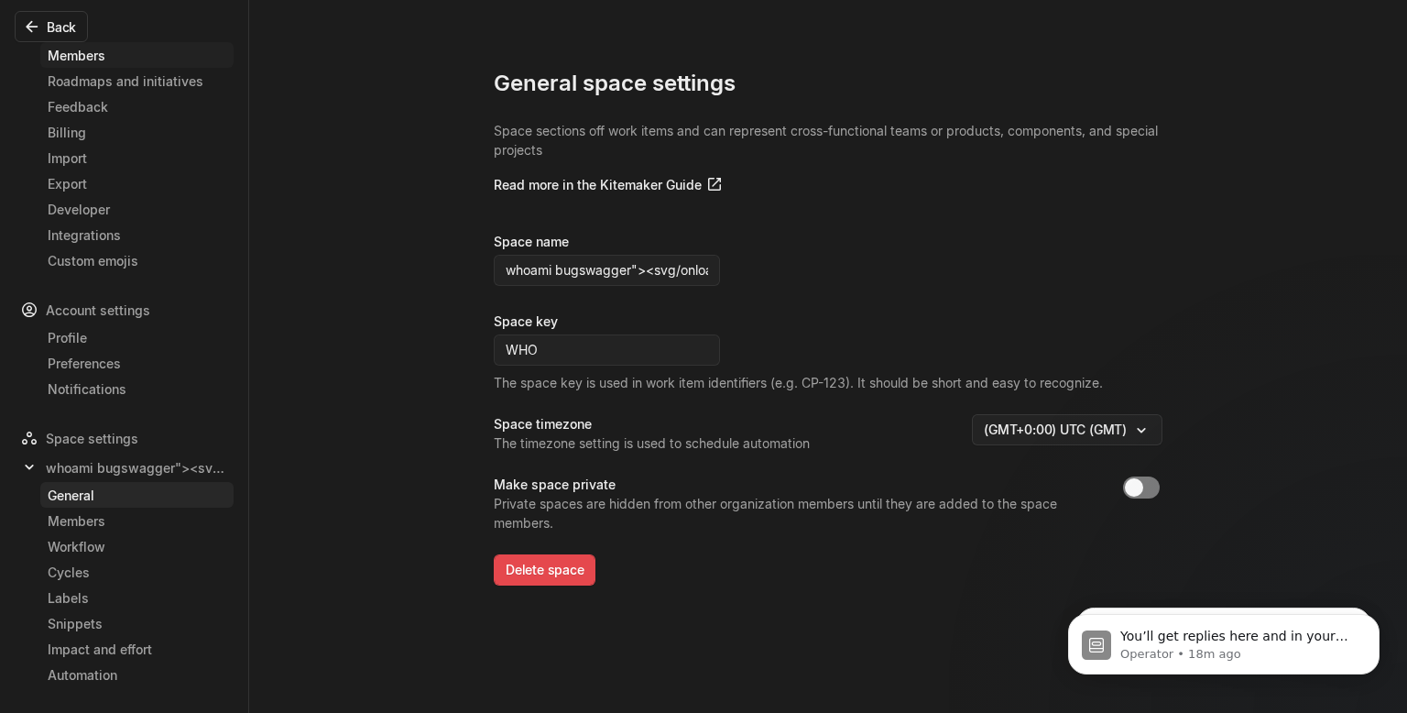
click at [83, 56] on div "Members" at bounding box center [137, 55] width 179 height 19
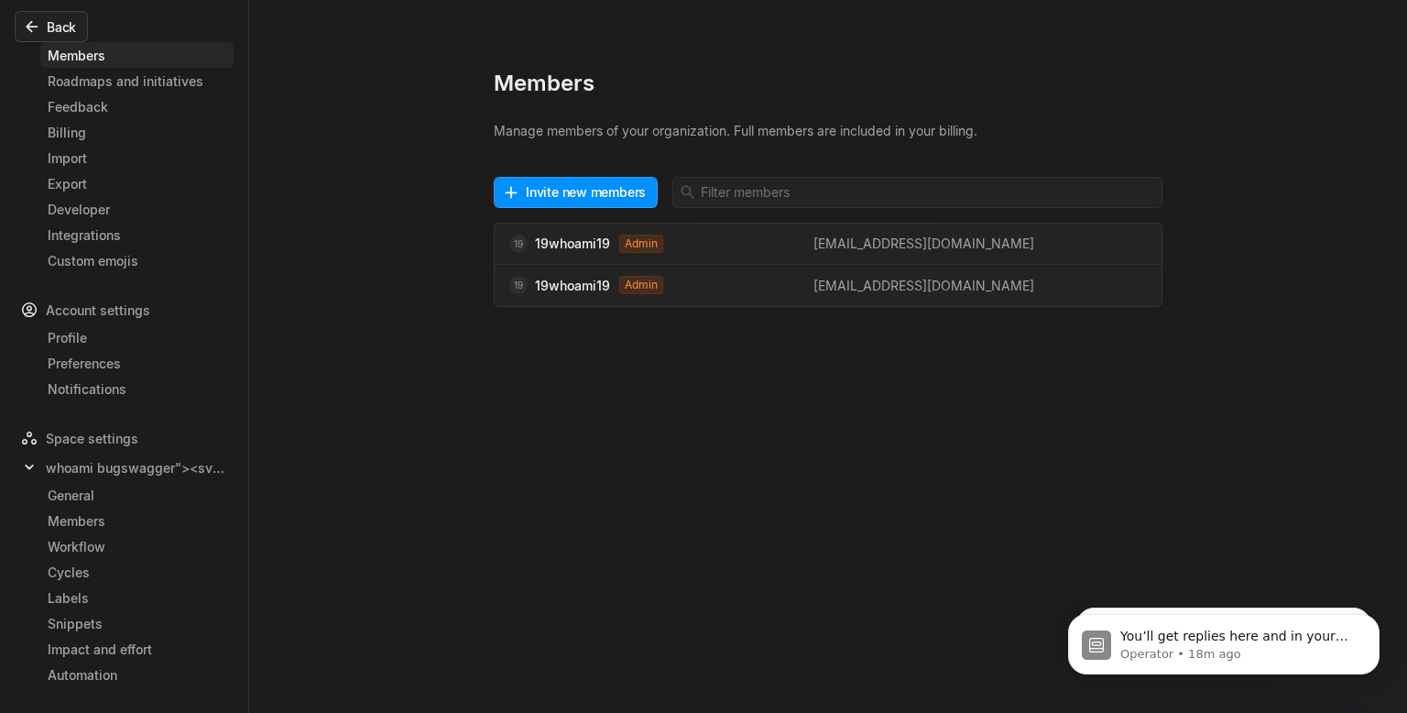
click at [53, 14] on button "Back" at bounding box center [51, 26] width 73 height 31
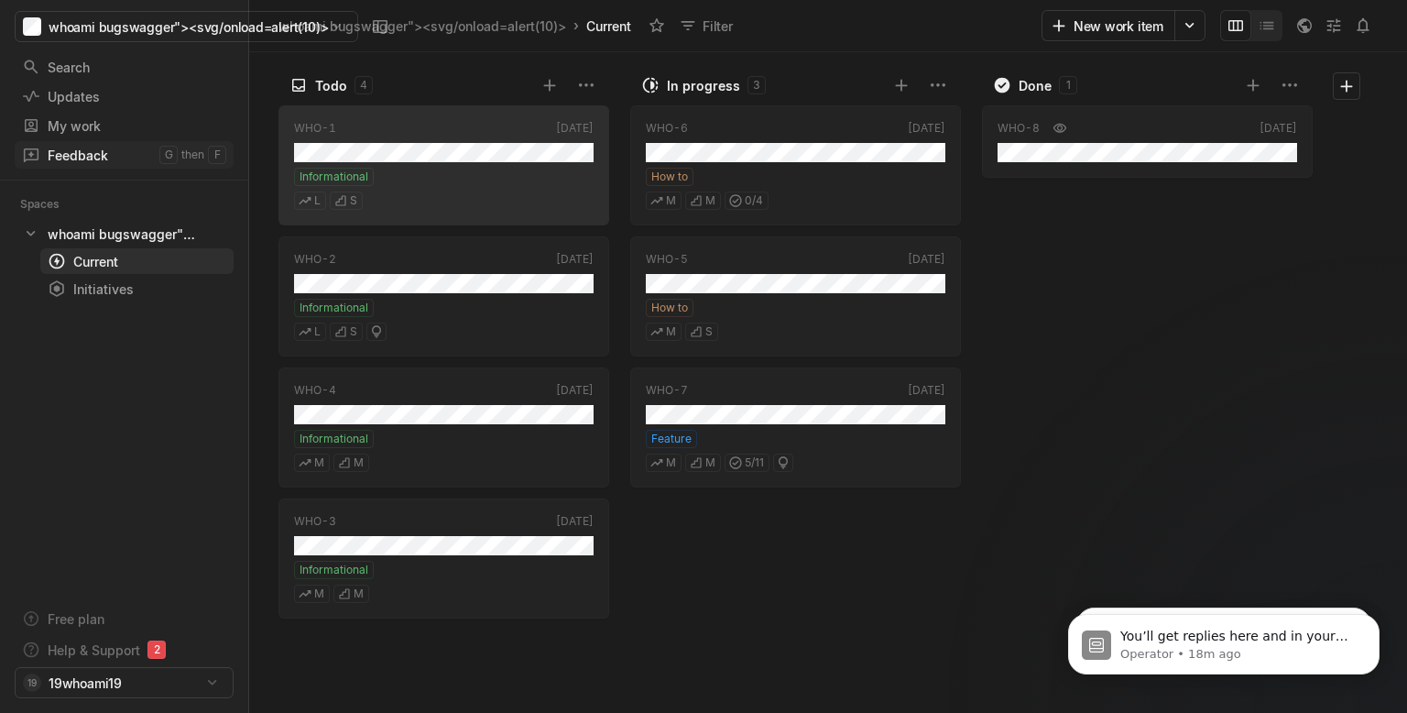
click at [38, 152] on icon at bounding box center [31, 155] width 15 height 14
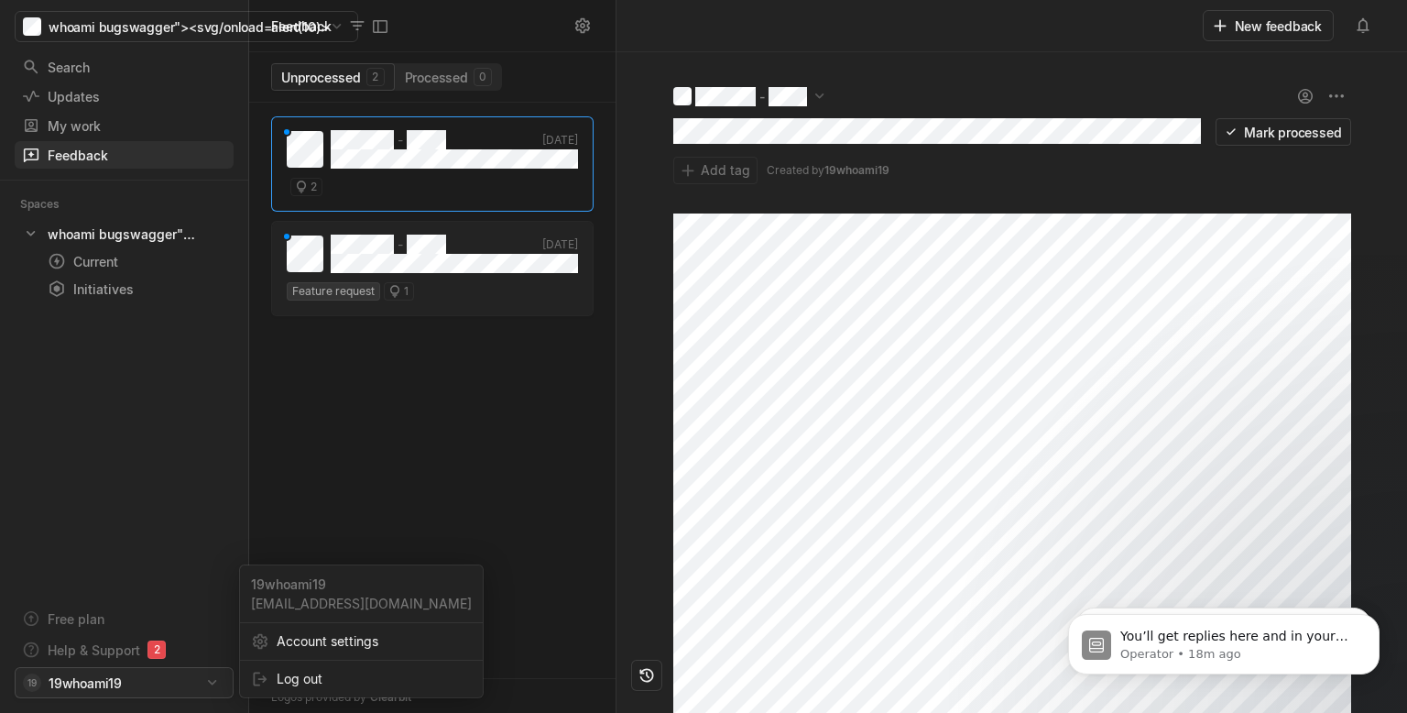
scroll to position [610, 367]
click at [91, 694] on html "whoami bugswagger"><svg/onload=alert(10)> Search / Updates g then u My work = F…" at bounding box center [703, 356] width 1407 height 713
click at [321, 640] on span "Account settings" at bounding box center [374, 641] width 195 height 29
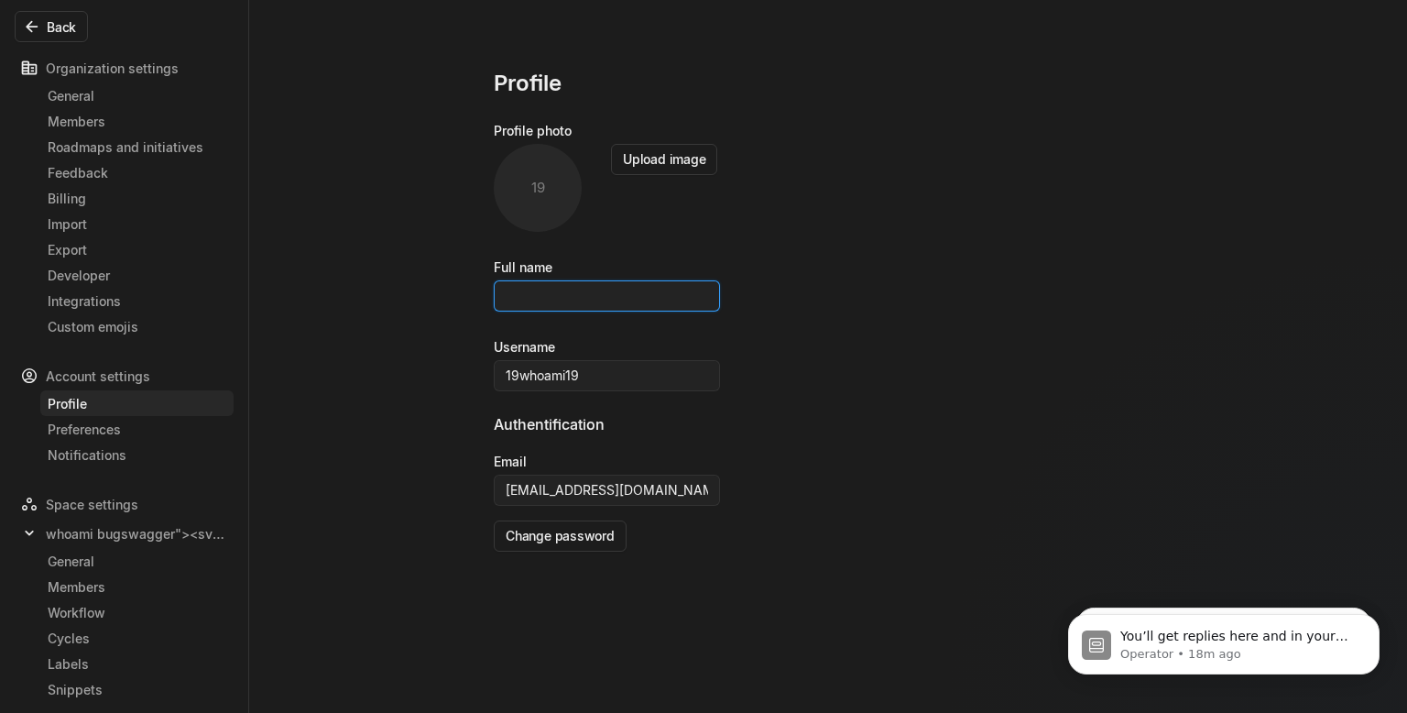
click at [563, 304] on input at bounding box center [607, 295] width 226 height 31
click at [674, 157] on button "Upload image" at bounding box center [664, 159] width 106 height 31
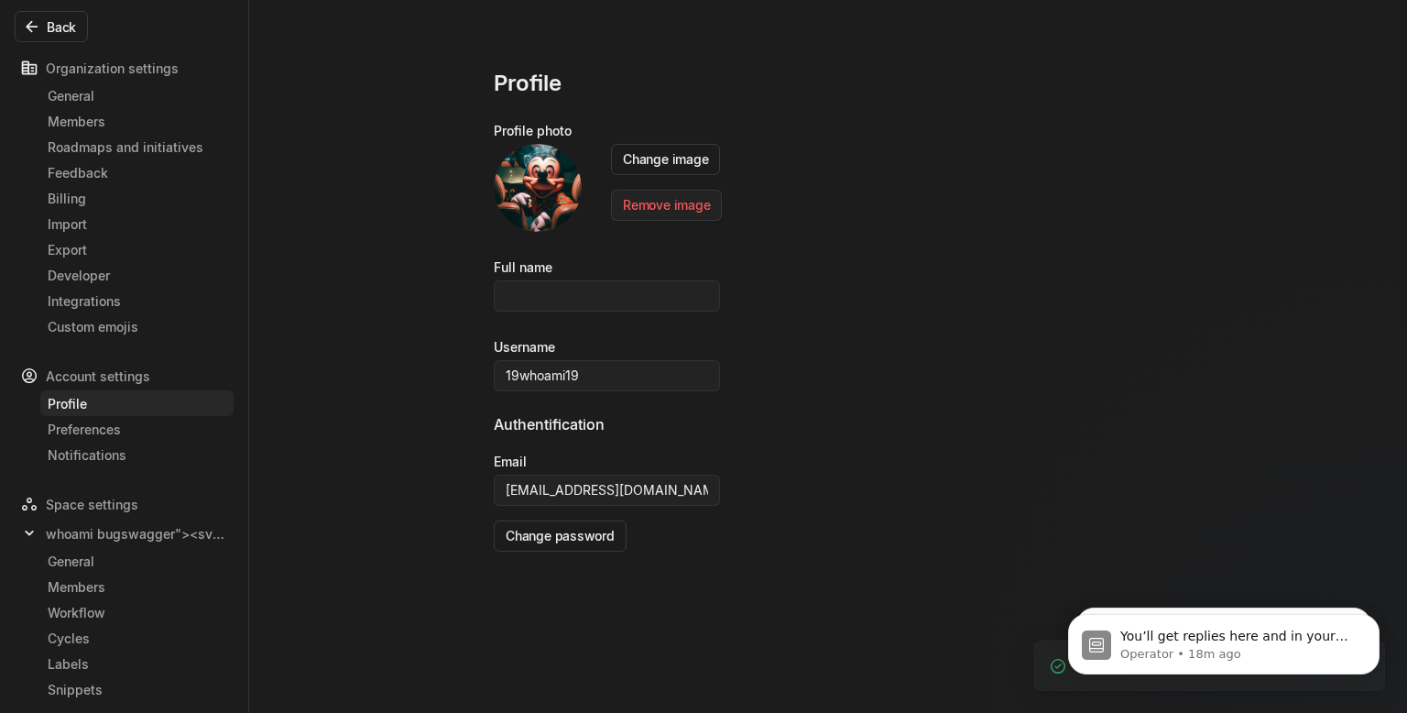
click at [771, 79] on div "Profile" at bounding box center [828, 95] width 669 height 52
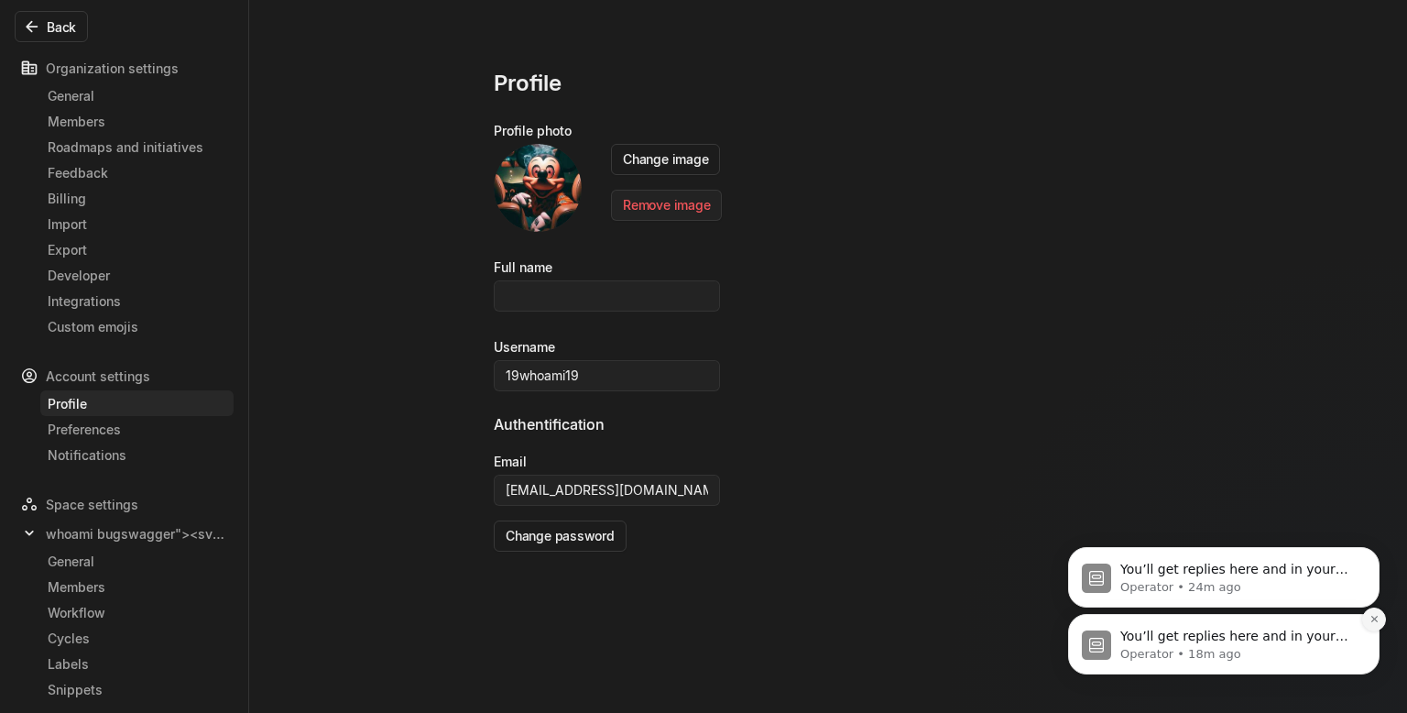
click at [1370, 623] on button "Dismiss notification" at bounding box center [1374, 619] width 24 height 24
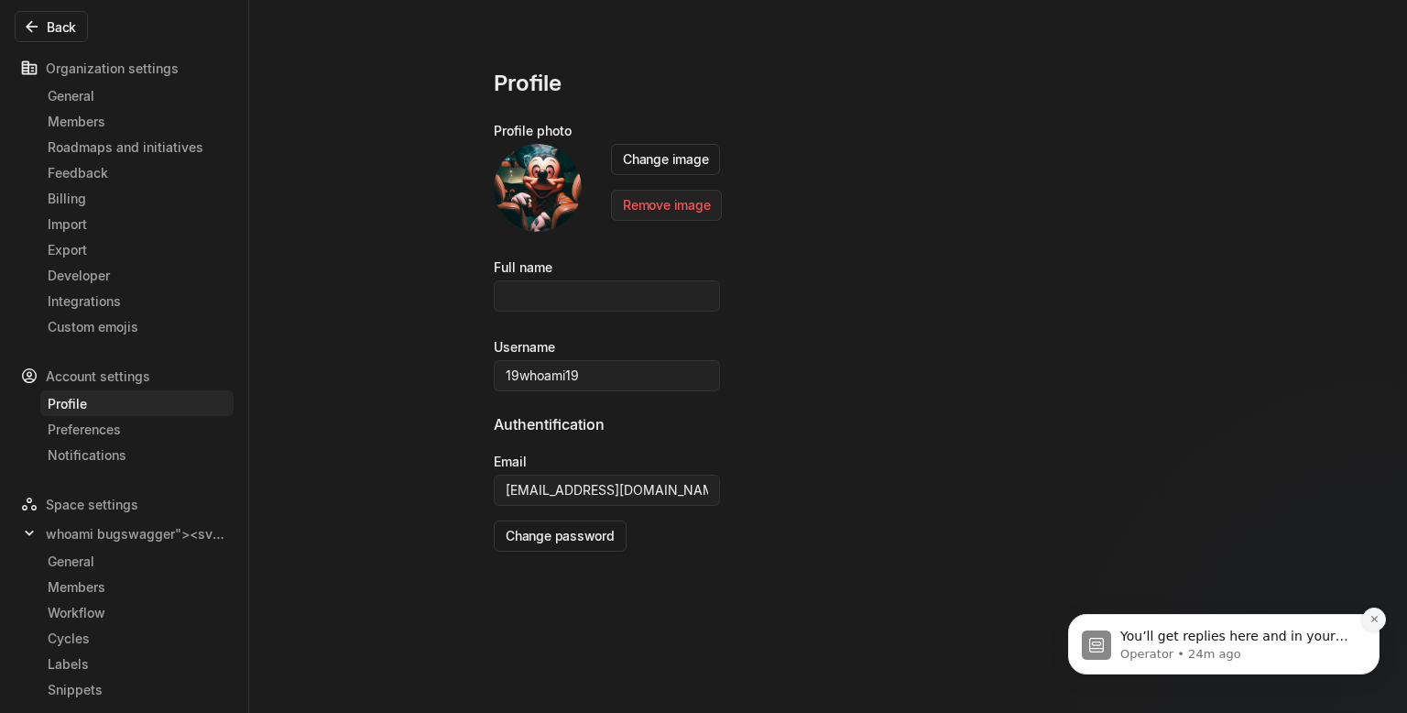
click at [1370, 622] on button "Dismiss notification" at bounding box center [1374, 619] width 24 height 24
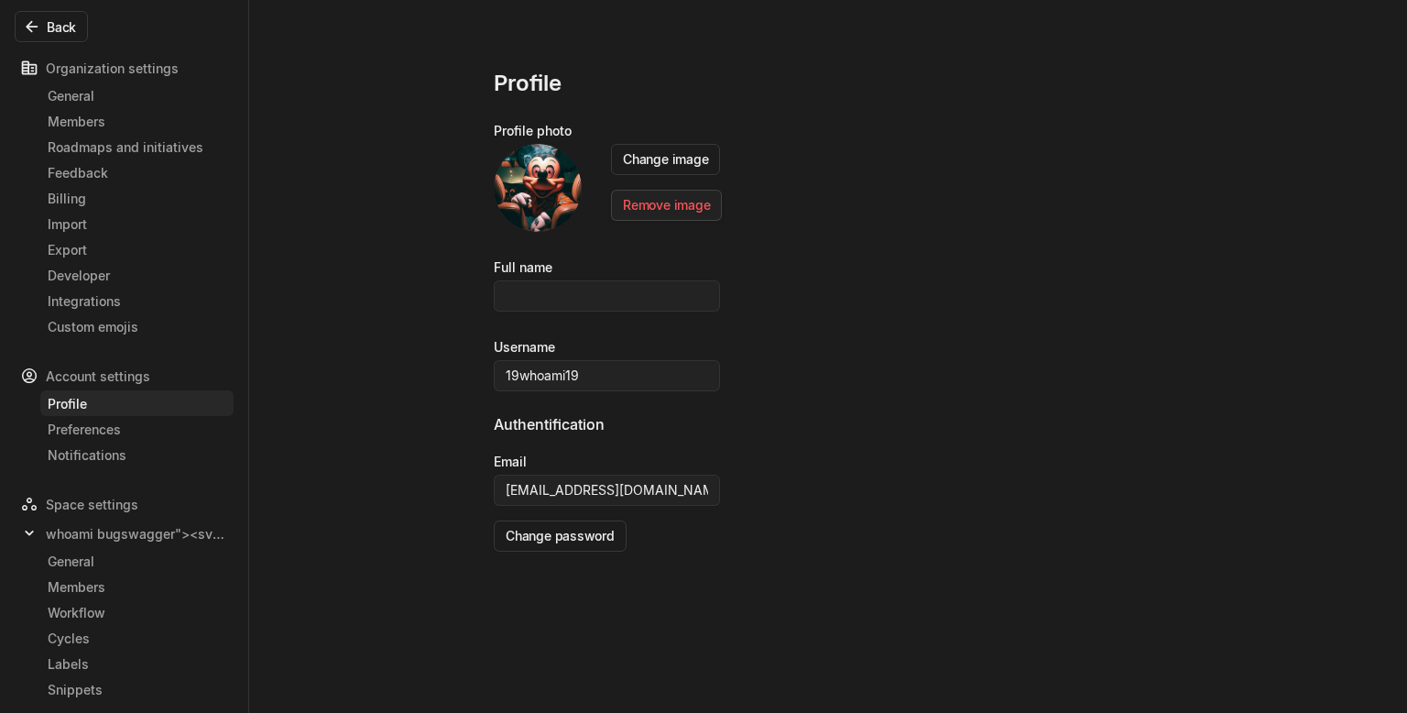
click at [665, 211] on button "Remove image" at bounding box center [666, 205] width 111 height 31
click at [574, 425] on div "Authentification" at bounding box center [828, 432] width 669 height 38
click at [167, 434] on div "Preferences" at bounding box center [137, 429] width 179 height 19
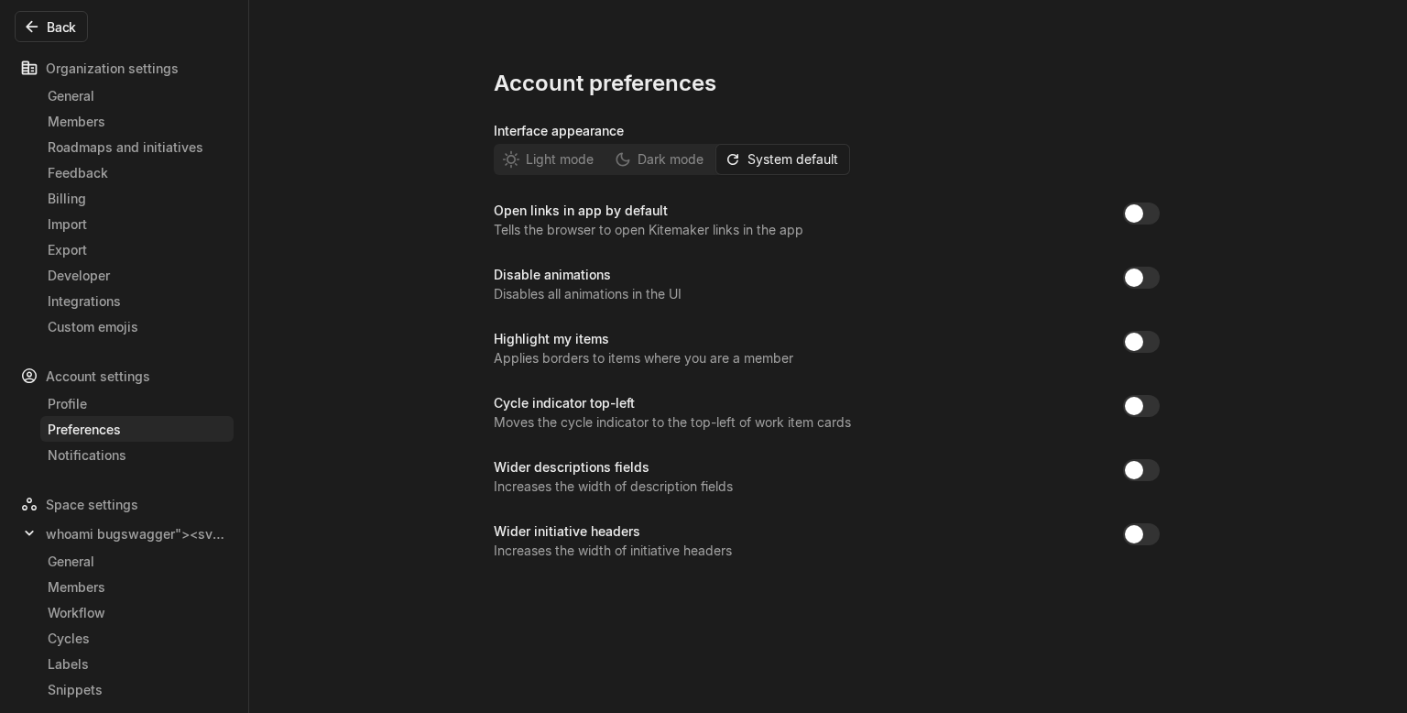
scroll to position [66, 0]
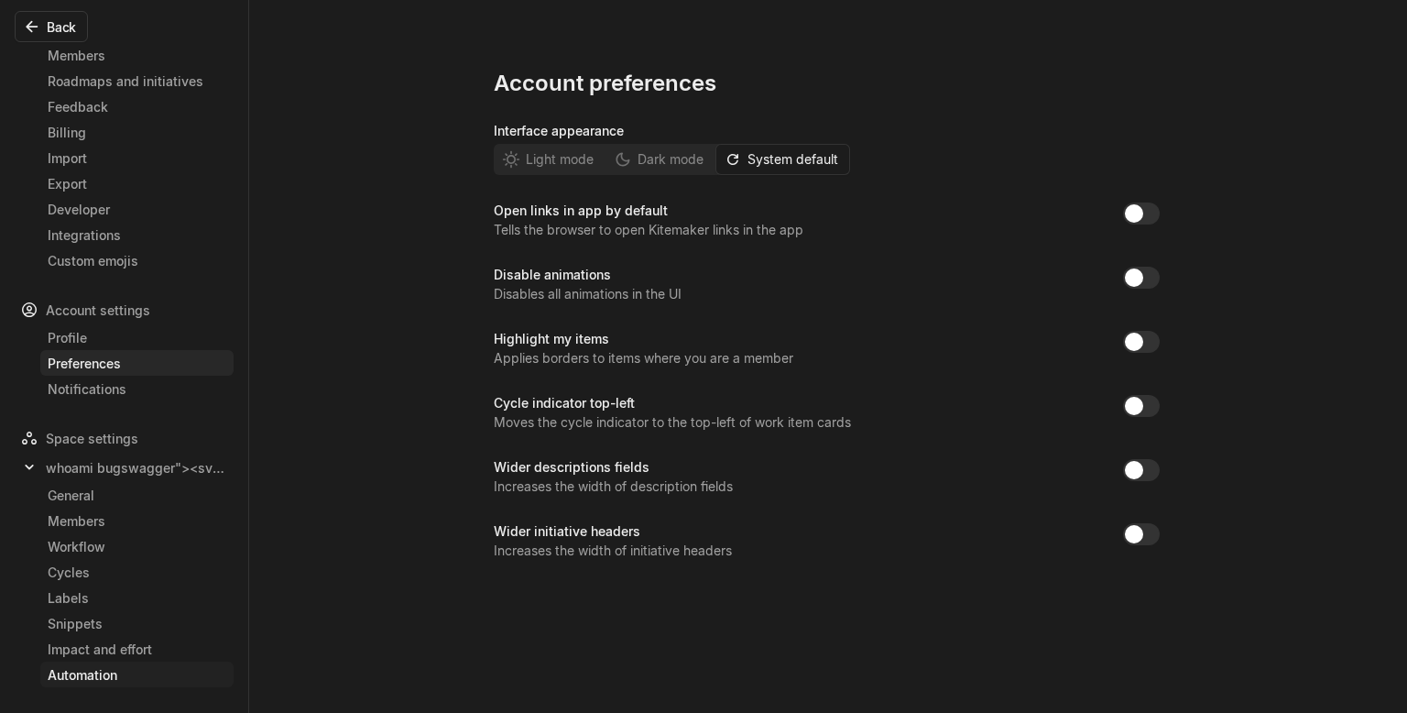
click at [189, 686] on link "Automation" at bounding box center [136, 675] width 193 height 26
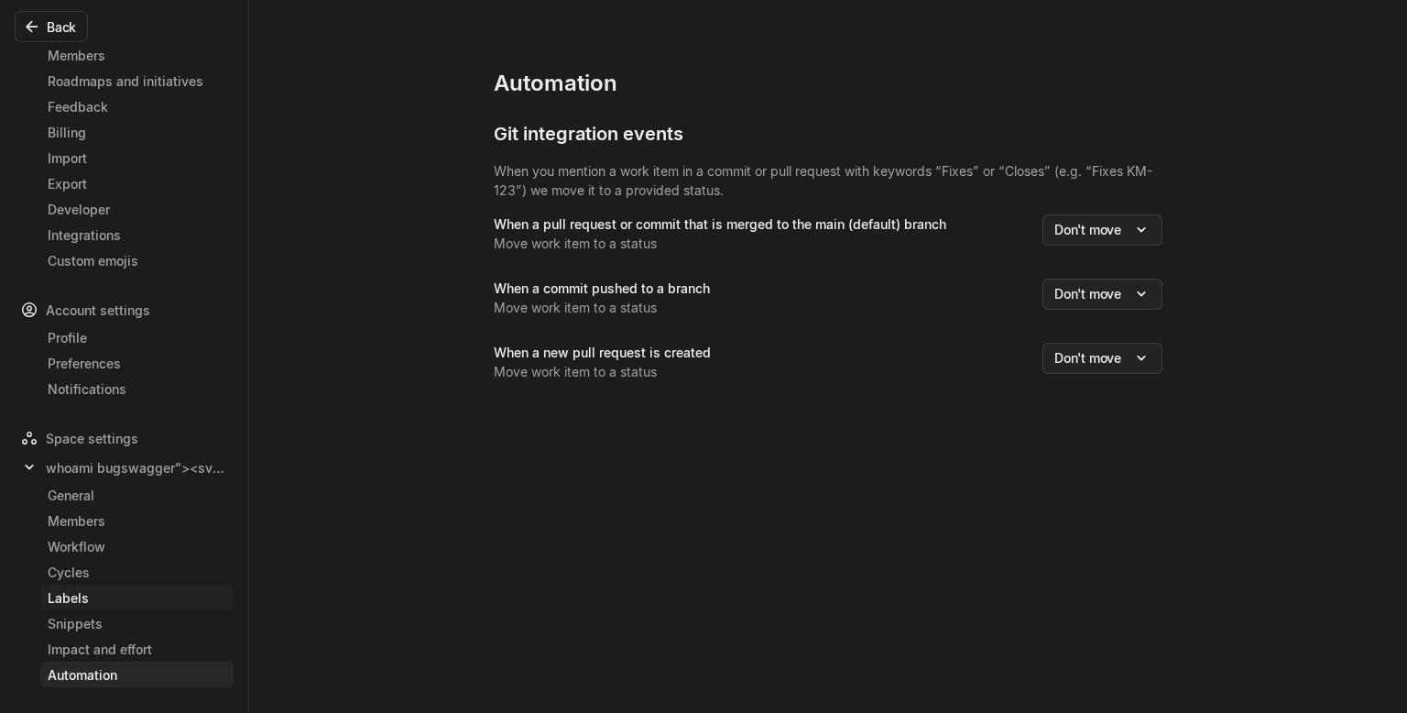
click at [102, 594] on div "Labels" at bounding box center [137, 597] width 179 height 19
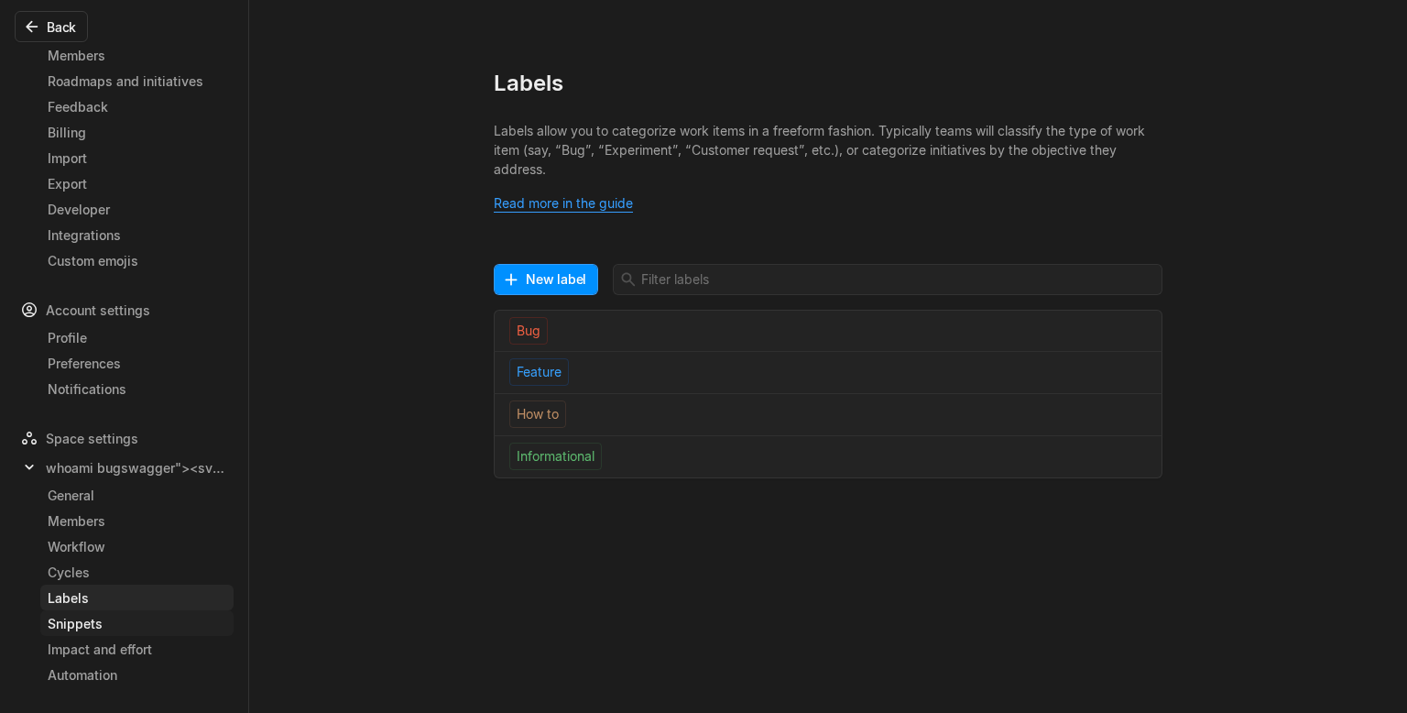
click at [107, 626] on div "Snippets" at bounding box center [137, 623] width 179 height 19
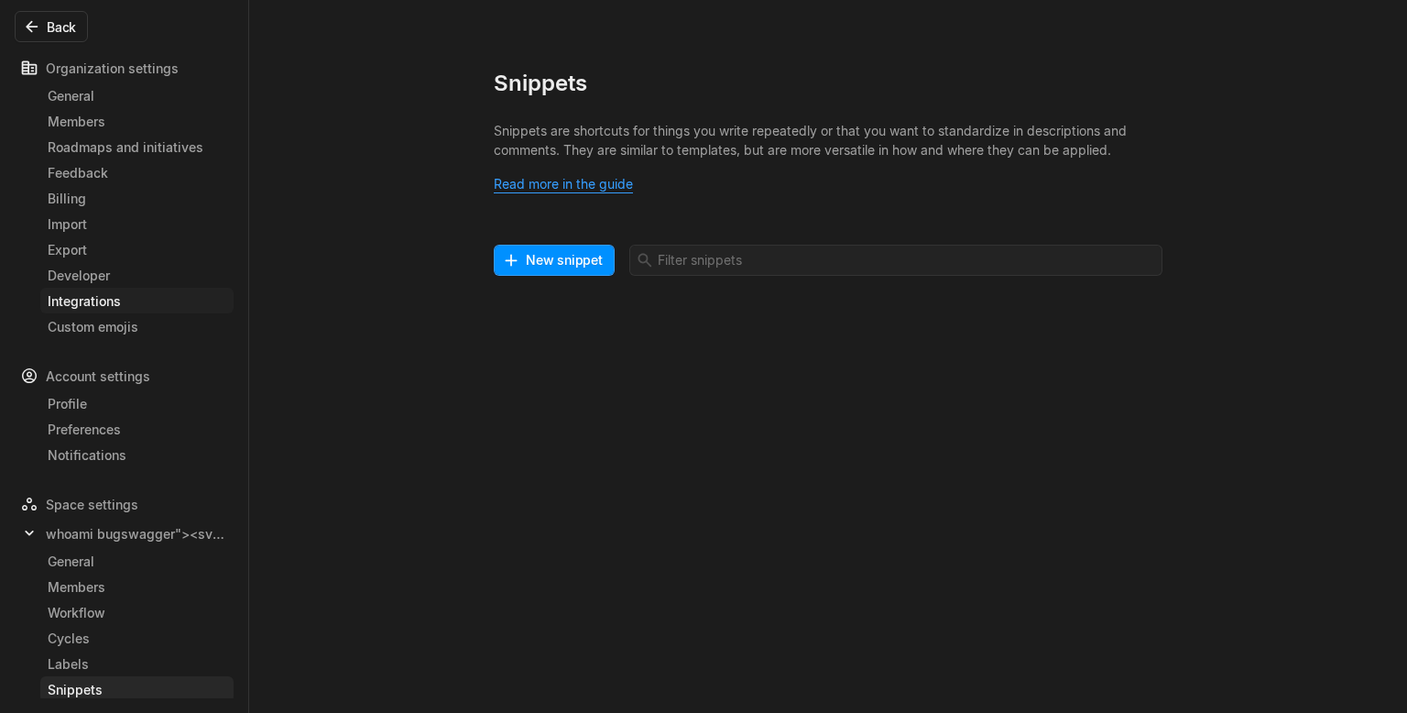
click at [89, 301] on div "Integrations" at bounding box center [137, 300] width 179 height 19
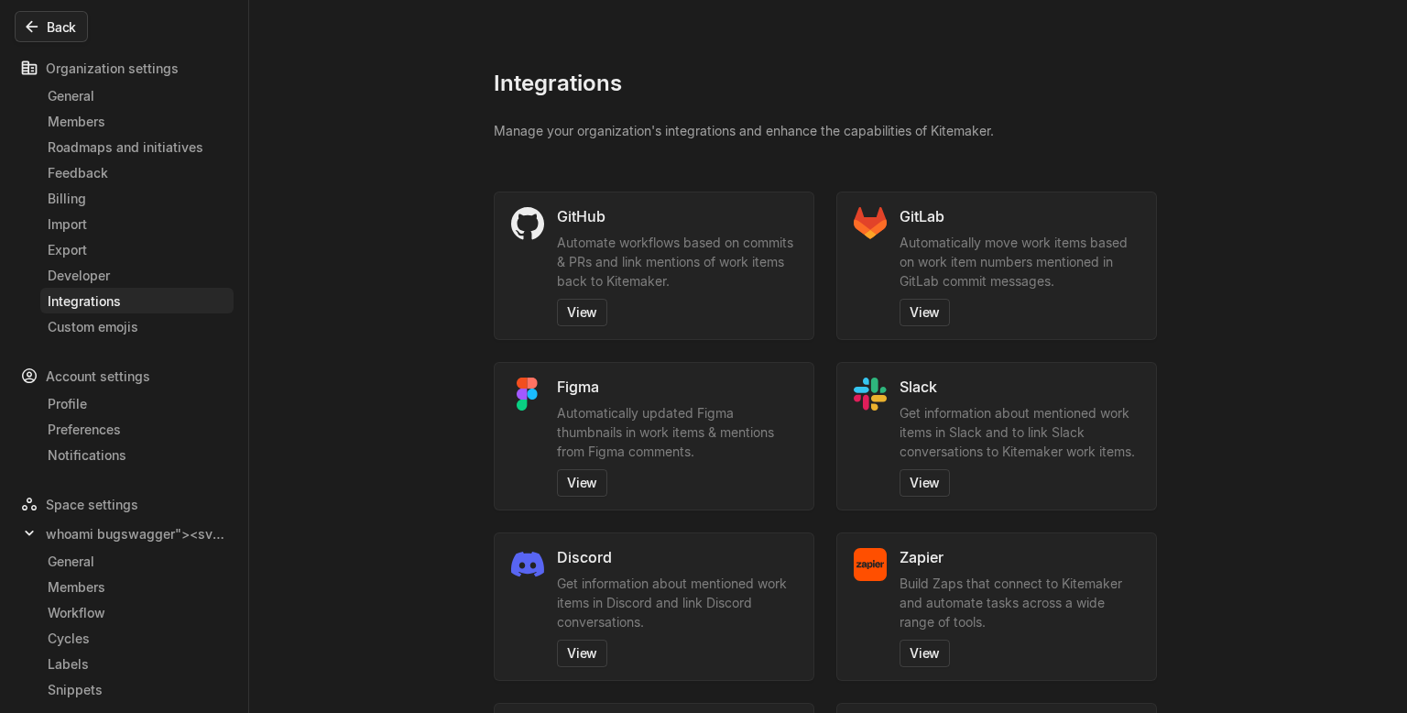
click at [61, 31] on button "Back" at bounding box center [51, 26] width 73 height 31
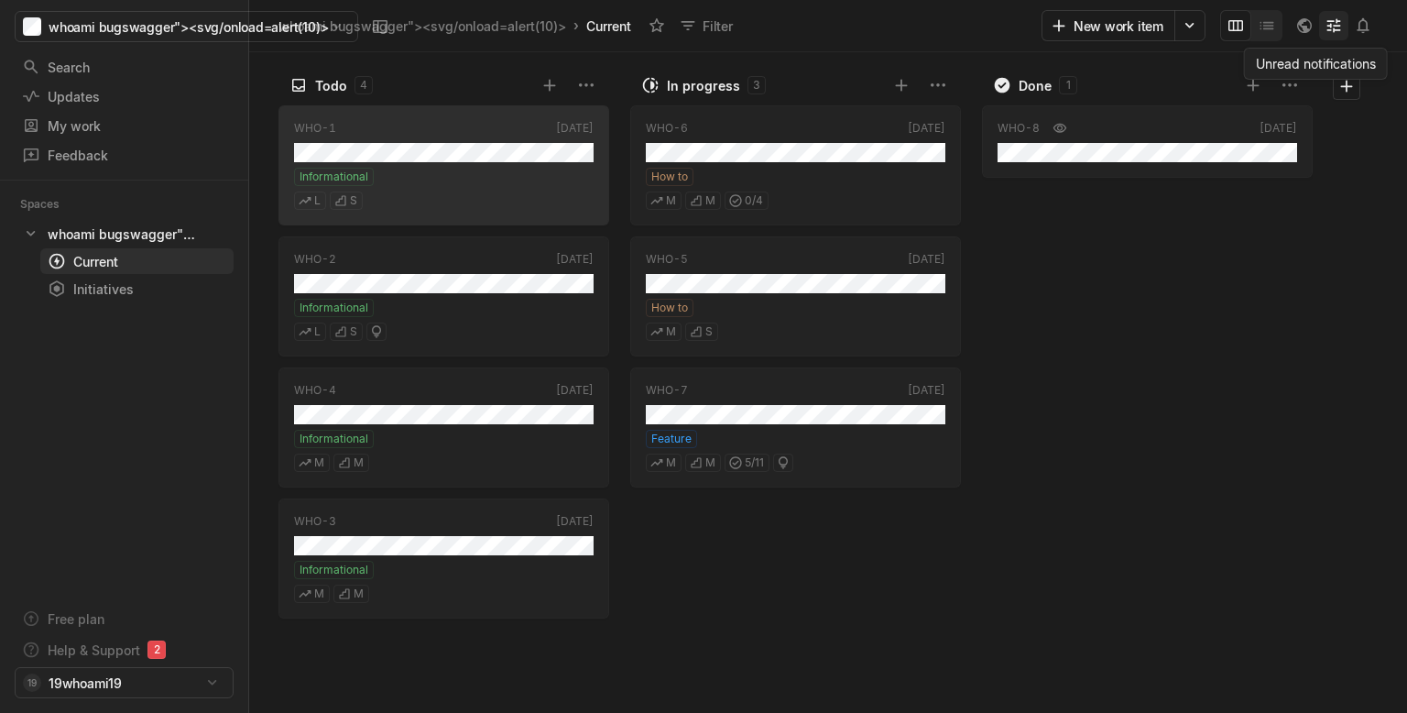
click at [1328, 31] on icon at bounding box center [1334, 25] width 18 height 18
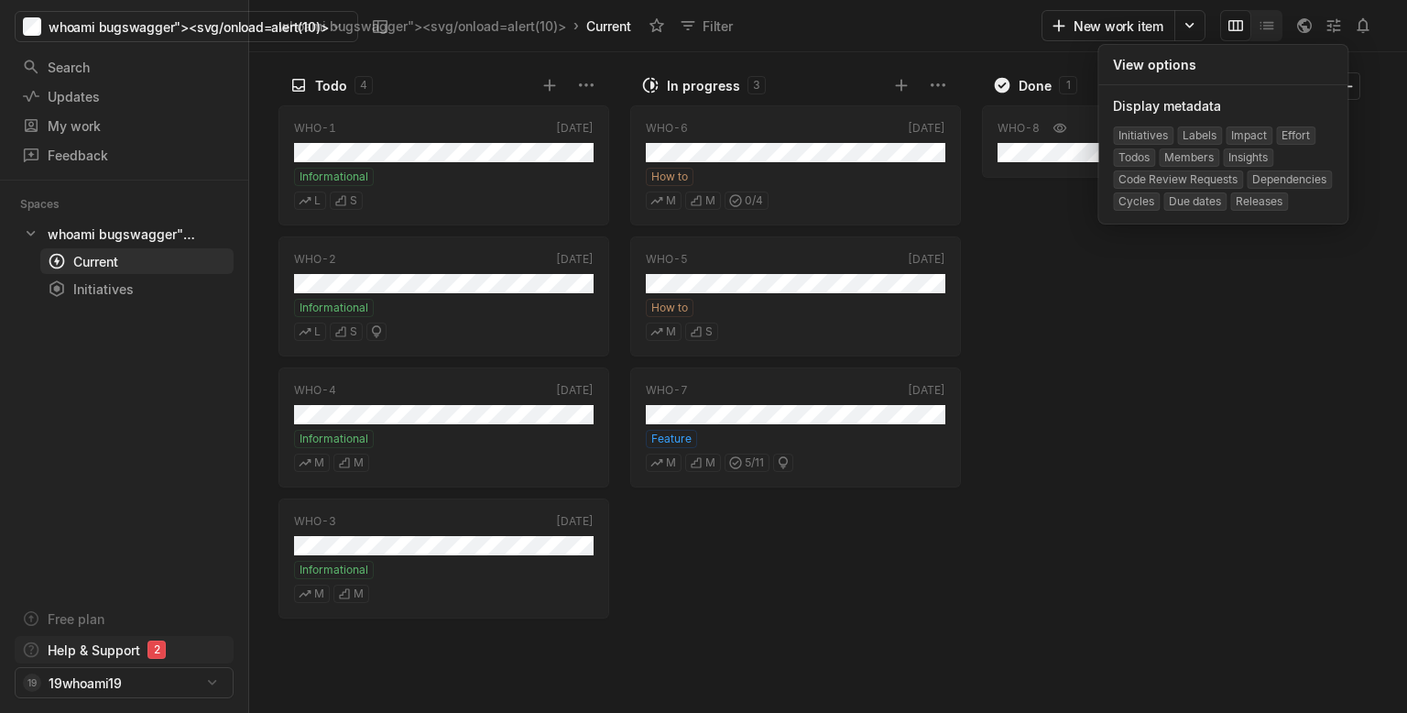
click at [126, 654] on html "whoami bugswagger"><svg/onload=alert(10)> Search / Updates g then u My work = F…" at bounding box center [703, 356] width 1407 height 713
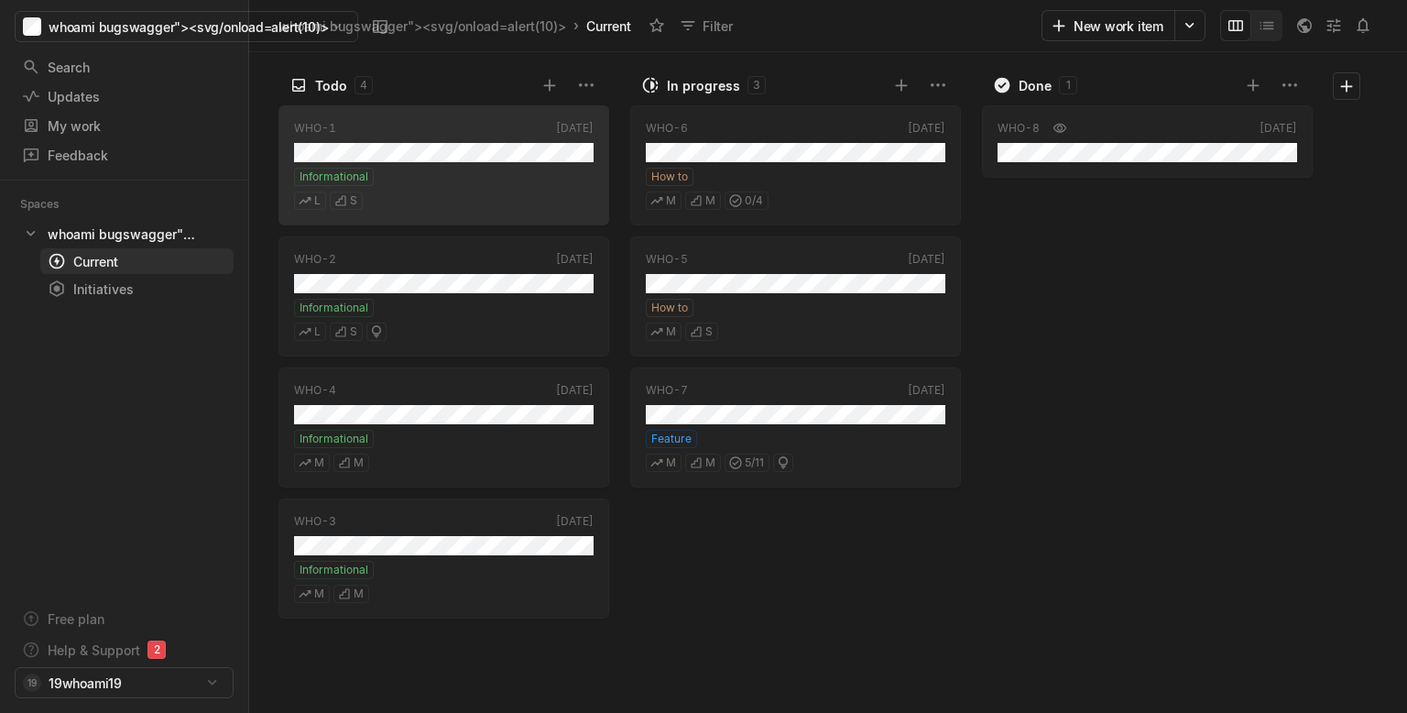
click at [137, 163] on html "whoami bugswagger"><svg/onload=alert(10)> Search / Updates g then u My work = F…" at bounding box center [703, 356] width 1407 height 713
click at [121, 123] on div "My work" at bounding box center [115, 125] width 186 height 19
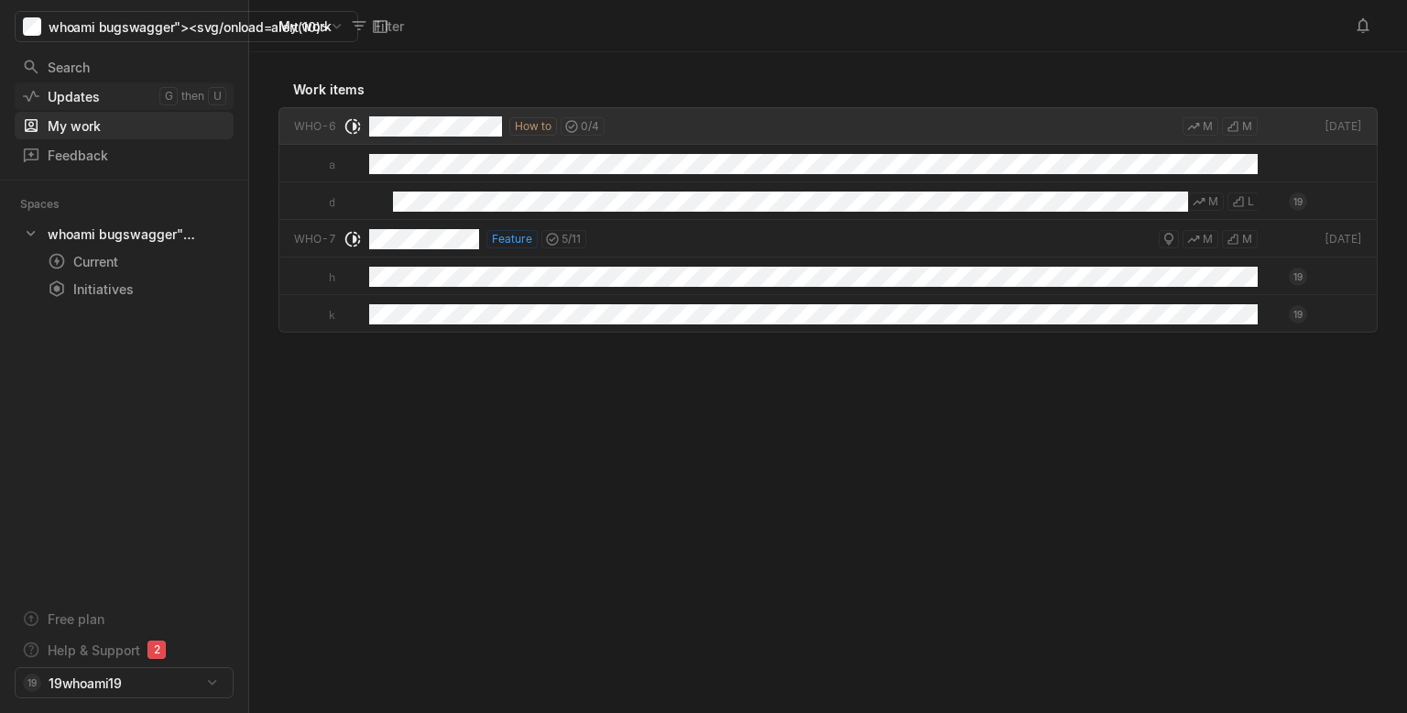
scroll to position [661, 1158]
click at [127, 80] on link "Search /" at bounding box center [124, 66] width 219 height 27
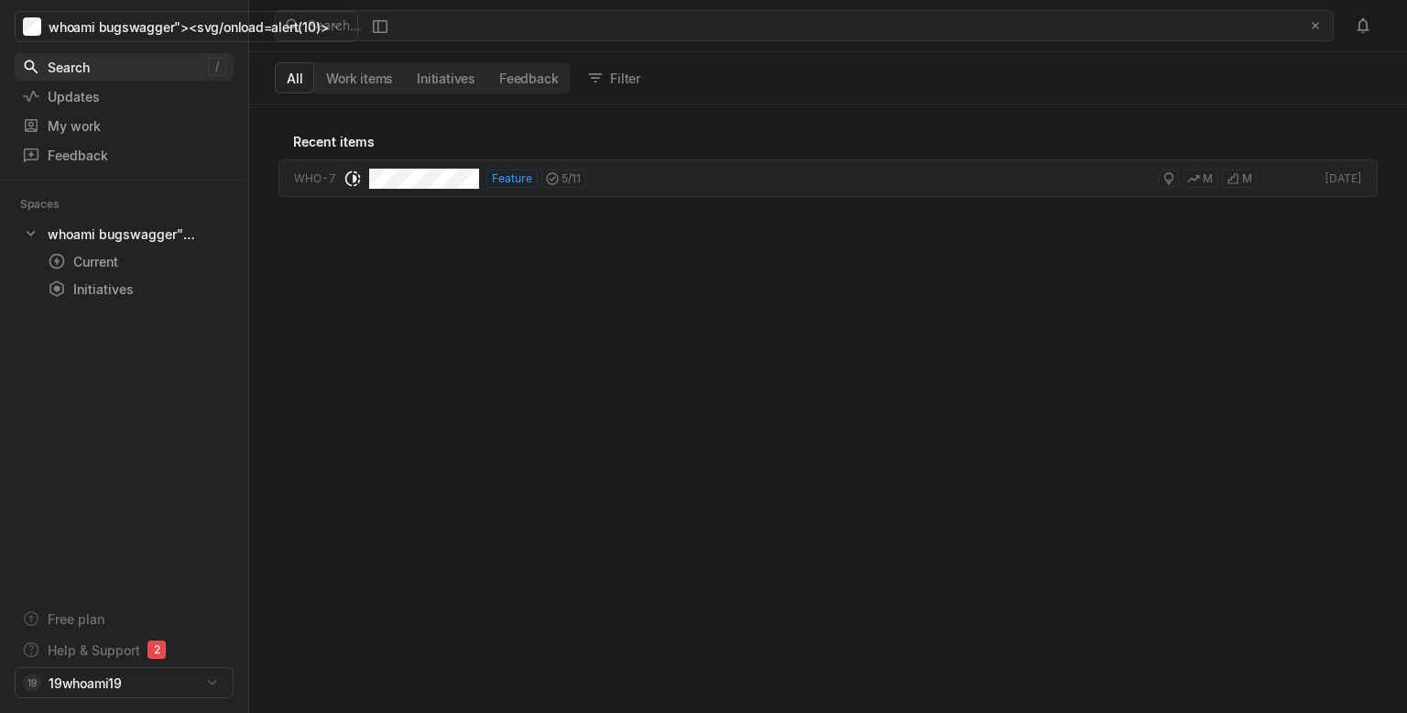
scroll to position [608, 1158]
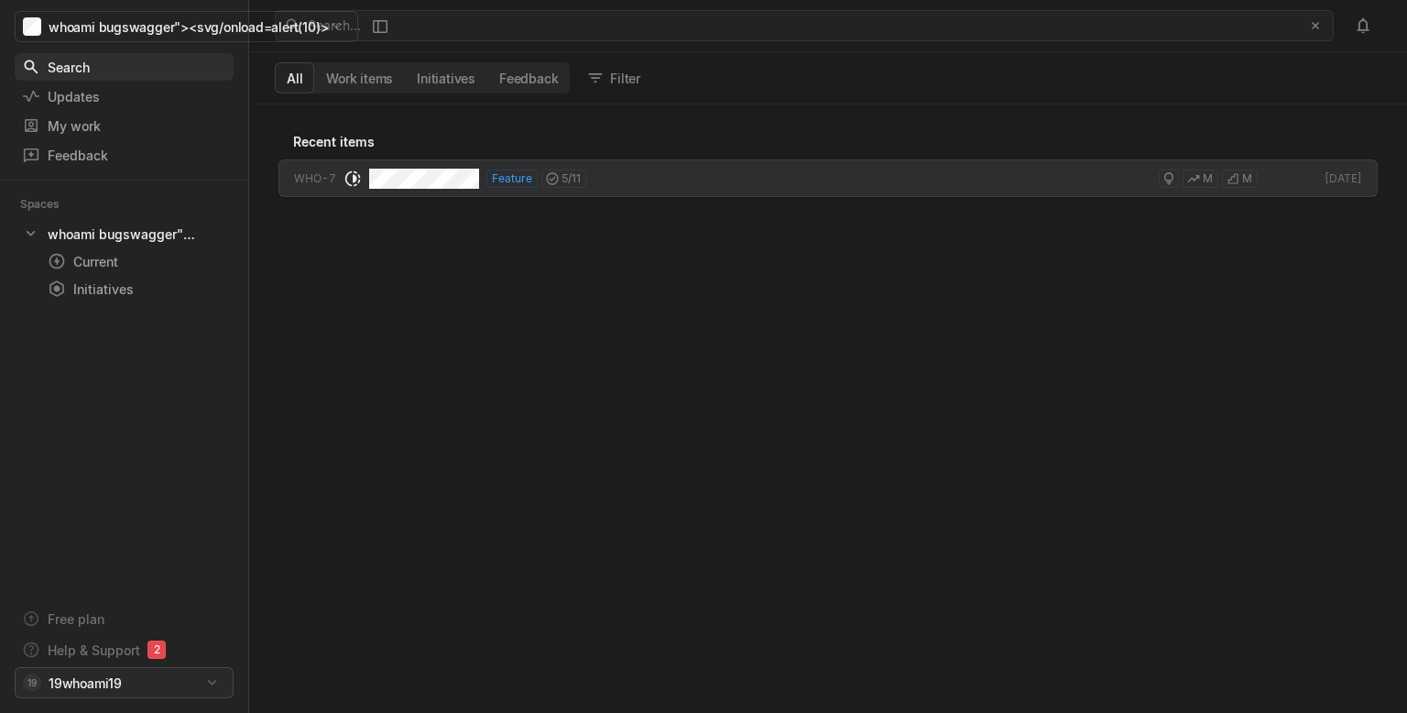
click at [129, 677] on html "whoami bugswagger"><svg/onload=alert(10)> Search / Updates g then u My work = F…" at bounding box center [703, 356] width 1407 height 713
click at [81, 123] on html "whoami bugswagger"><svg/onload=alert(10)> Search / Updates g then u My work = F…" at bounding box center [703, 356] width 1407 height 713
drag, startPoint x: 81, startPoint y: 123, endPoint x: 68, endPoint y: 120, distance: 13.1
click at [82, 123] on div "My work" at bounding box center [115, 125] width 186 height 19
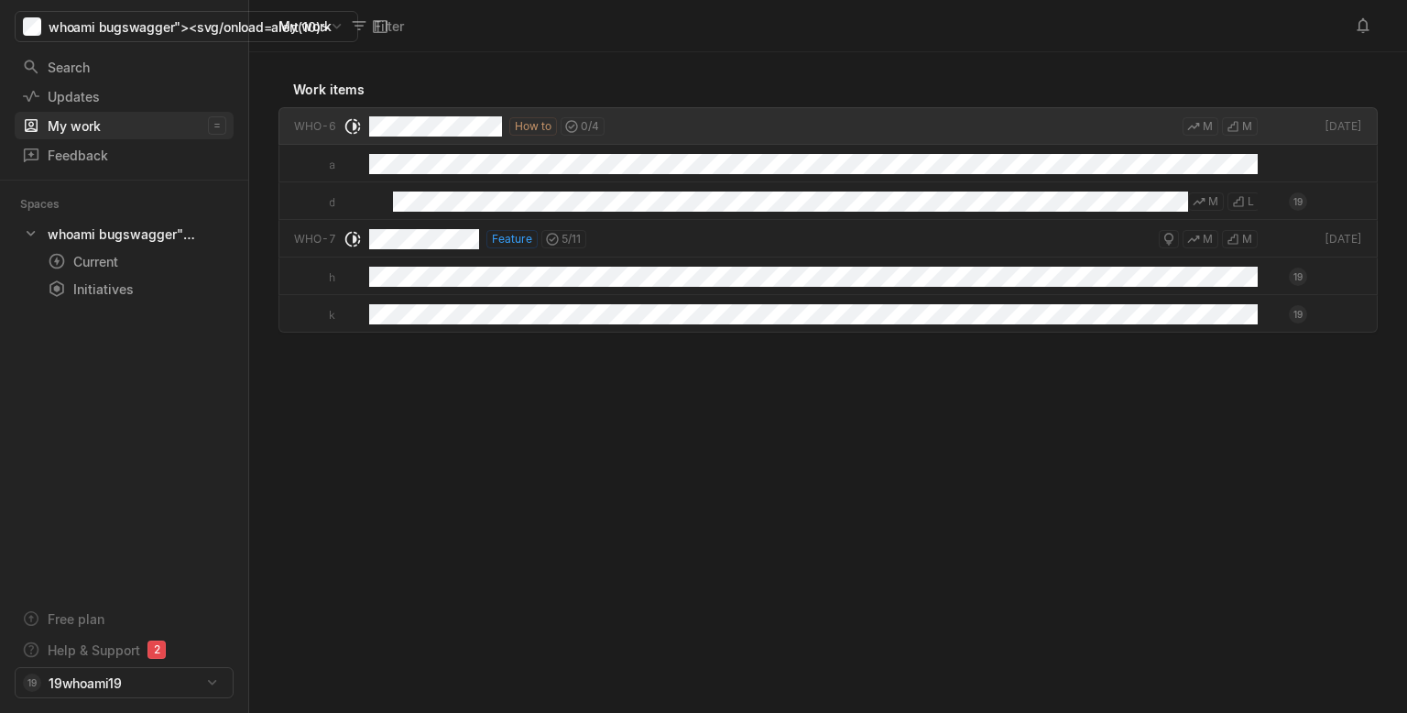
scroll to position [661, 1158]
click at [41, 79] on link "Search /" at bounding box center [124, 66] width 219 height 27
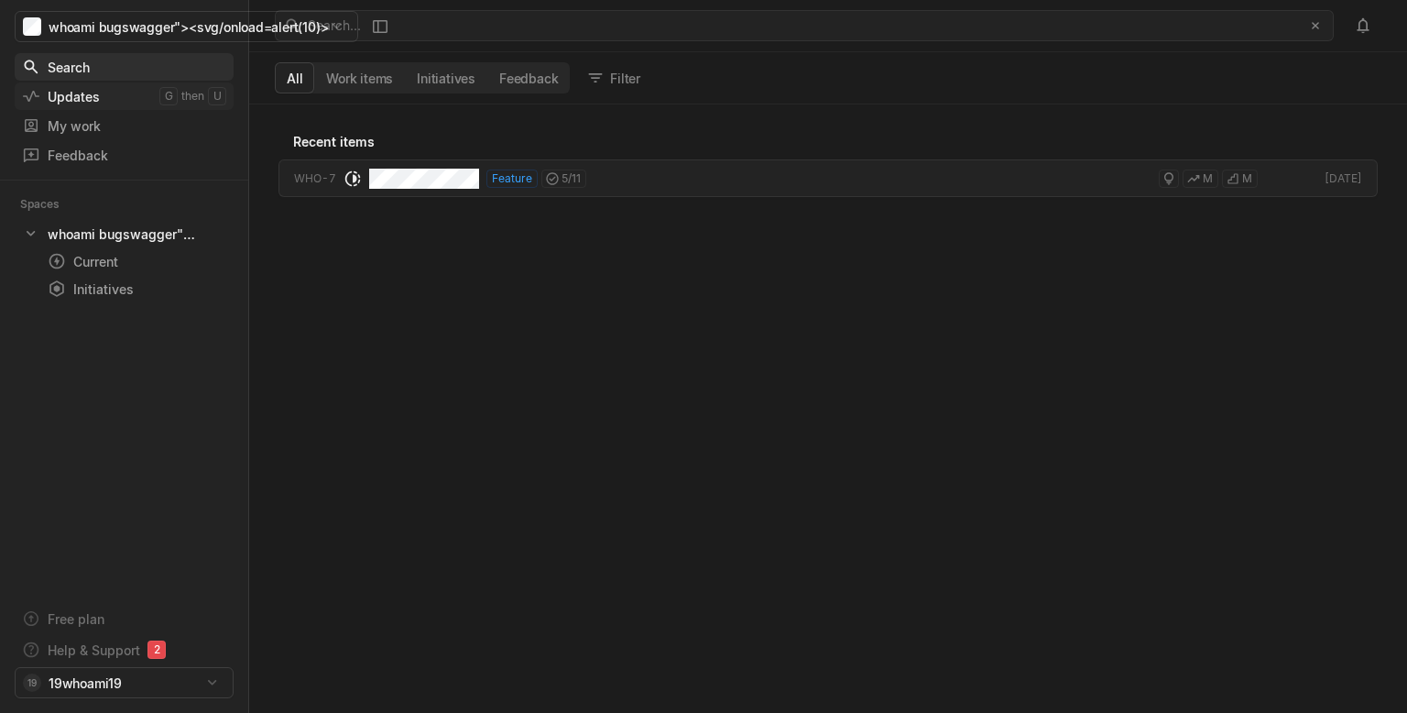
scroll to position [608, 1158]
click at [50, 91] on div "Updates" at bounding box center [90, 96] width 137 height 19
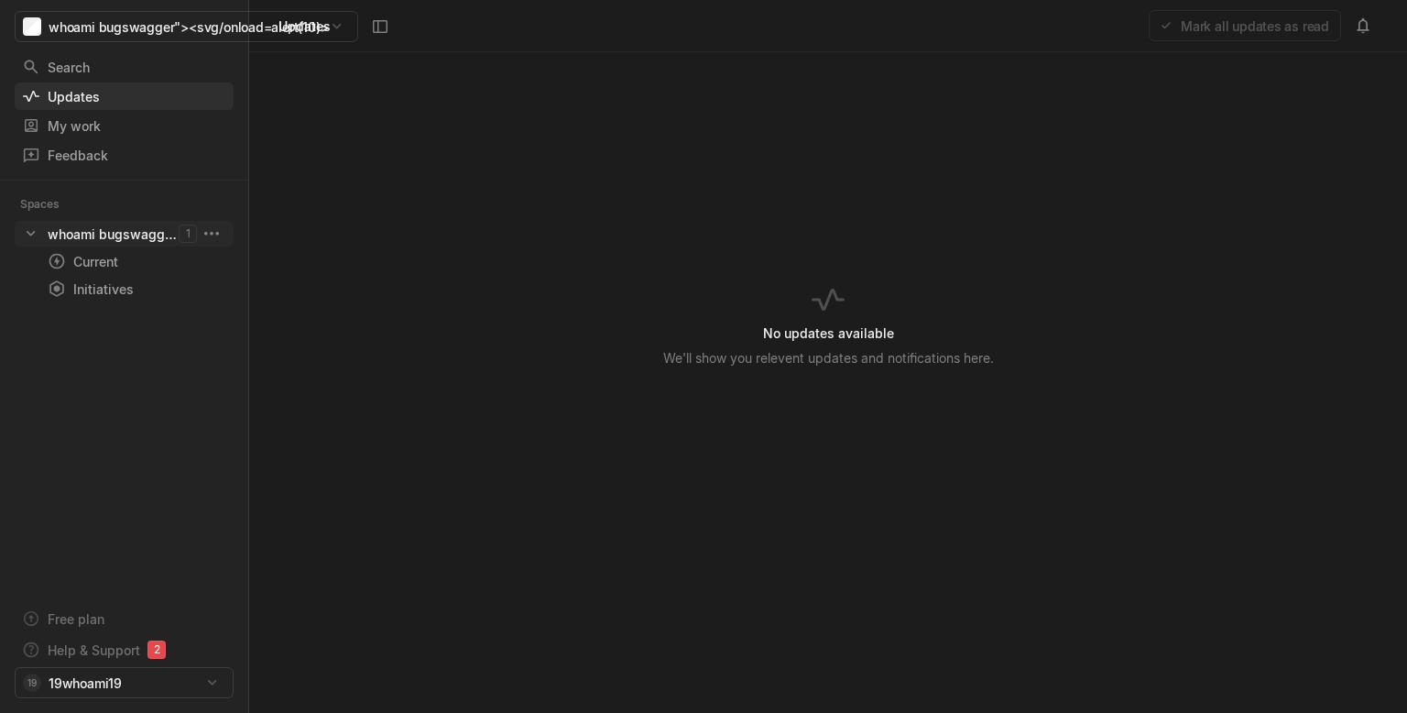
click at [102, 237] on div "whoami bugswagger"><svg/onload=alert(10)>" at bounding box center [113, 233] width 131 height 19
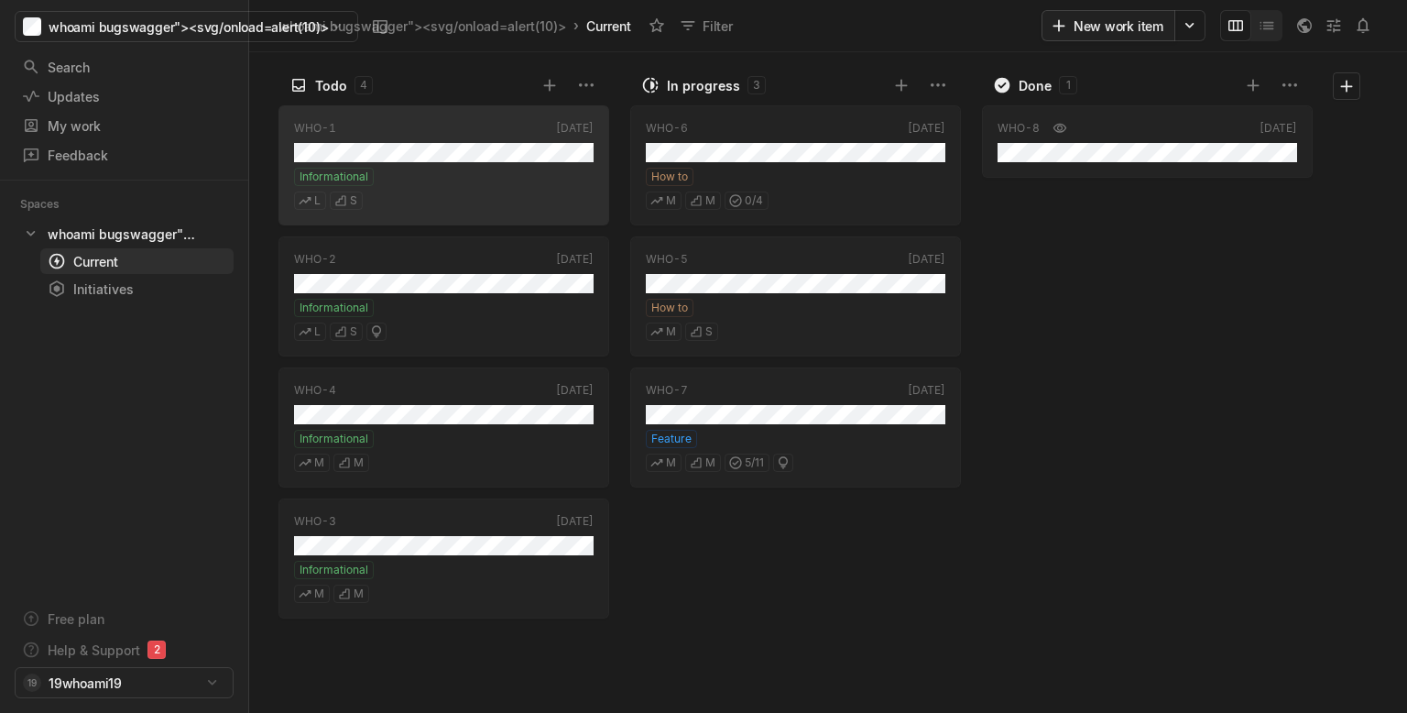
click at [1111, 31] on button "New work item" at bounding box center [1109, 25] width 134 height 31
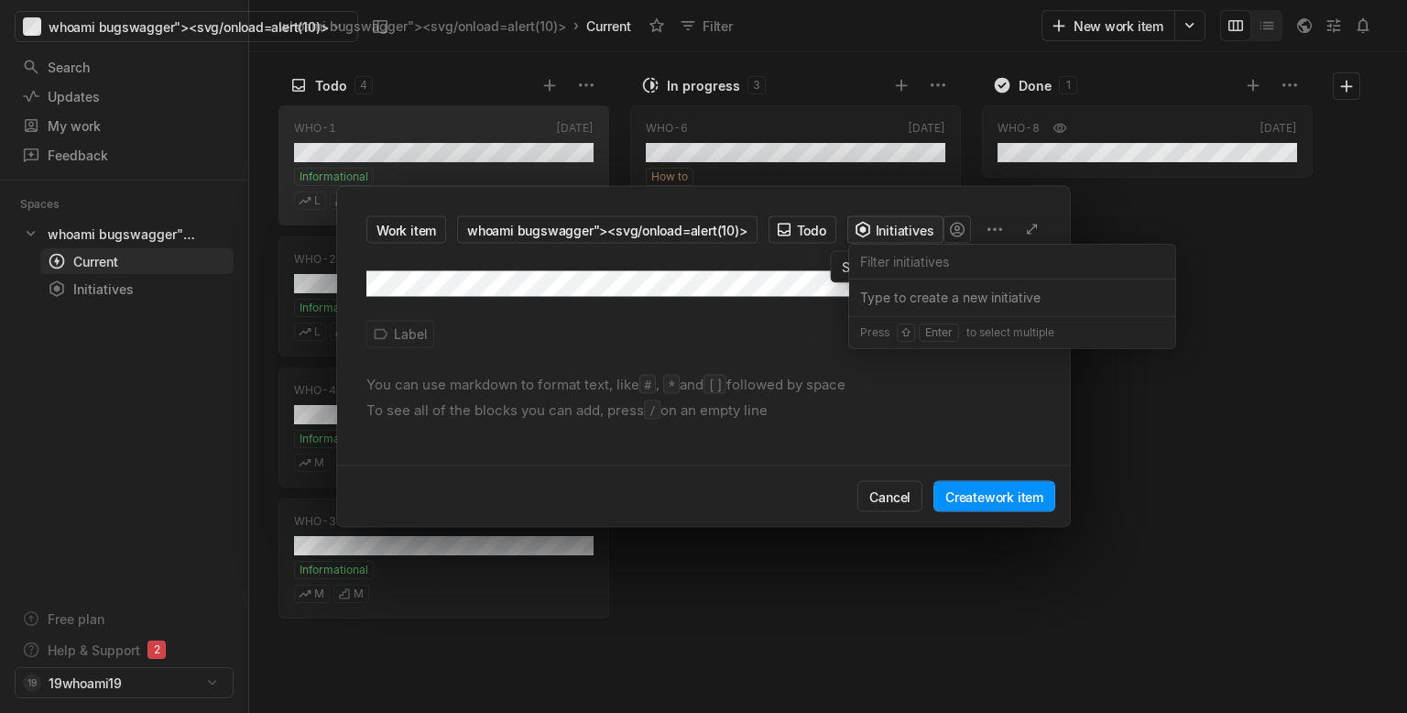
click at [907, 232] on div "Work item whoami bugswagger"><svg/onload=alert(10)> Todo Initiatives Label You …" at bounding box center [703, 356] width 1407 height 713
click at [798, 230] on div "Work item whoami bugswagger"><svg/onload=alert(10)> Todo Initiatives Label You …" at bounding box center [703, 356] width 1407 height 713
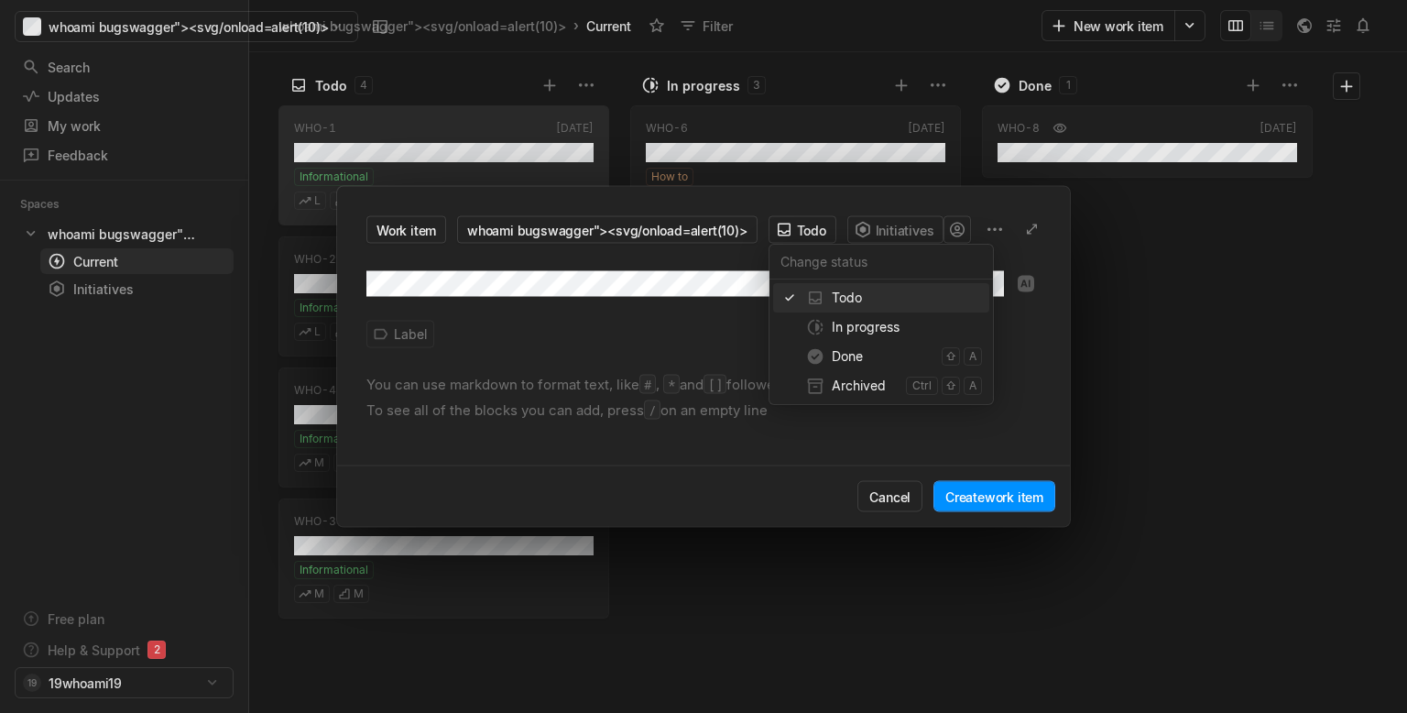
click at [798, 230] on div "Work item whoami bugswagger"><svg/onload=alert(10)> Todo Initiatives Label You …" at bounding box center [703, 356] width 1407 height 713
click at [934, 229] on div "Work item whoami bugswagger"><svg/onload=alert(10)> Todo Initiatives Label You …" at bounding box center [703, 356] width 1407 height 713
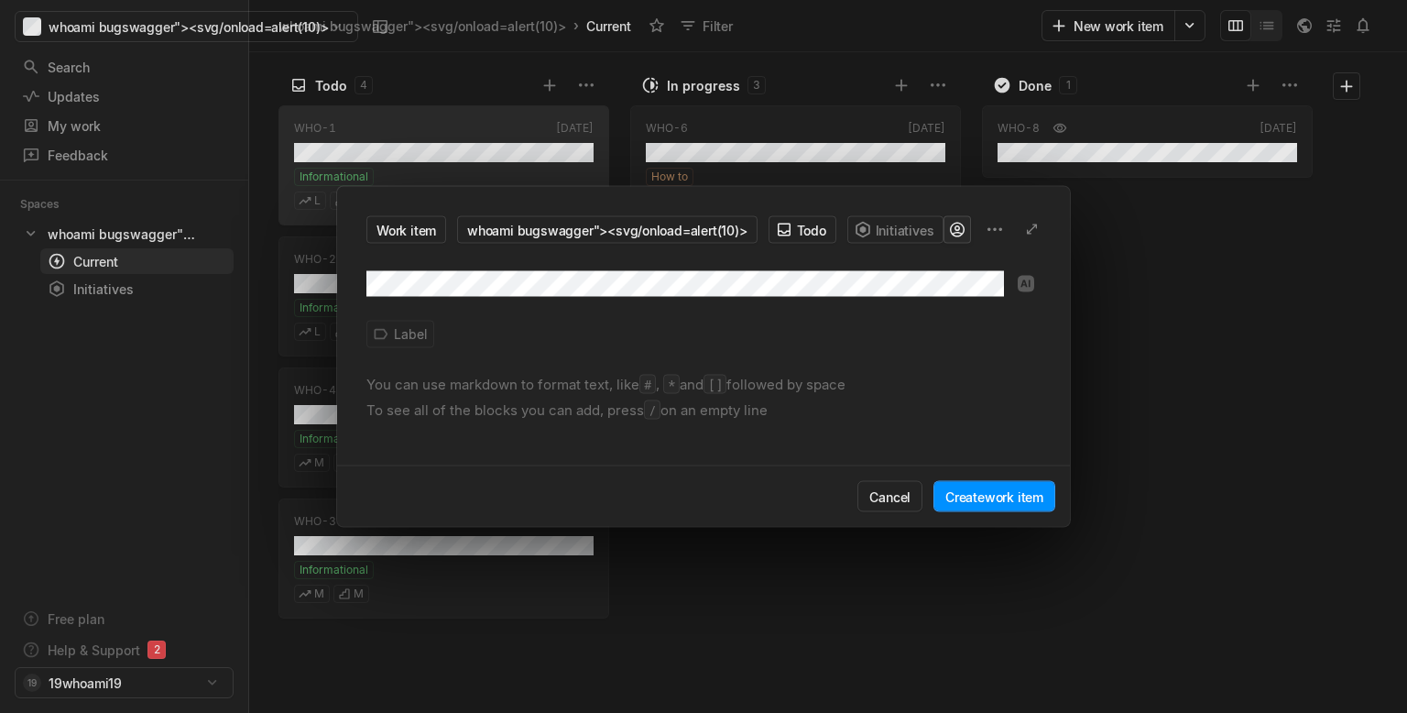
click at [961, 229] on div "Work item whoami bugswagger"><svg/onload=alert(10)> Todo Initiatives Label You …" at bounding box center [703, 356] width 1407 height 713
click at [994, 330] on div "Work item whoami bugswagger"><svg/onload=alert(10)> Todo Initiatives 19 19 Labe…" at bounding box center [703, 356] width 1407 height 713
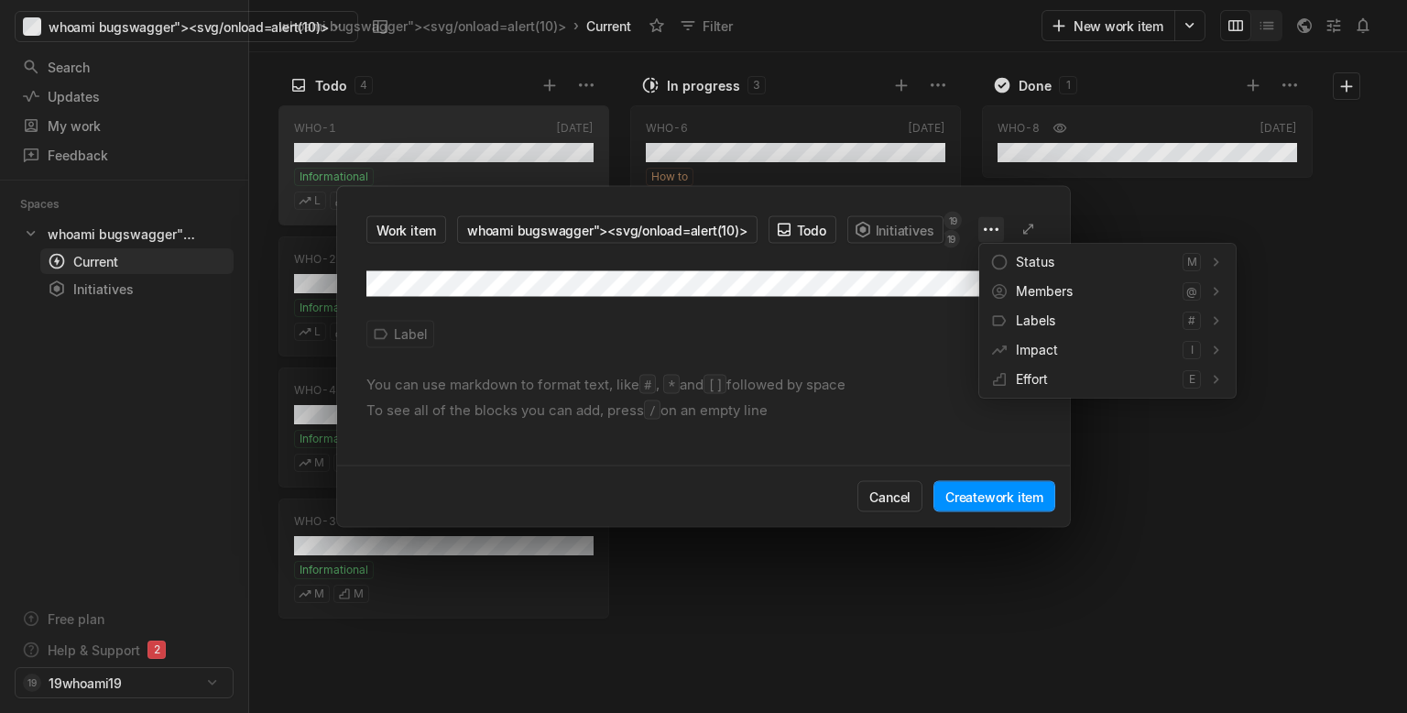
click at [1001, 231] on div "Work item whoami bugswagger"><svg/onload=alert(10)> Todo Initiatives 19 19 Labe…" at bounding box center [703, 356] width 1407 height 713
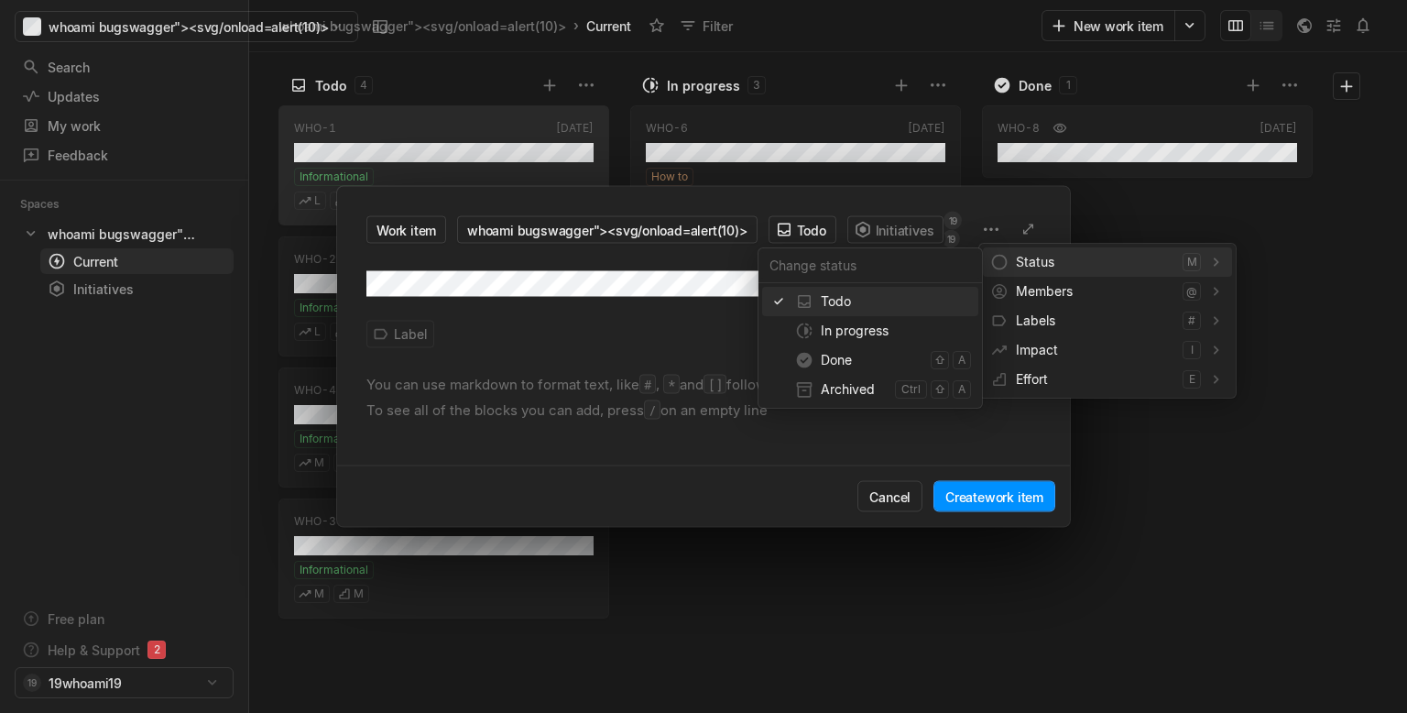
click at [601, 282] on div "Work item whoami bugswagger"><svg/onload=alert(10)> Todo Initiatives 19 19 Labe…" at bounding box center [703, 356] width 1407 height 713
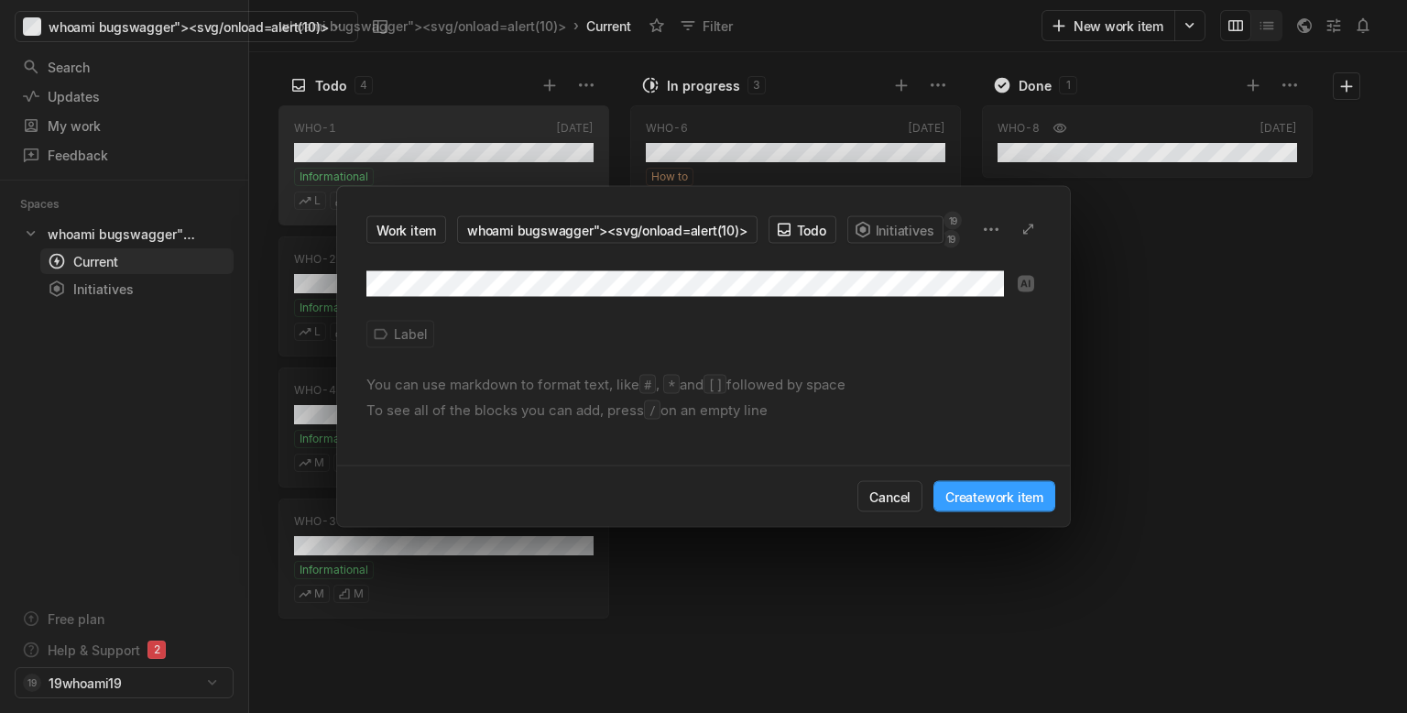
click at [1001, 497] on button "Create work item" at bounding box center [995, 496] width 122 height 31
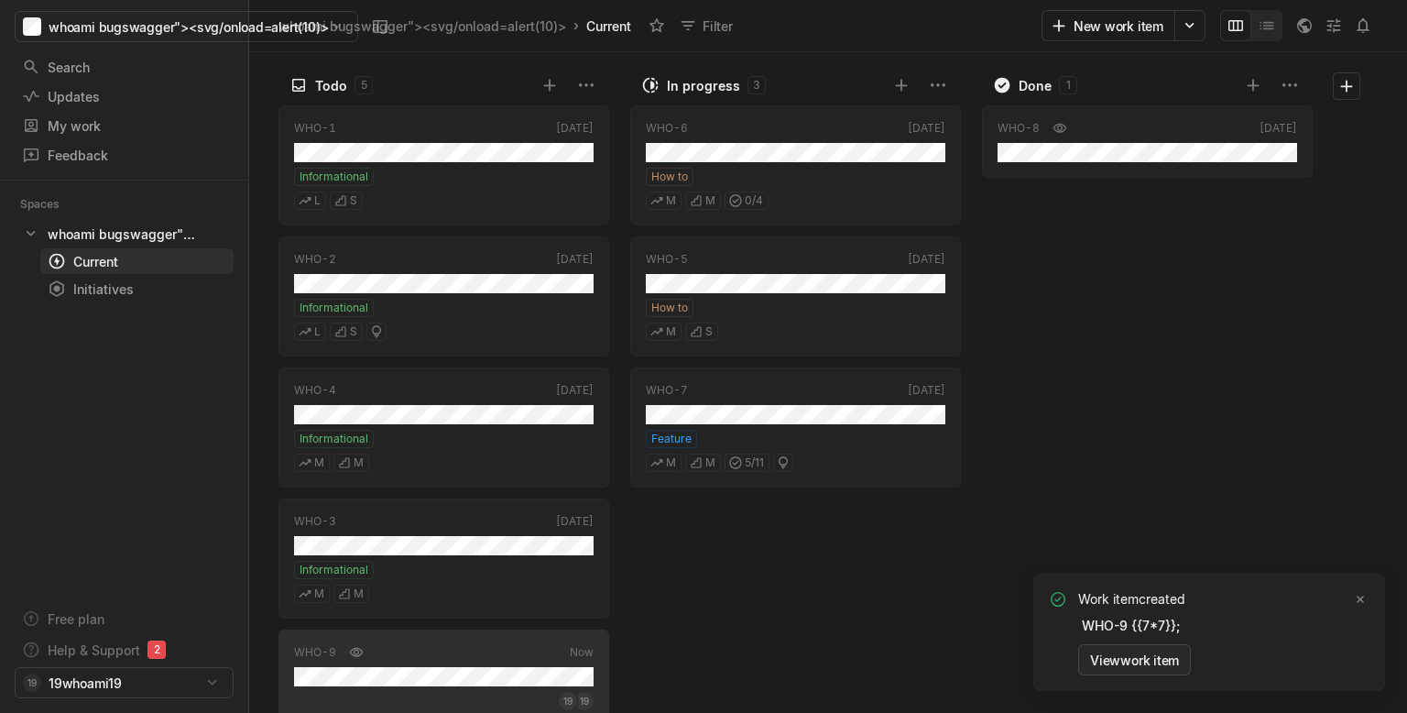
click at [1161, 661] on button "View work item" at bounding box center [1134, 659] width 113 height 31
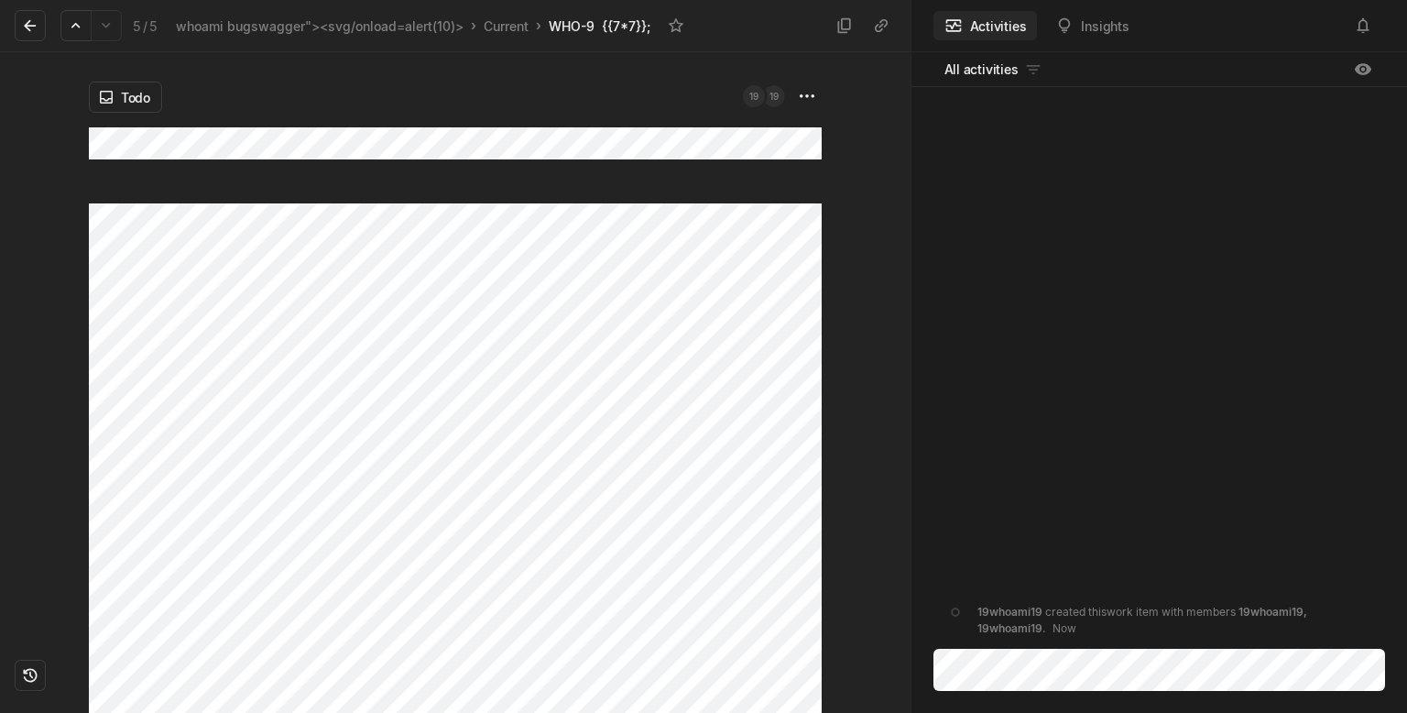
click at [1057, 110] on div "19whoami19 created this work item with members 19whoami19, 19whoami19 . Now" at bounding box center [1160, 369] width 497 height 565
drag, startPoint x: 1056, startPoint y: 119, endPoint x: 1058, endPoint y: 155, distance: 35.8
click at [1058, 147] on div "19whoami19 created this work item with members 19whoami19, 19whoami19 . Now" at bounding box center [1160, 369] width 497 height 565
drag, startPoint x: 1067, startPoint y: 300, endPoint x: 1078, endPoint y: 628, distance: 328.2
click at [1078, 628] on div "19whoami19 created this work item with members 19whoami19, 19whoami19 . Now" at bounding box center [1160, 369] width 497 height 565
